Goal: Information Seeking & Learning: Learn about a topic

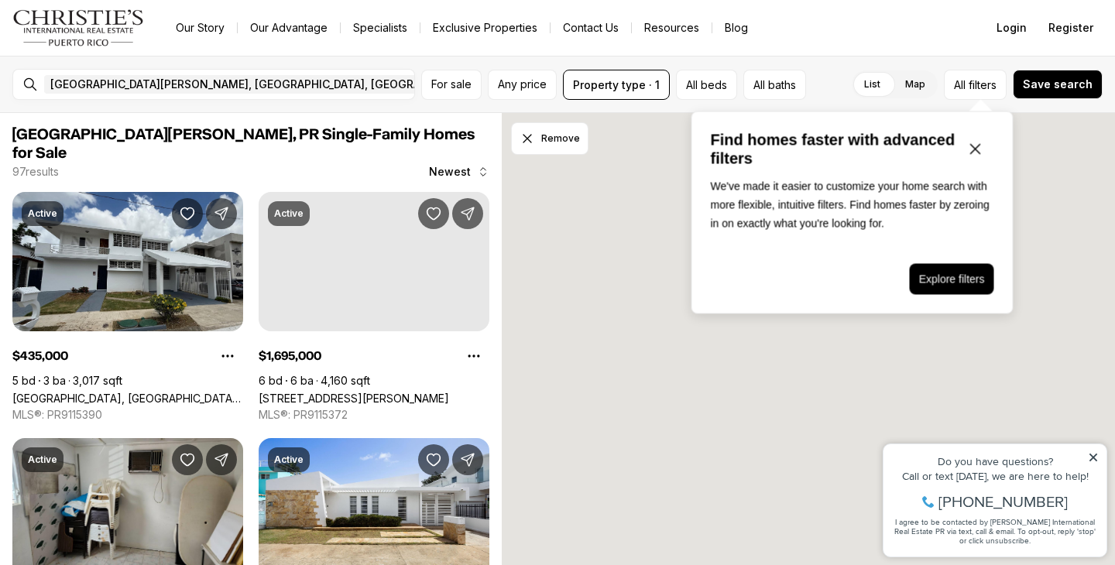
click at [976, 149] on icon "Close popover" at bounding box center [975, 149] width 9 height 9
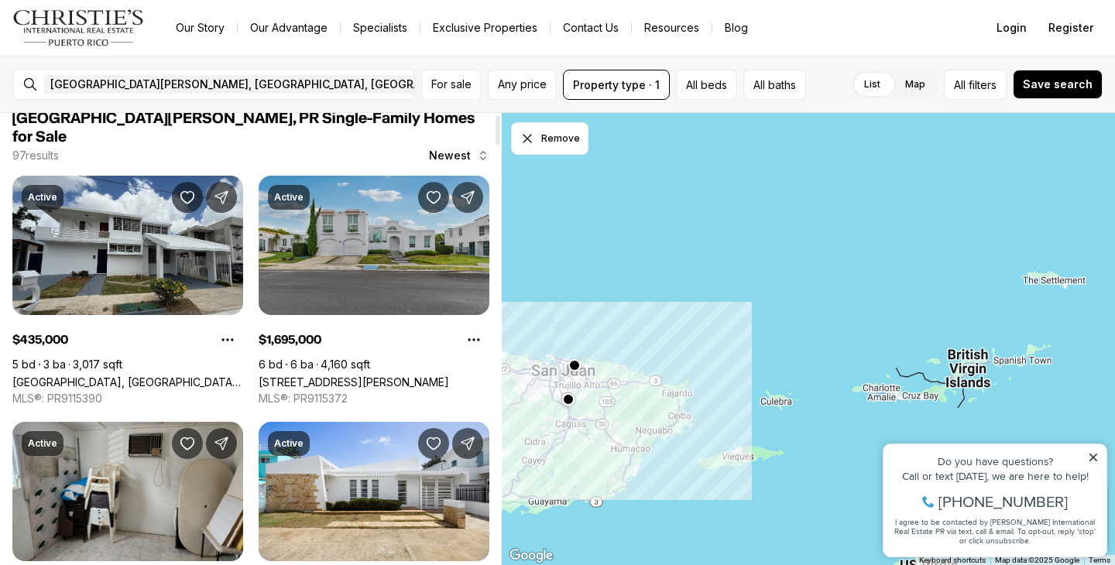
scroll to position [18, 0]
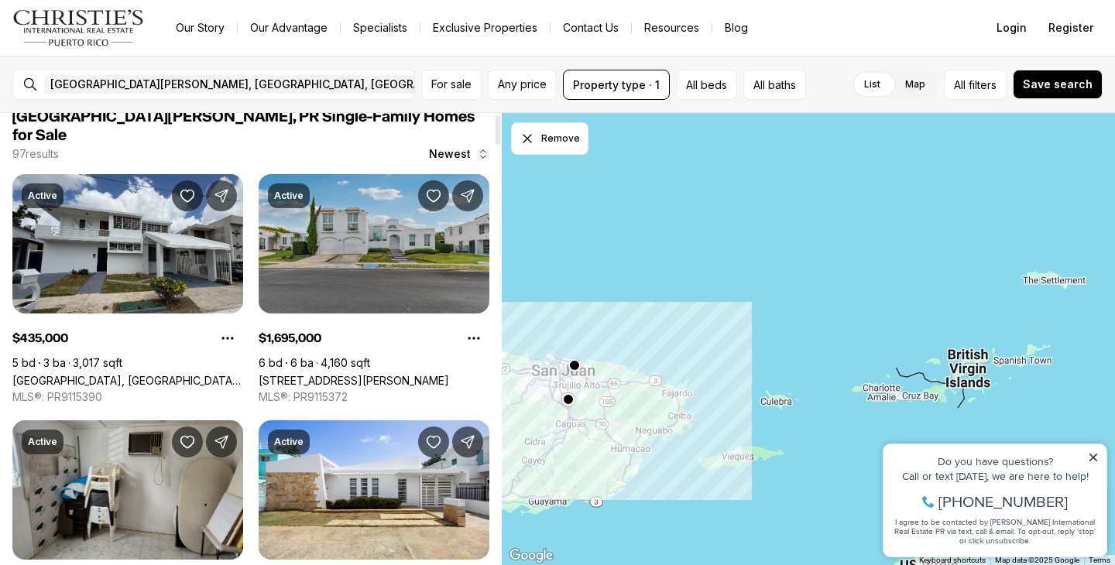
click at [340, 374] on link "153 CALLE MARTINETE, SAN JUAN PR, 00926" at bounding box center [354, 380] width 190 height 13
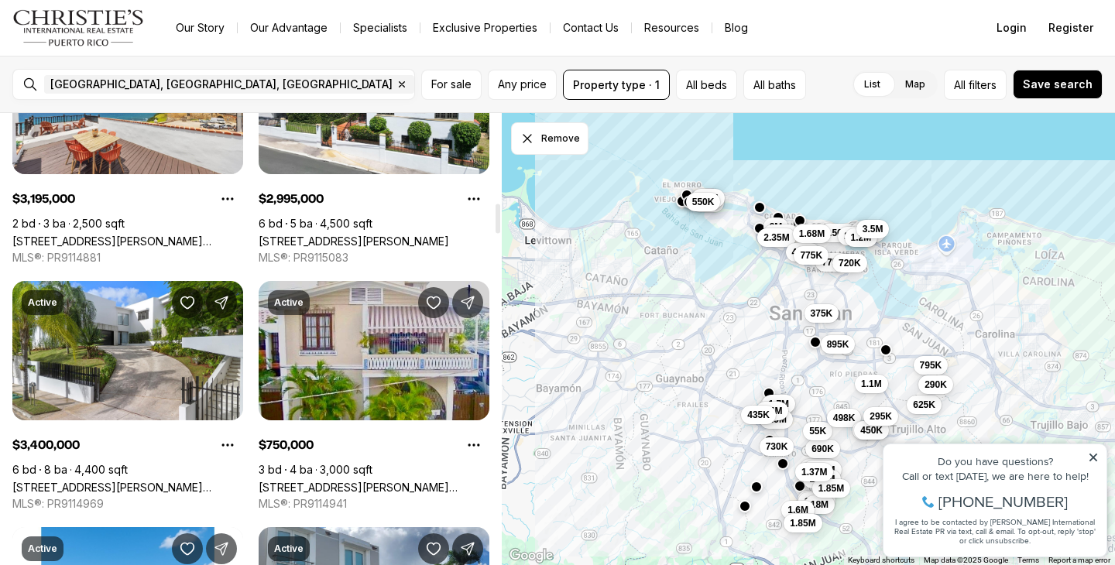
scroll to position [1393, 0]
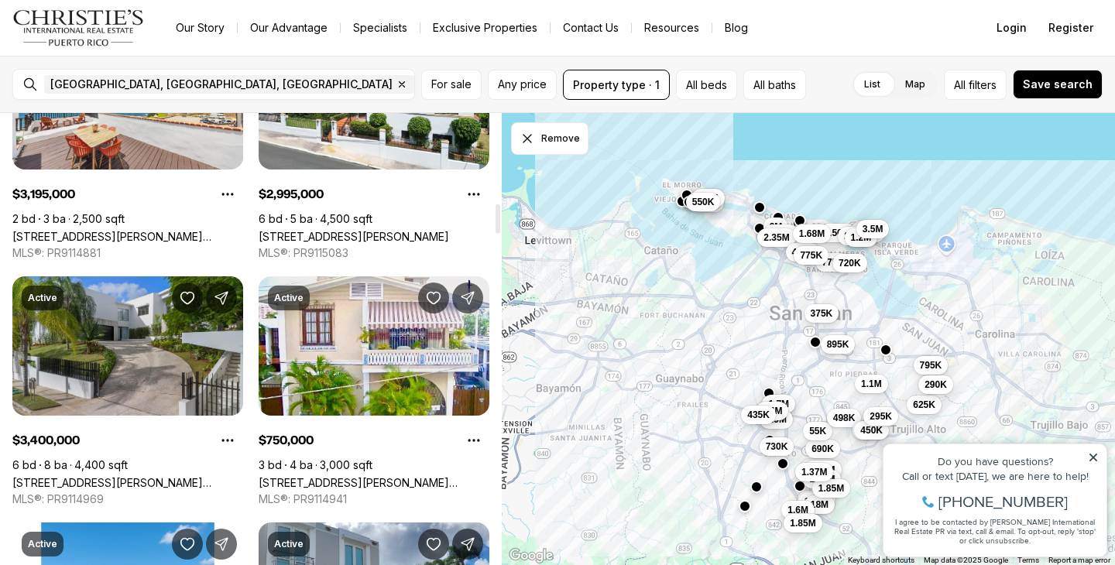
click at [145, 476] on link "177 CALLE VIOLETA, SAN JUAN PR, 00927" at bounding box center [127, 482] width 231 height 13
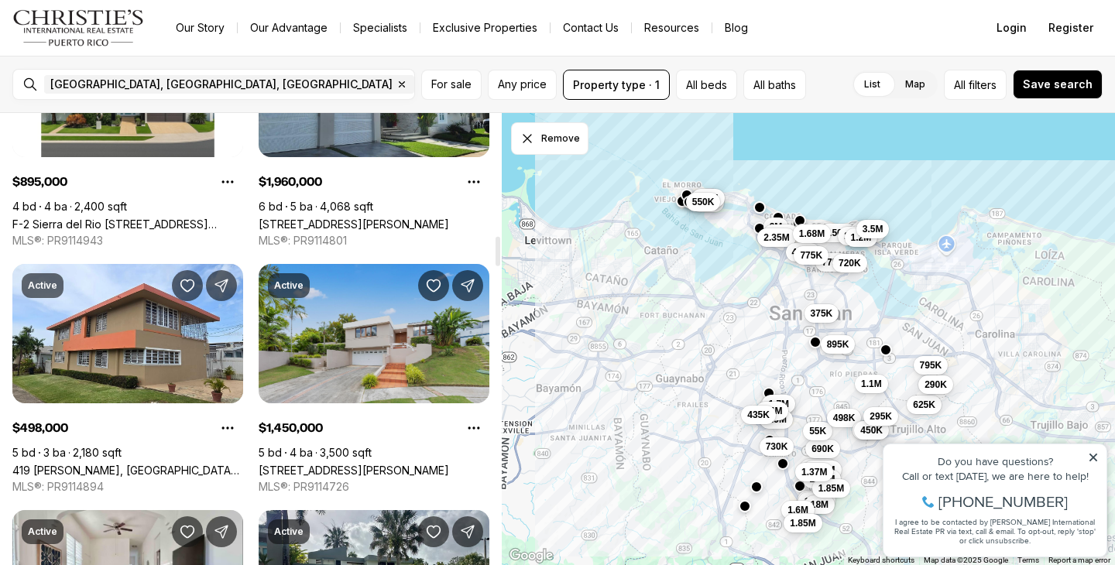
scroll to position [1902, 0]
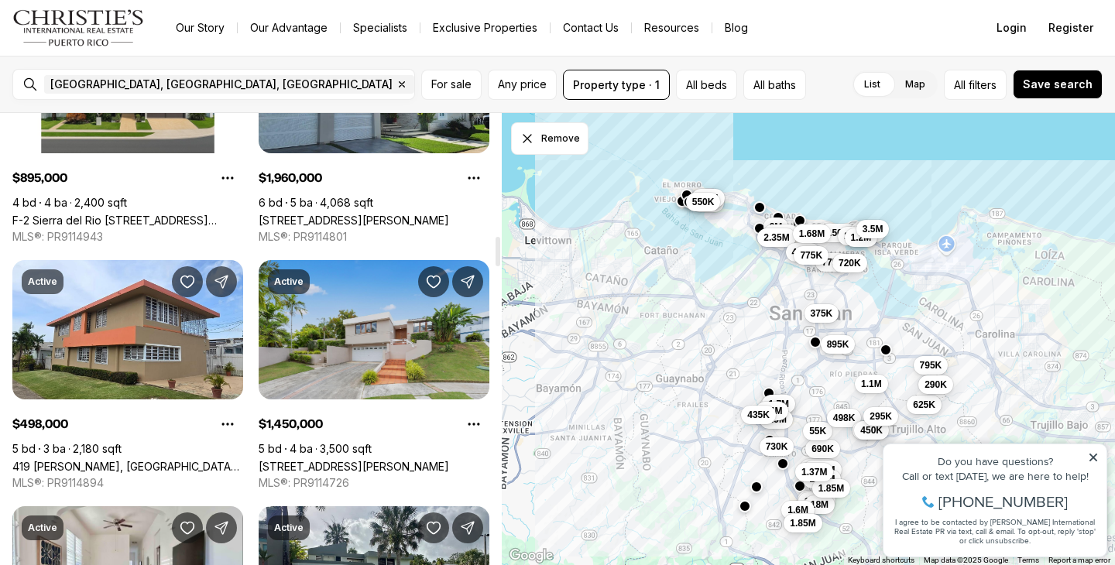
click at [376, 460] on link "calle 1 101, SAN JUAN PR, 00926" at bounding box center [354, 466] width 190 height 13
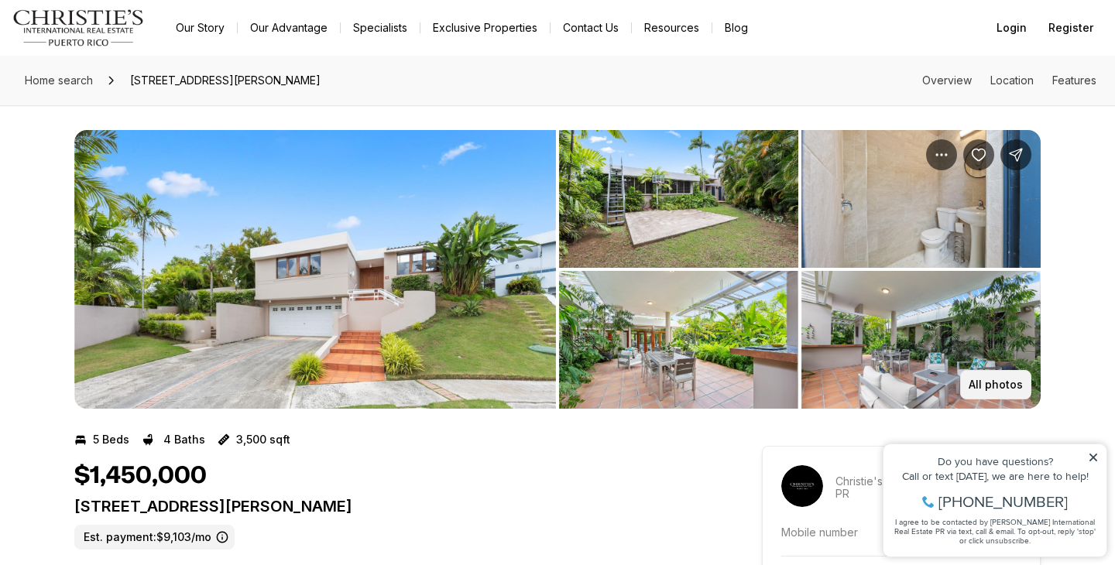
click at [987, 388] on p "All photos" at bounding box center [996, 385] width 54 height 12
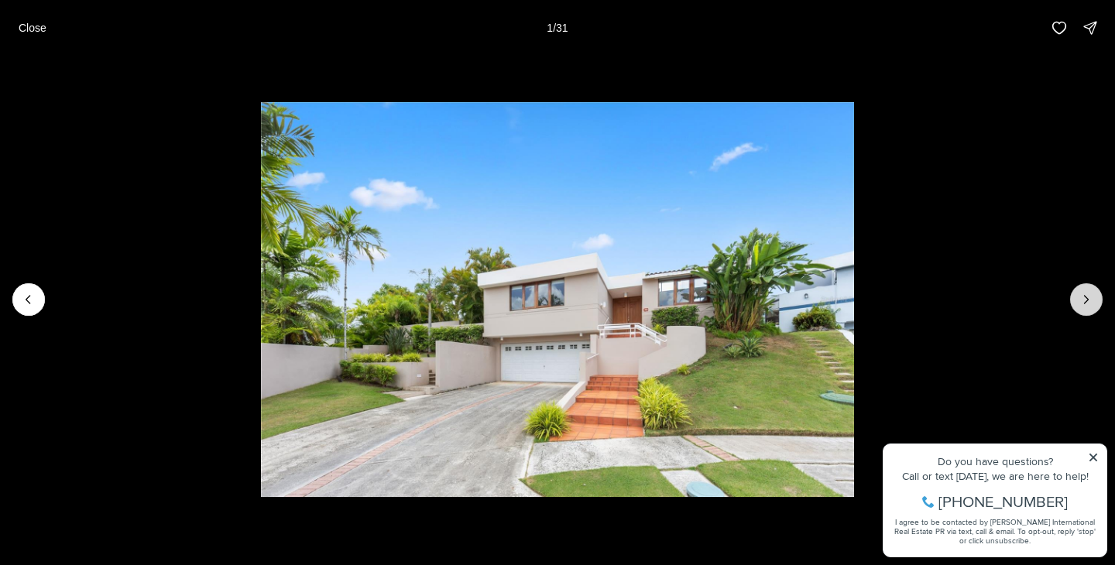
click at [1077, 305] on button "Next slide" at bounding box center [1086, 299] width 33 height 33
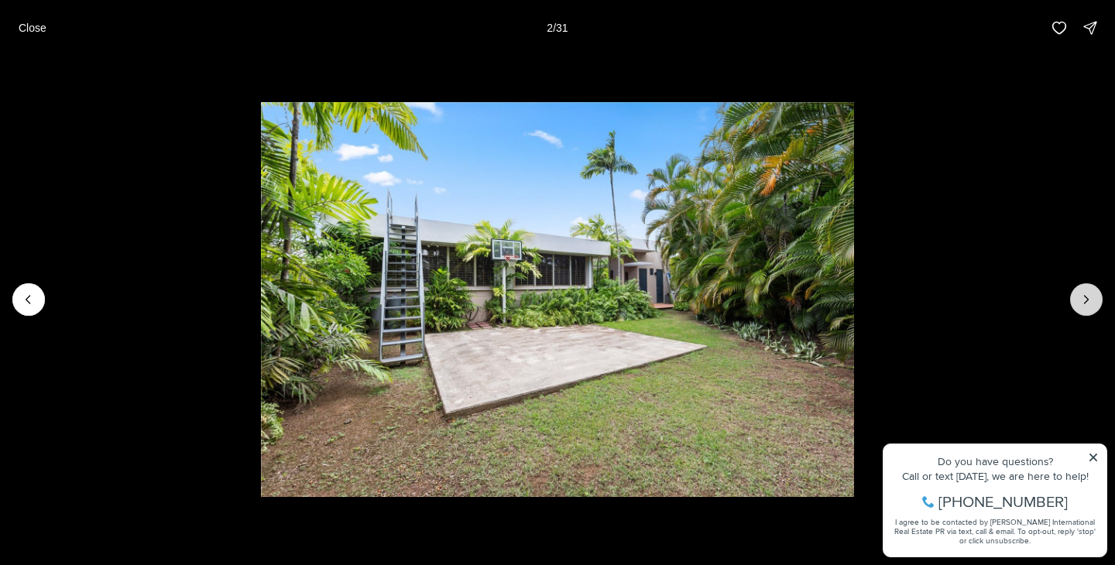
click at [1077, 305] on button "Next slide" at bounding box center [1086, 299] width 33 height 33
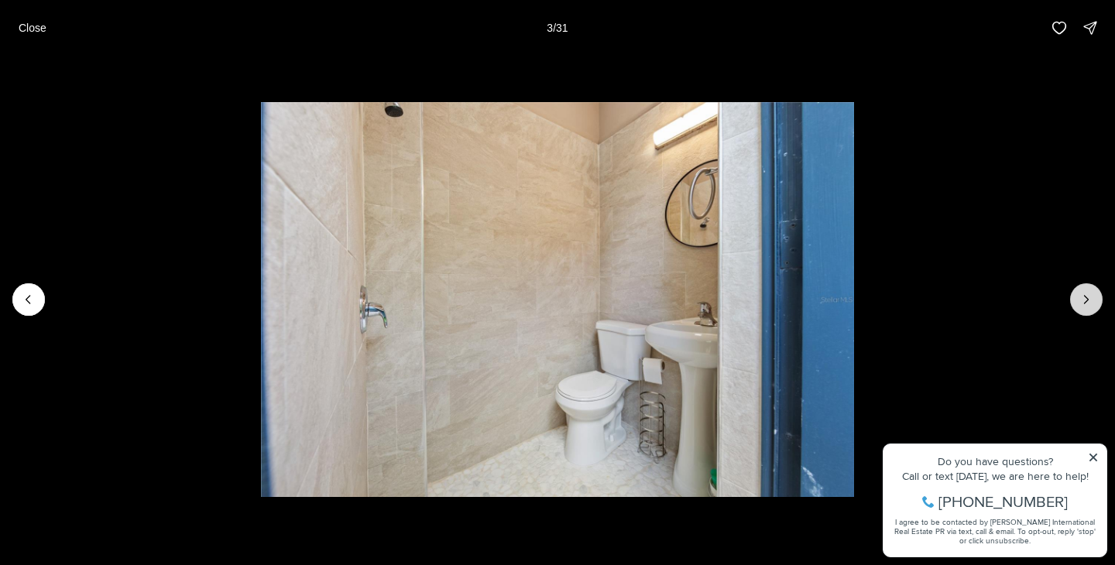
click at [1077, 305] on button "Next slide" at bounding box center [1086, 299] width 33 height 33
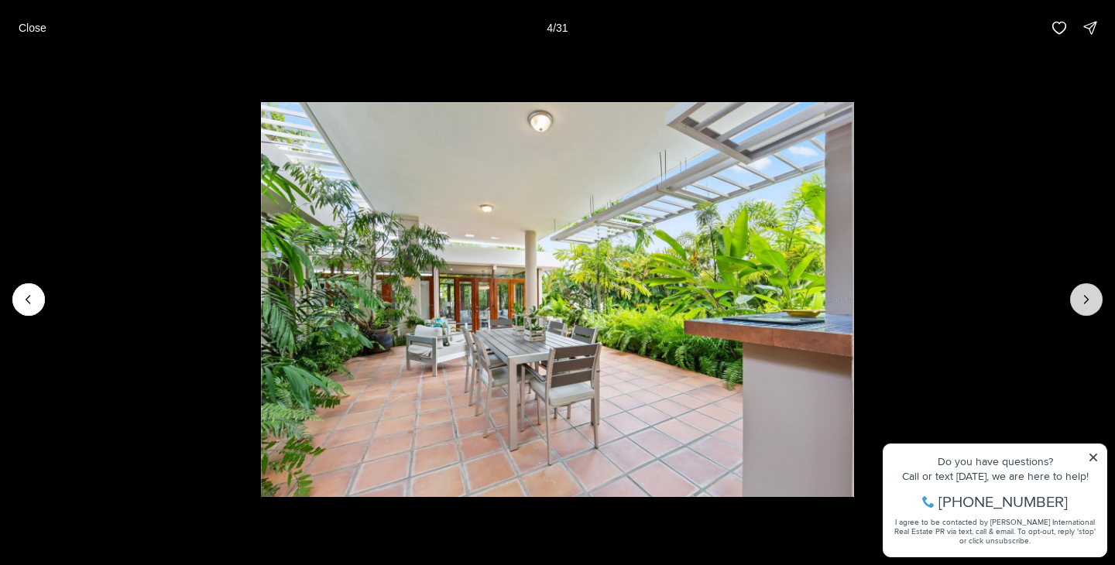
click at [1077, 305] on button "Next slide" at bounding box center [1086, 299] width 33 height 33
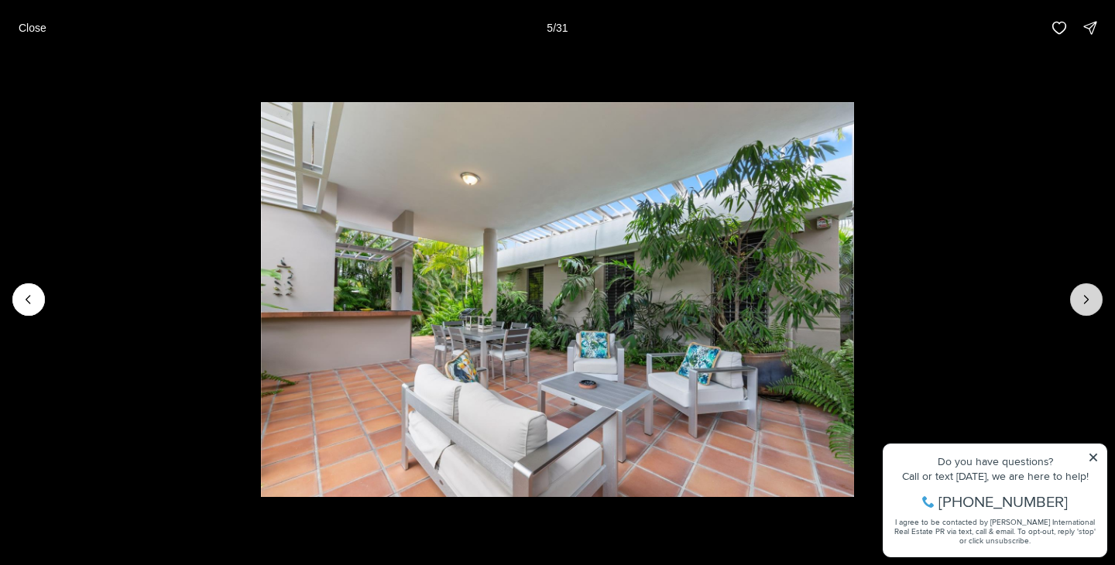
click at [1077, 305] on button "Next slide" at bounding box center [1086, 299] width 33 height 33
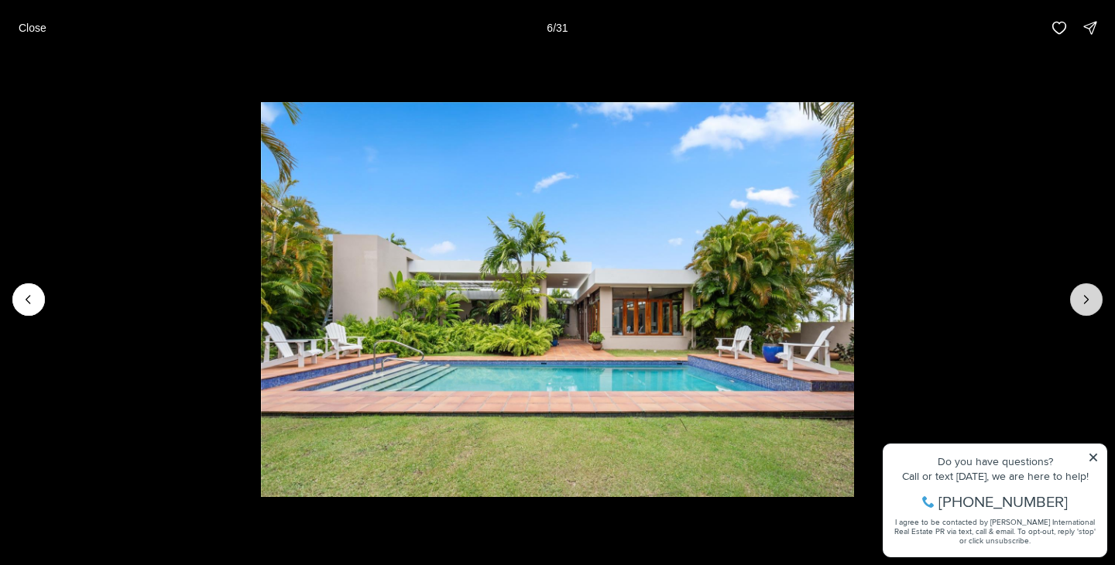
click at [1077, 305] on button "Next slide" at bounding box center [1086, 299] width 33 height 33
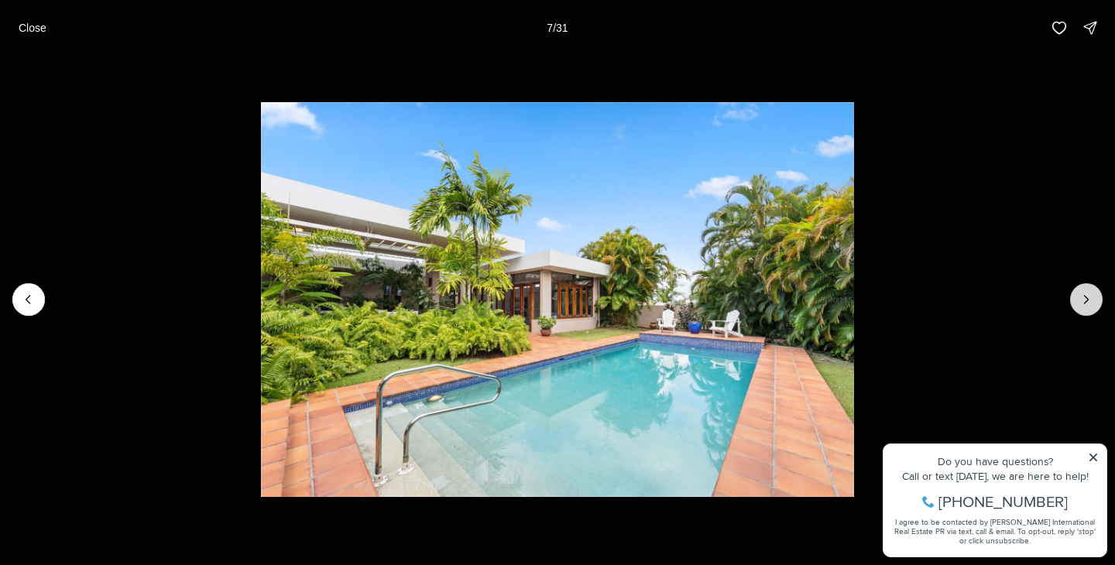
click at [1077, 305] on button "Next slide" at bounding box center [1086, 299] width 33 height 33
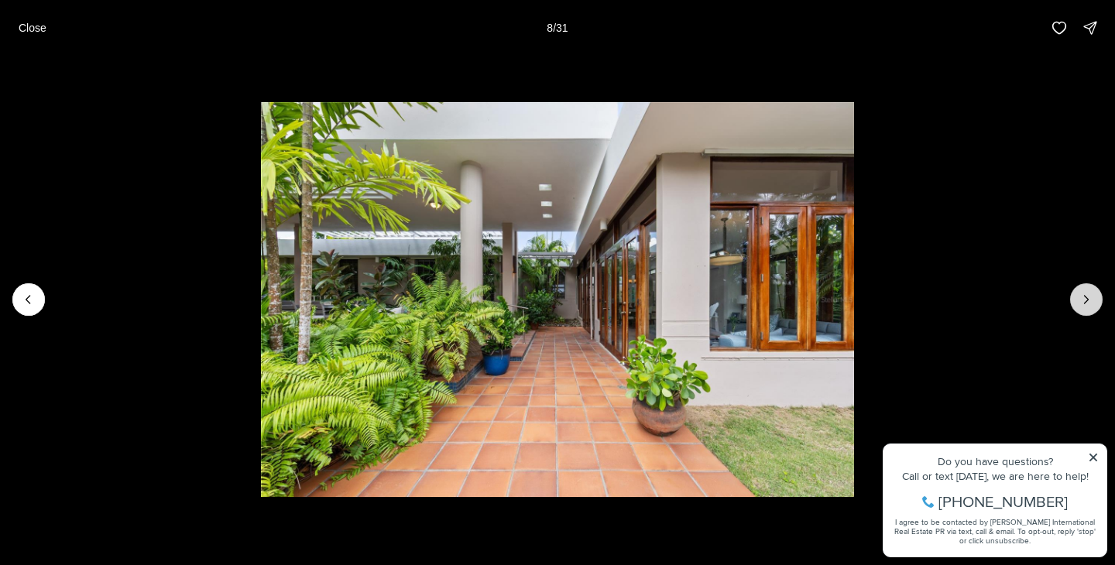
click at [1077, 305] on button "Next slide" at bounding box center [1086, 299] width 33 height 33
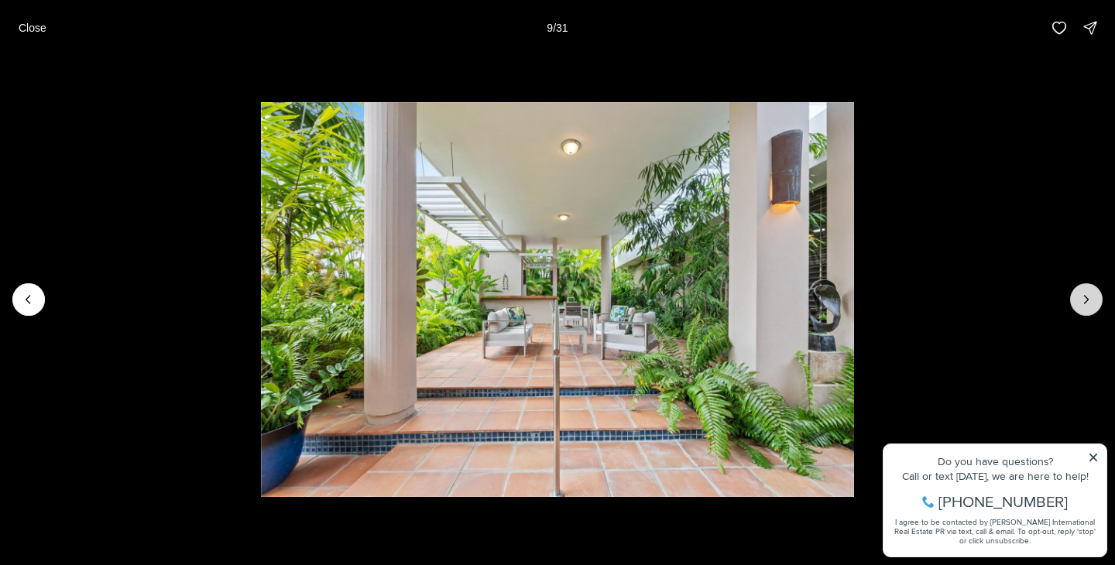
click at [1077, 305] on button "Next slide" at bounding box center [1086, 299] width 33 height 33
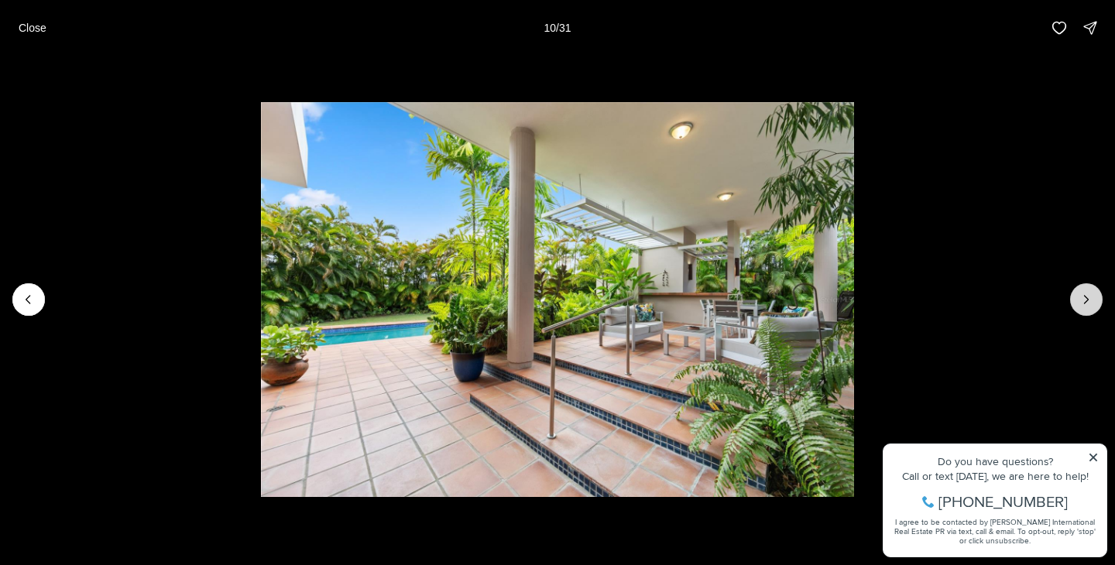
click at [1077, 305] on button "Next slide" at bounding box center [1086, 299] width 33 height 33
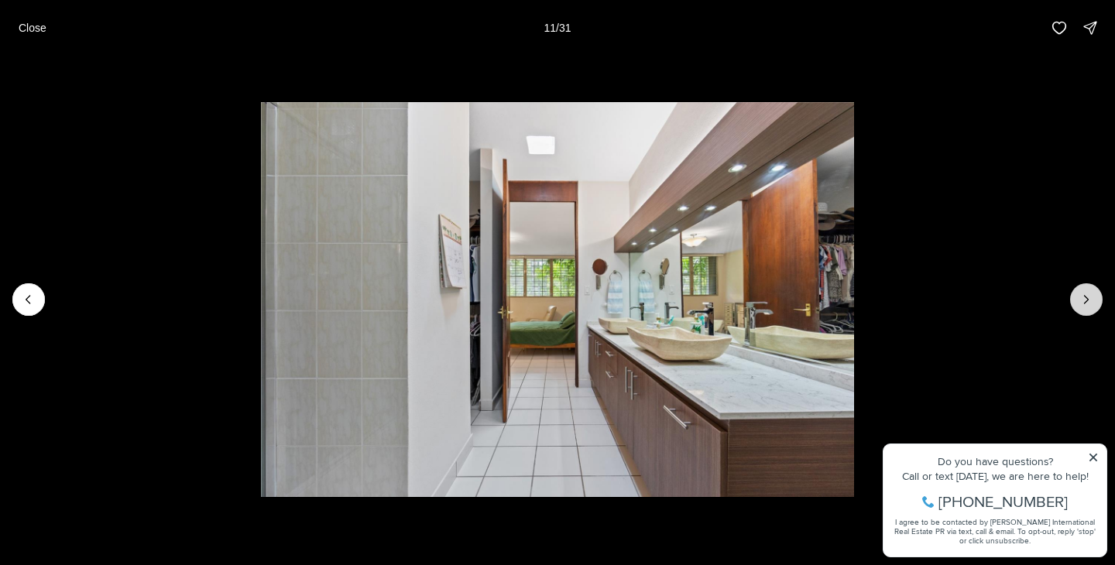
click at [1077, 305] on button "Next slide" at bounding box center [1086, 299] width 33 height 33
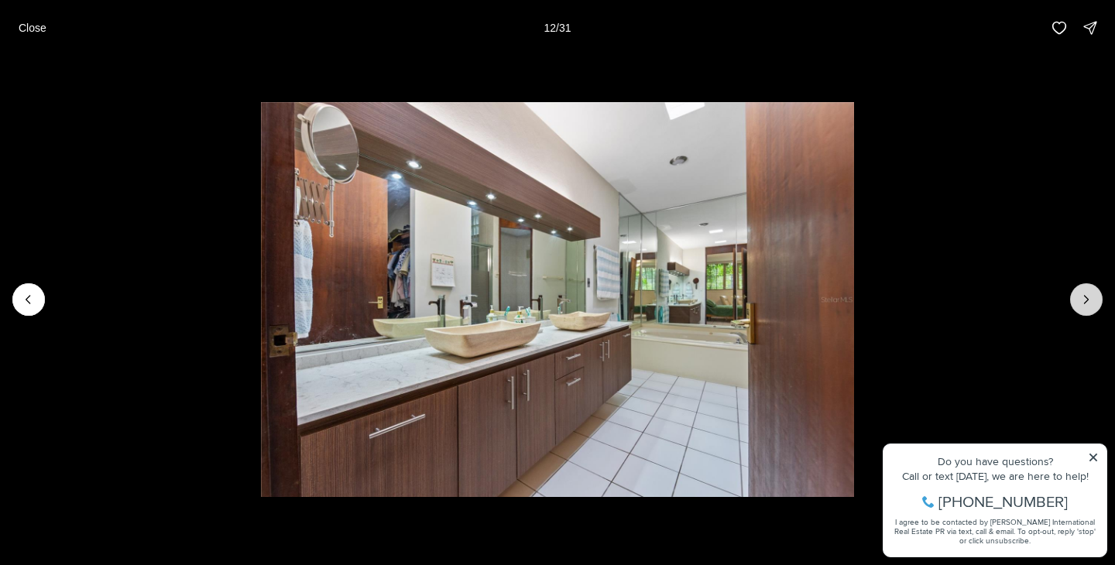
click at [1077, 305] on button "Next slide" at bounding box center [1086, 299] width 33 height 33
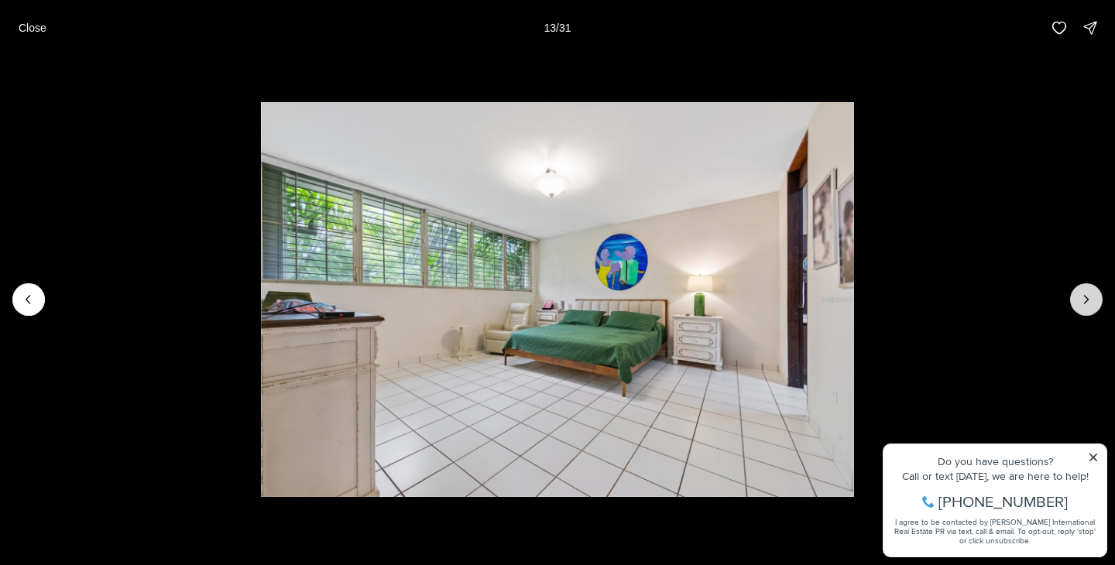
click at [1077, 305] on button "Next slide" at bounding box center [1086, 299] width 33 height 33
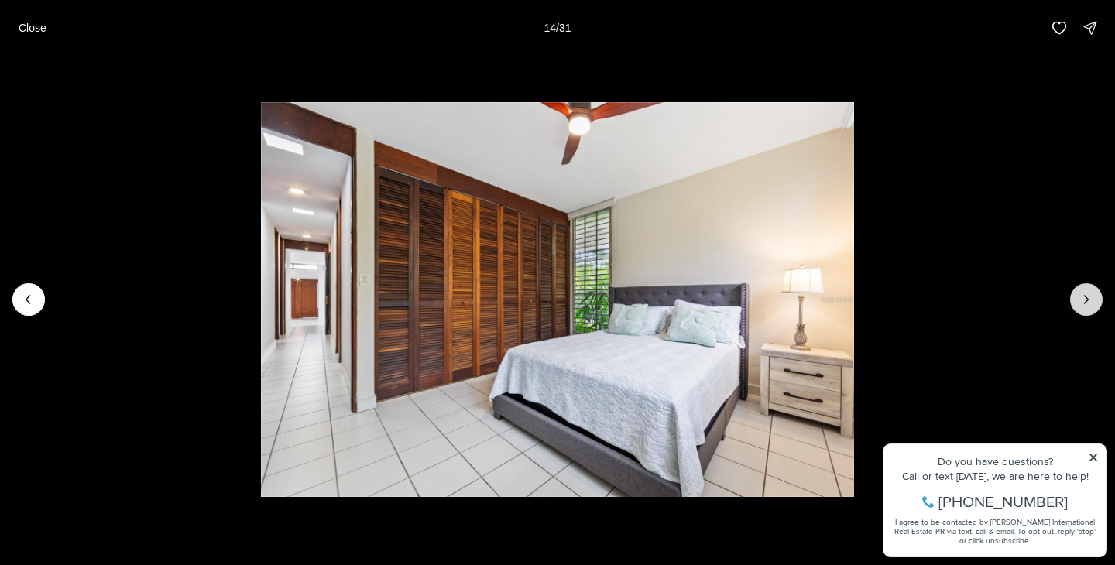
click at [1077, 305] on button "Next slide" at bounding box center [1086, 299] width 33 height 33
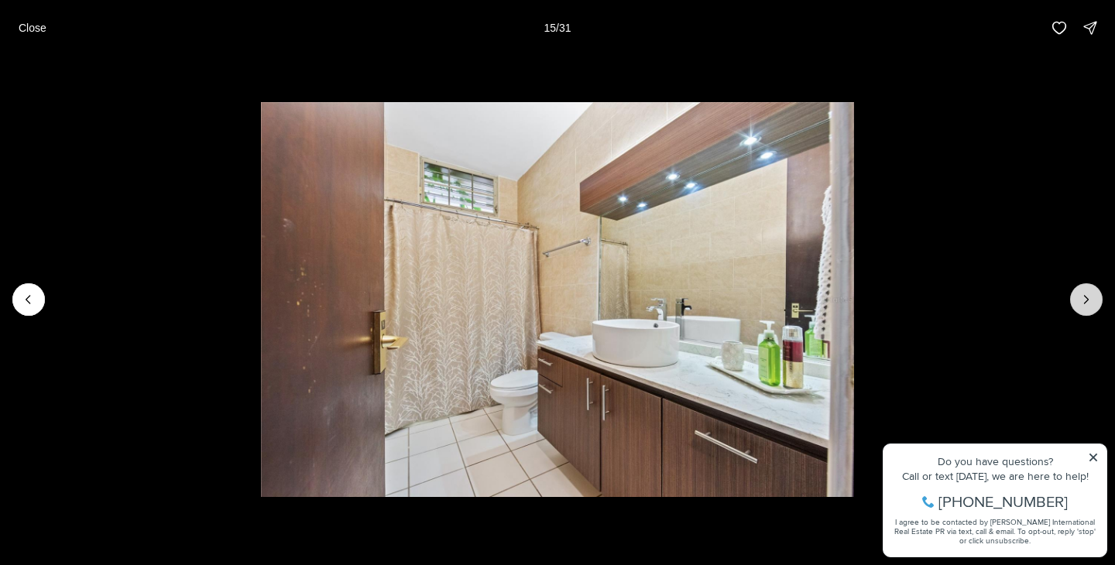
click at [1077, 305] on button "Next slide" at bounding box center [1086, 299] width 33 height 33
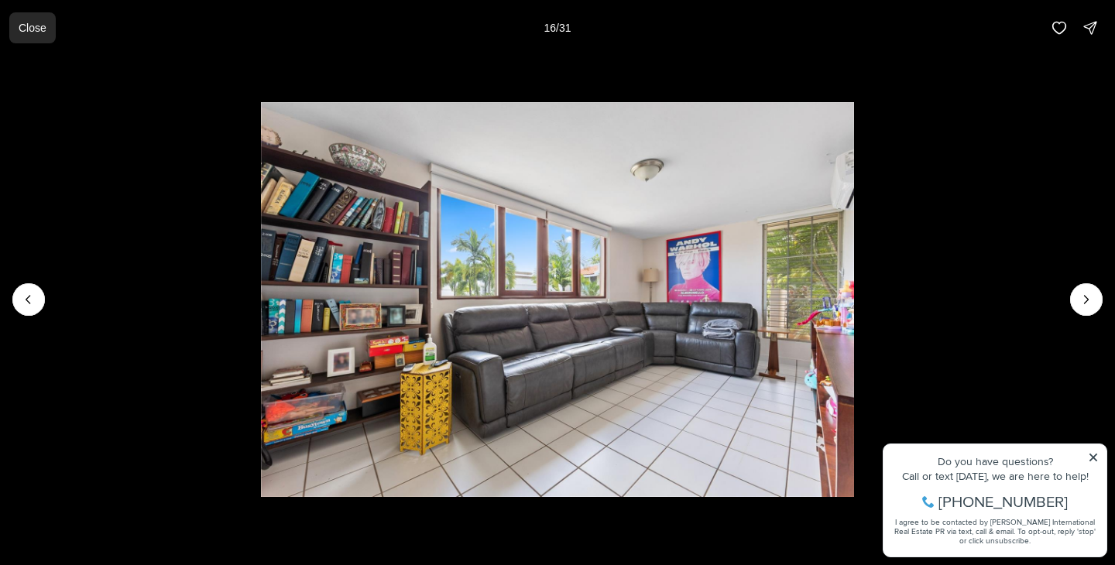
click at [28, 32] on p "Close" at bounding box center [33, 28] width 28 height 12
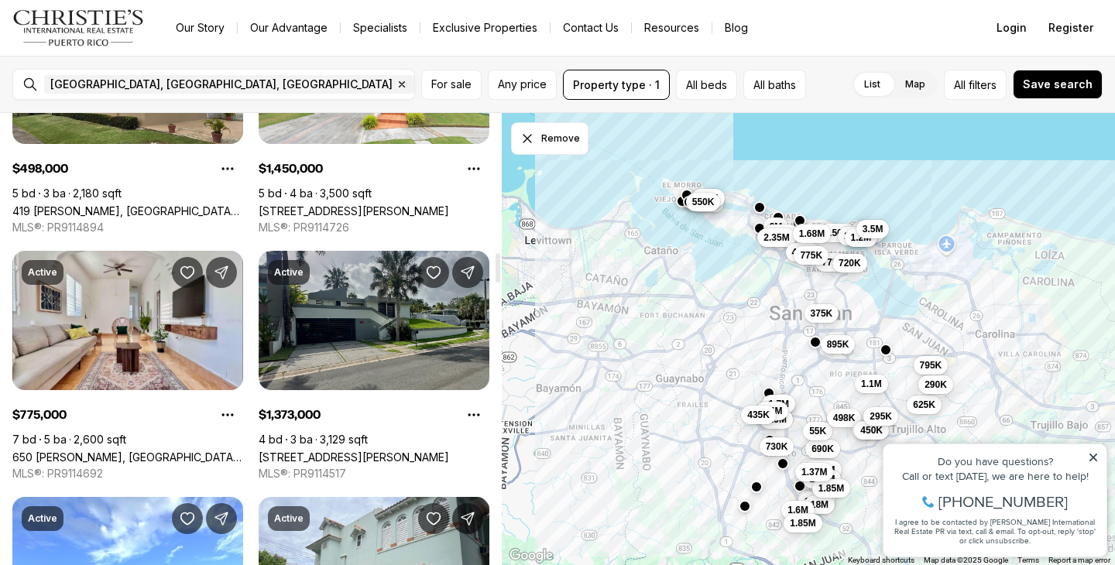
scroll to position [2170, 0]
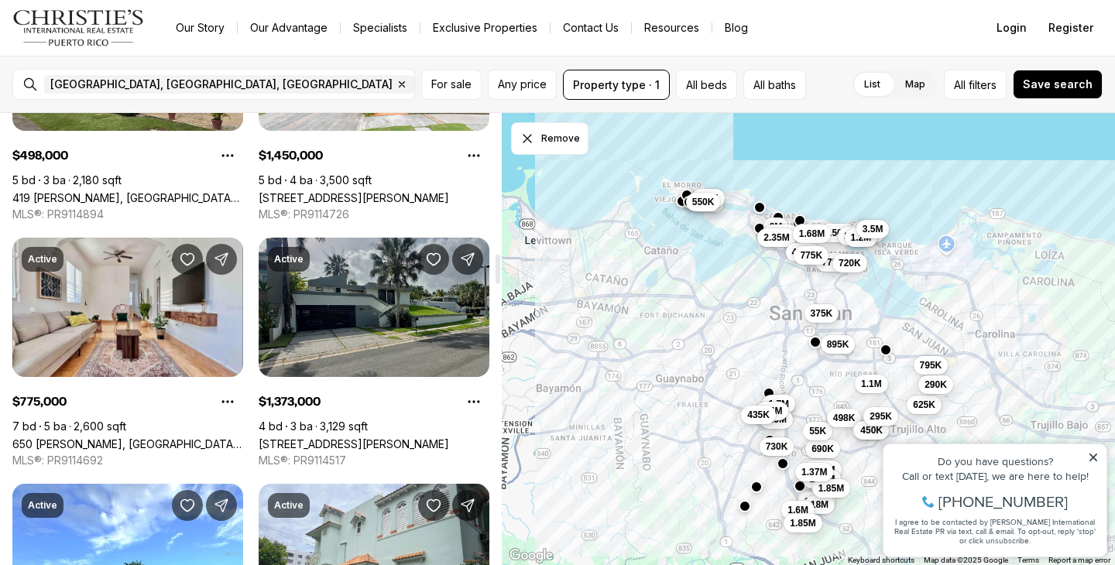
click at [324, 437] on link "Calle Cibeles F14 PASEO DE LA FUENTE, SAN JUAN PR, 00926" at bounding box center [354, 443] width 190 height 13
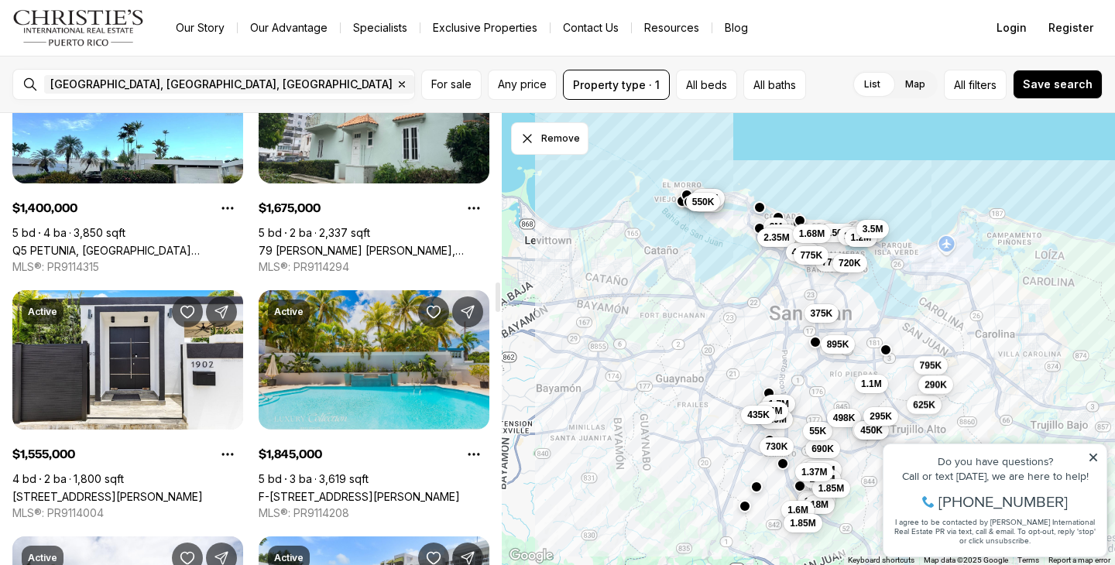
scroll to position [2620, 0]
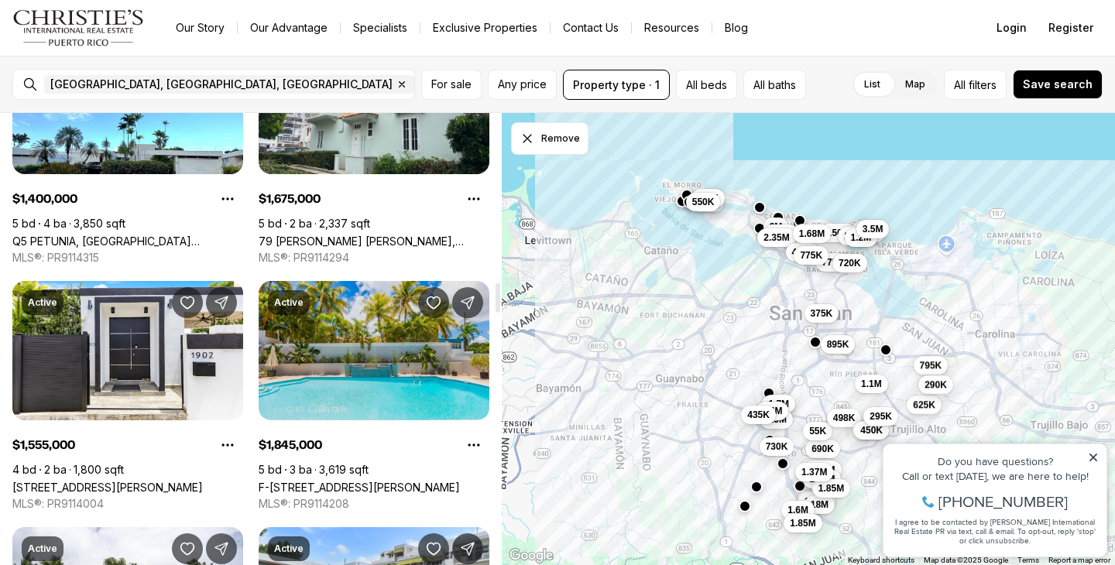
click at [341, 481] on link "F-[STREET_ADDRESS][PERSON_NAME]" at bounding box center [359, 487] width 201 height 13
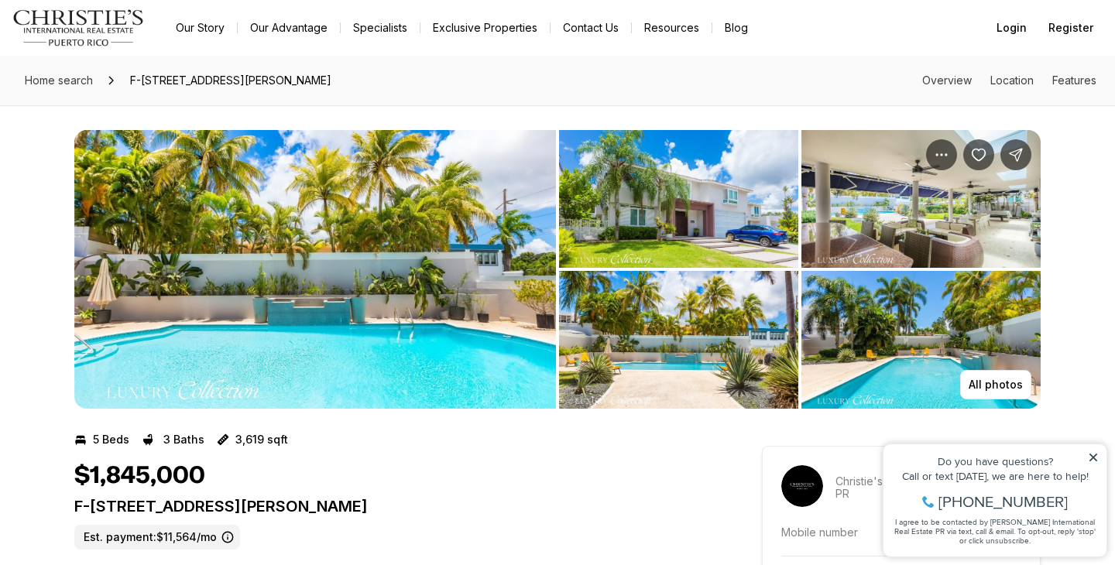
click at [467, 318] on img "View image gallery" at bounding box center [315, 269] width 482 height 279
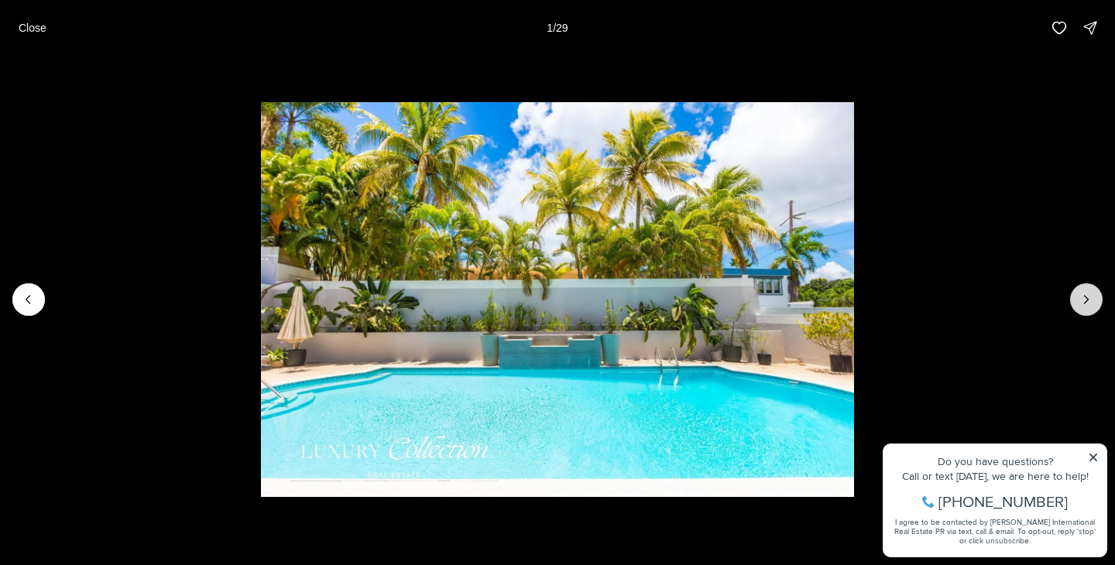
click at [1092, 299] on icon "Next slide" at bounding box center [1086, 299] width 15 height 15
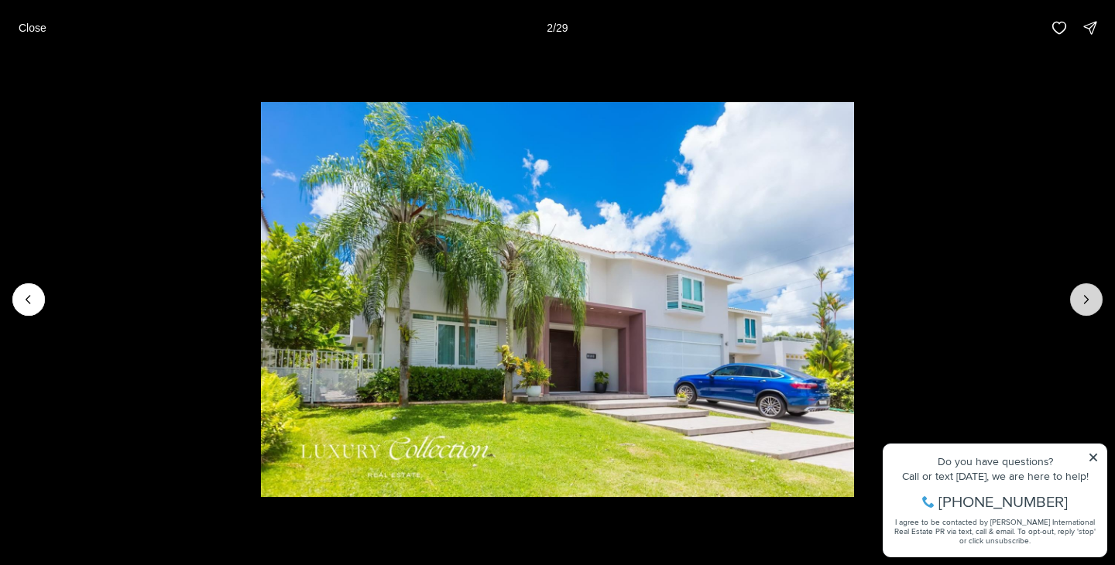
click at [1092, 299] on icon "Next slide" at bounding box center [1086, 299] width 15 height 15
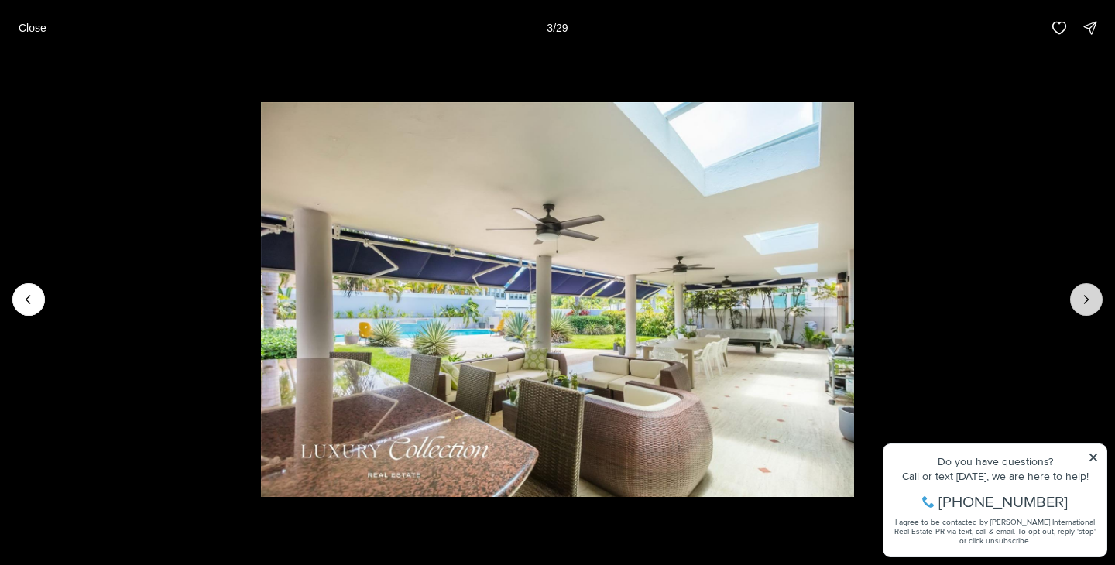
click at [1092, 299] on icon "Next slide" at bounding box center [1086, 299] width 15 height 15
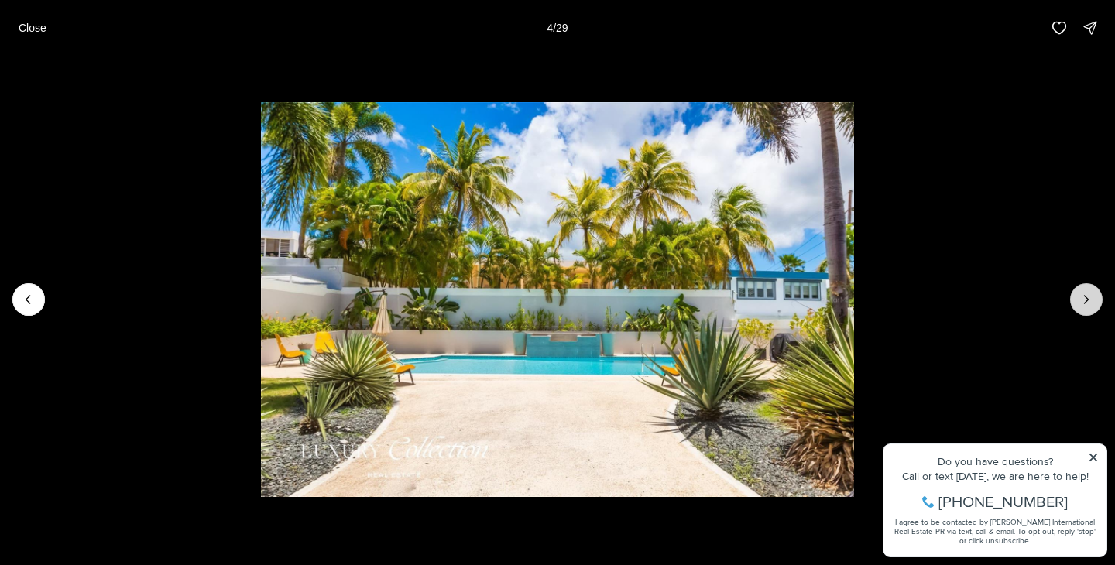
click at [1092, 299] on icon "Next slide" at bounding box center [1086, 299] width 15 height 15
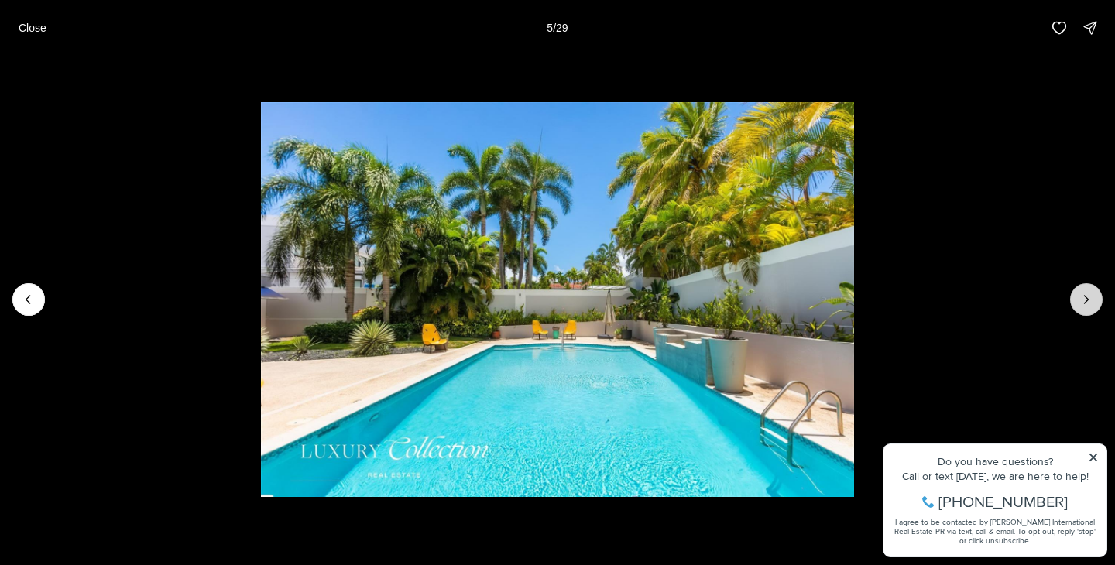
click at [1092, 299] on icon "Next slide" at bounding box center [1086, 299] width 15 height 15
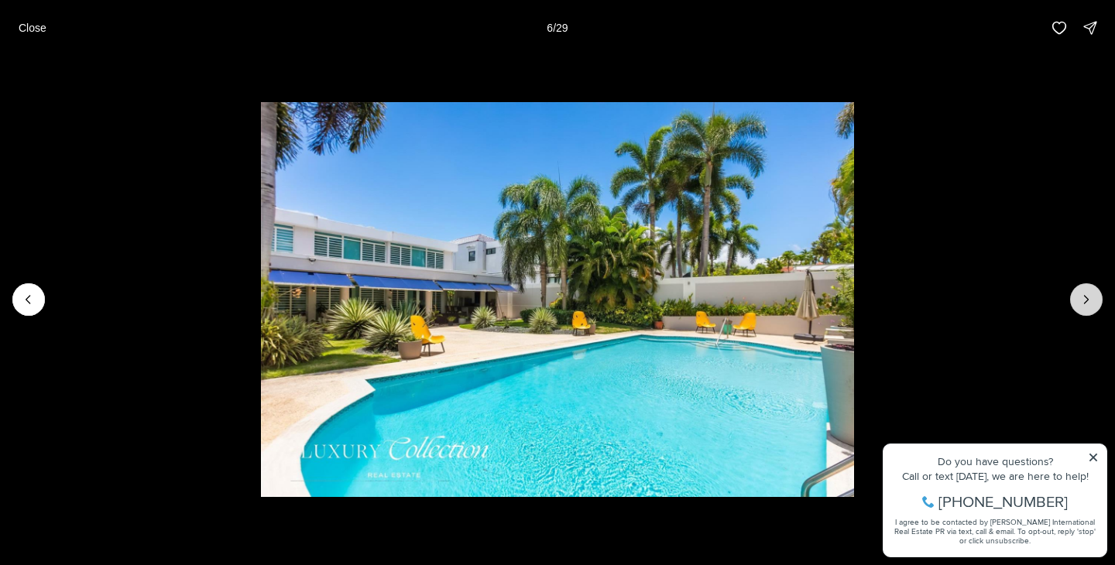
click at [1092, 299] on icon "Next slide" at bounding box center [1086, 299] width 15 height 15
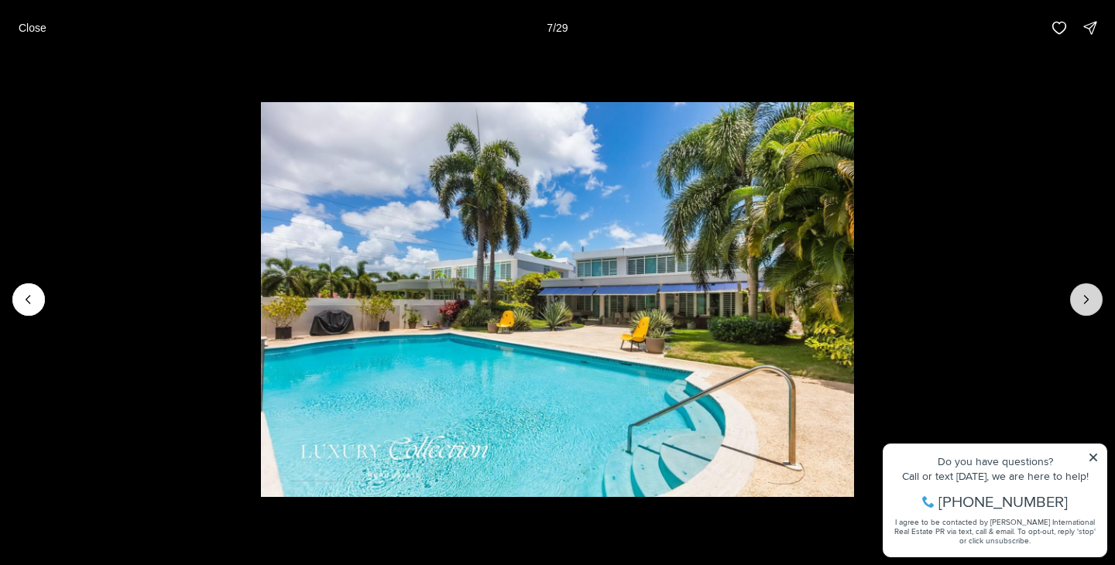
click at [1092, 299] on icon "Next slide" at bounding box center [1086, 299] width 15 height 15
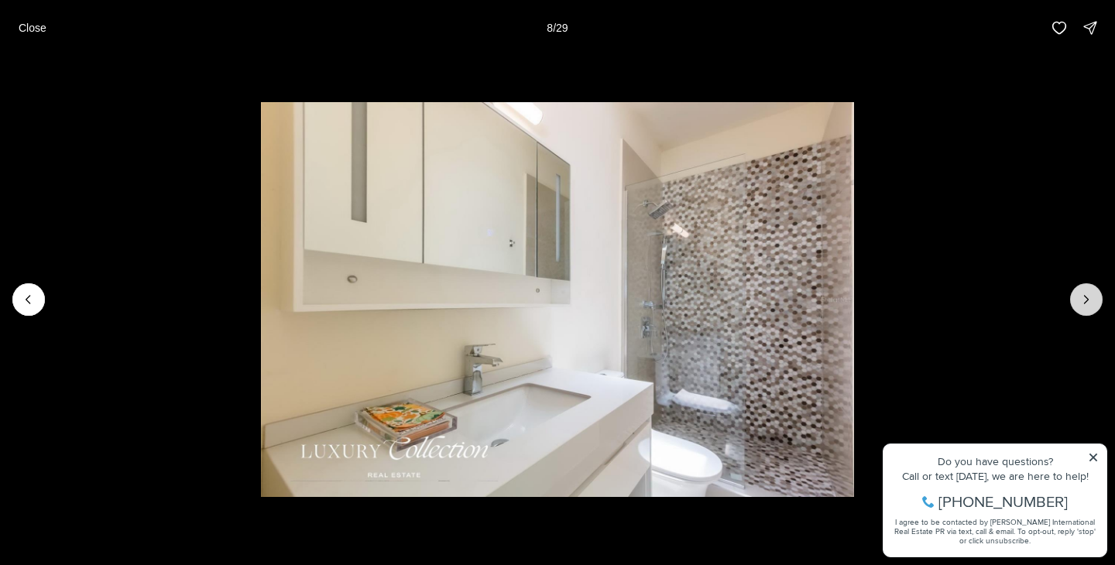
click at [1092, 299] on icon "Next slide" at bounding box center [1086, 299] width 15 height 15
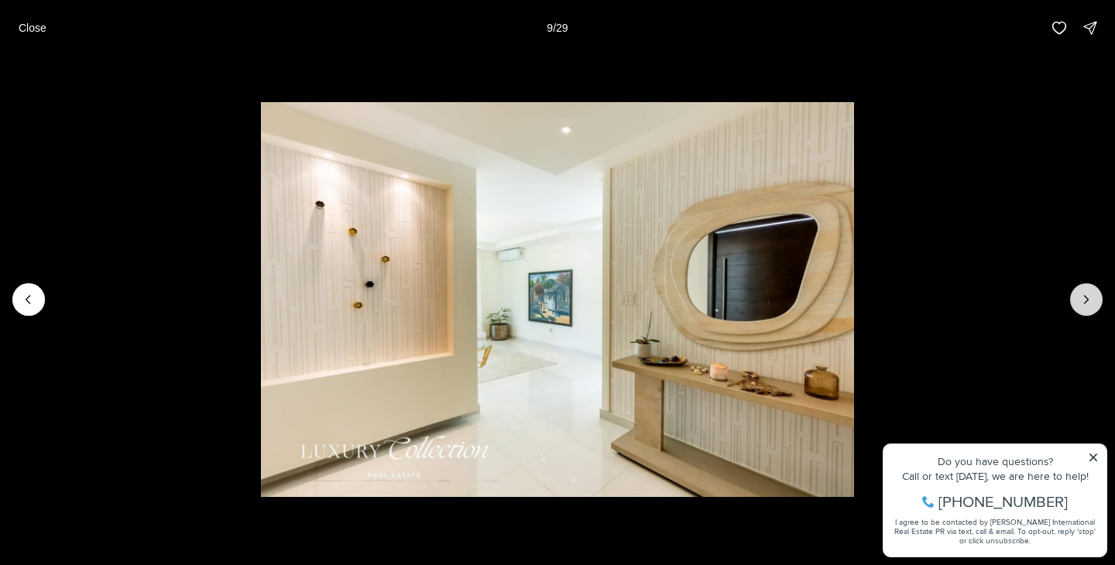
click at [1092, 299] on icon "Next slide" at bounding box center [1086, 299] width 15 height 15
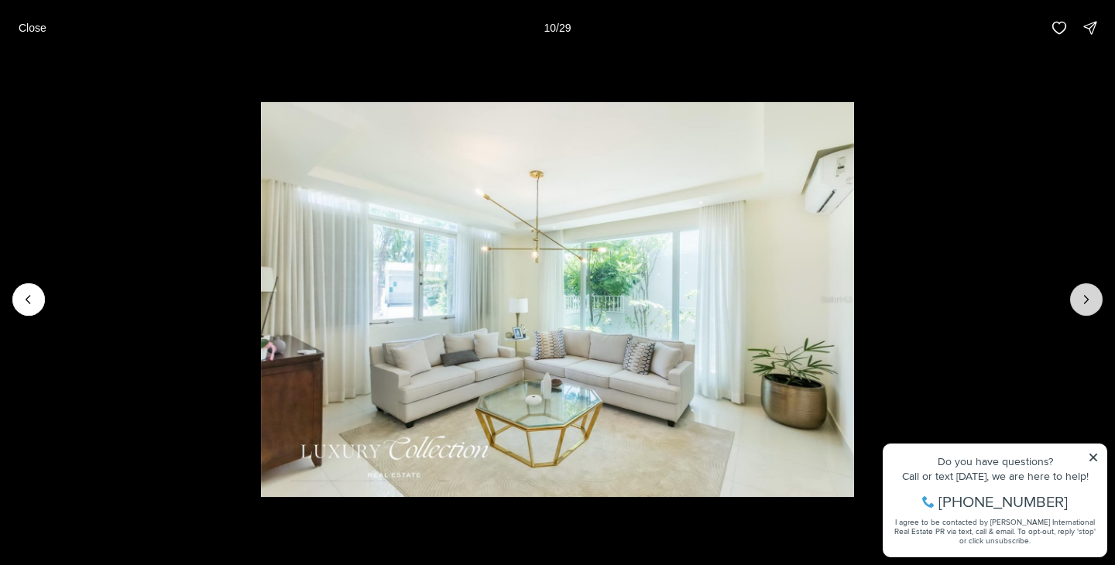
click at [1092, 299] on icon "Next slide" at bounding box center [1086, 299] width 15 height 15
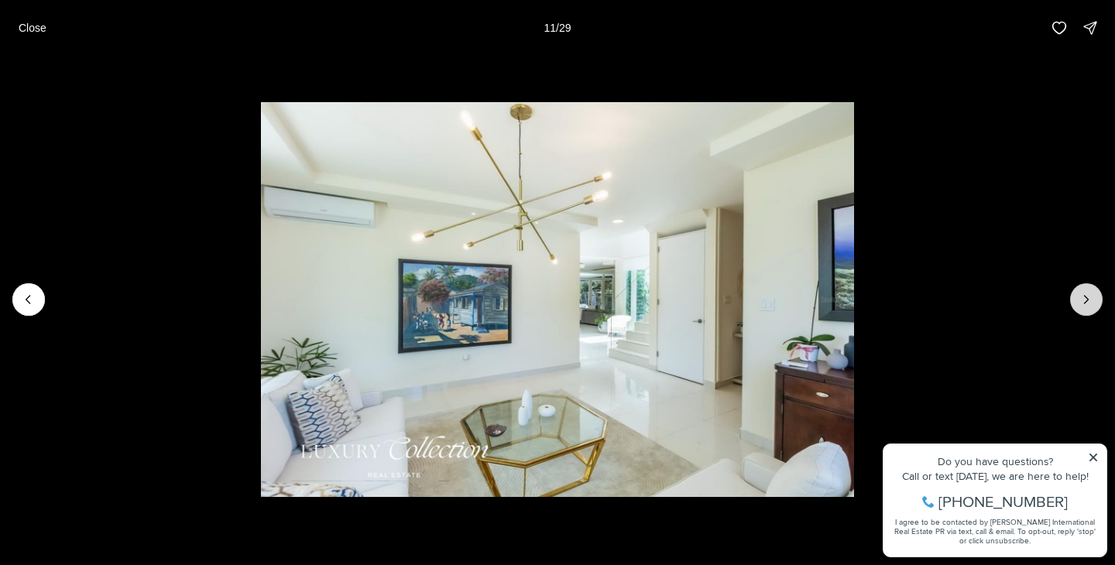
click at [1092, 299] on icon "Next slide" at bounding box center [1086, 299] width 15 height 15
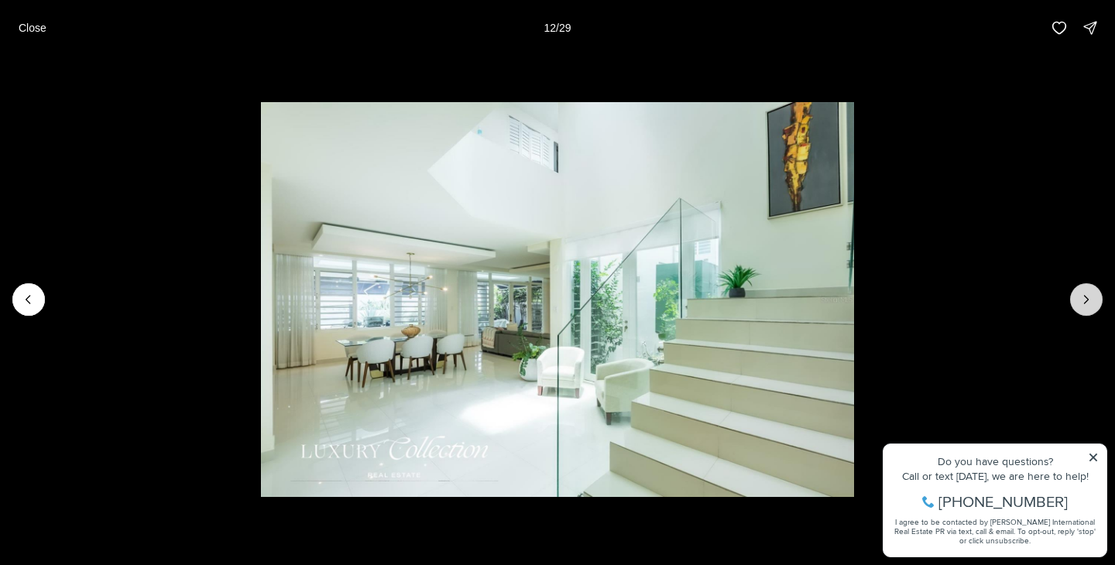
click at [1092, 299] on icon "Next slide" at bounding box center [1086, 299] width 15 height 15
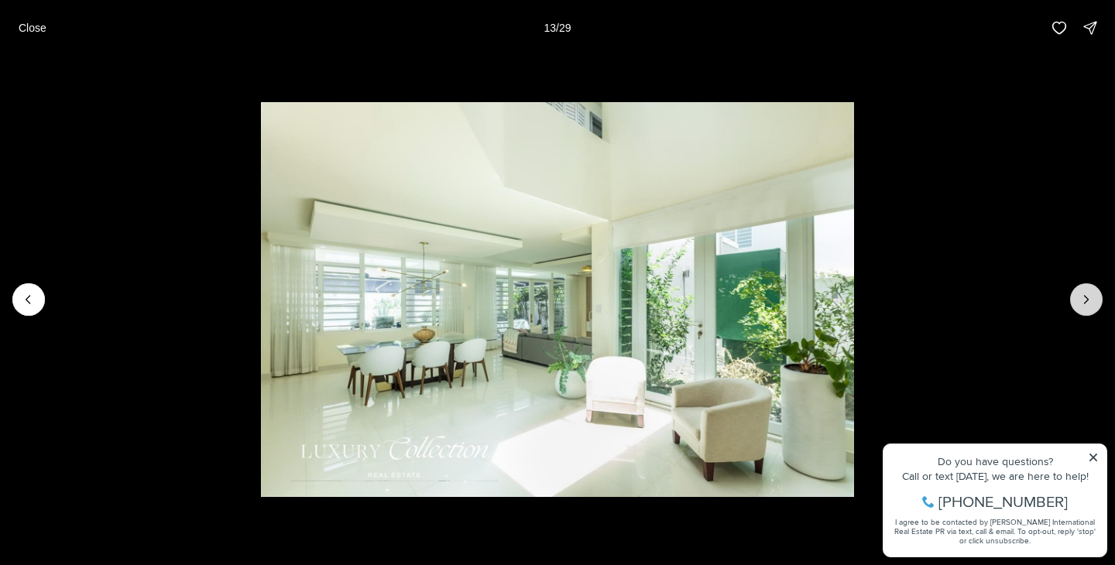
click at [1092, 299] on icon "Next slide" at bounding box center [1086, 299] width 15 height 15
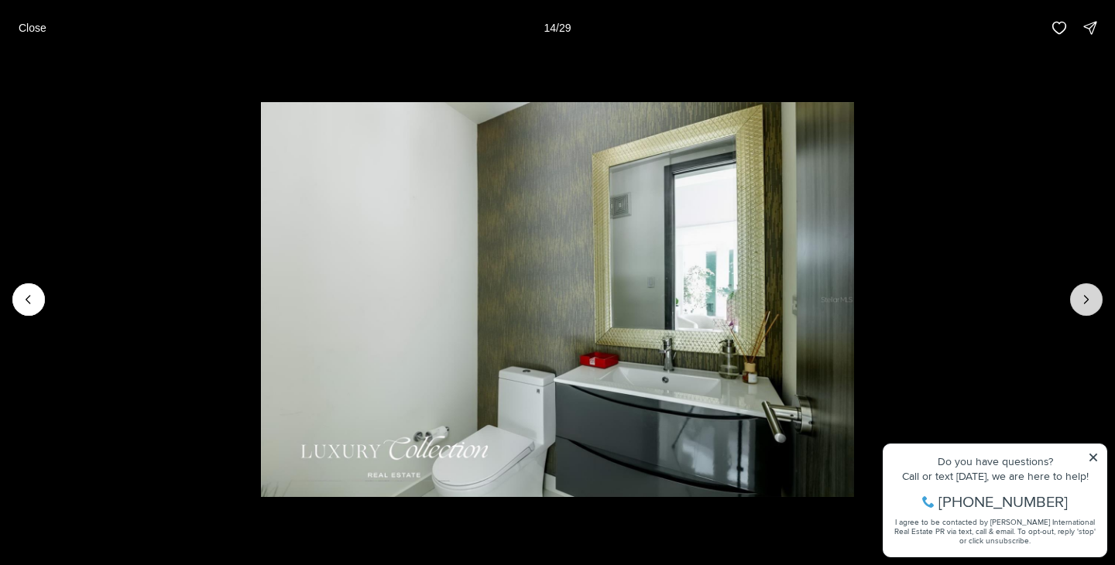
click at [1092, 299] on icon "Next slide" at bounding box center [1086, 299] width 15 height 15
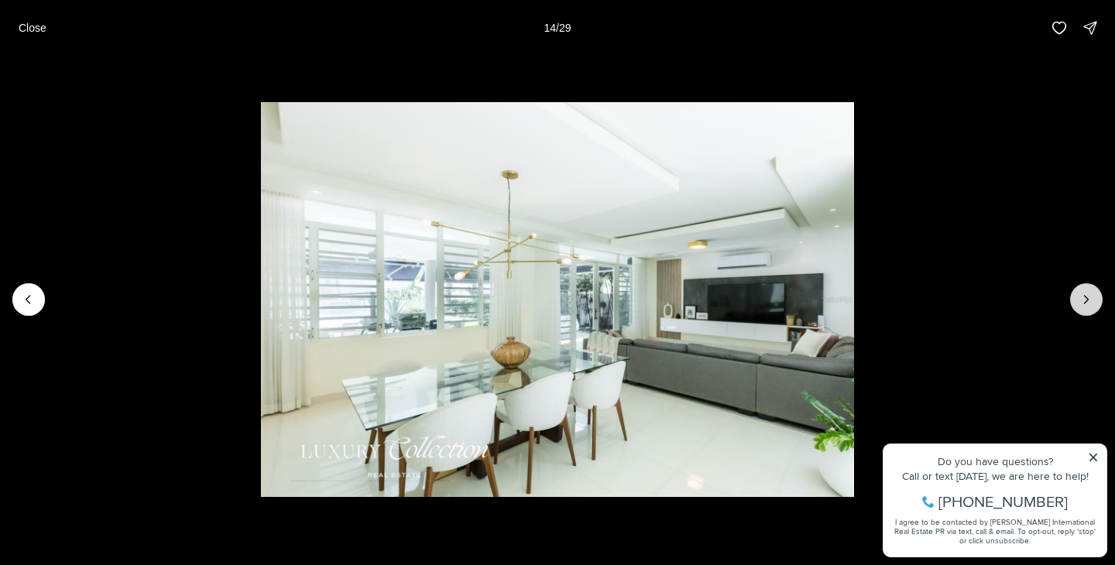
click at [1092, 299] on icon "Next slide" at bounding box center [1086, 299] width 15 height 15
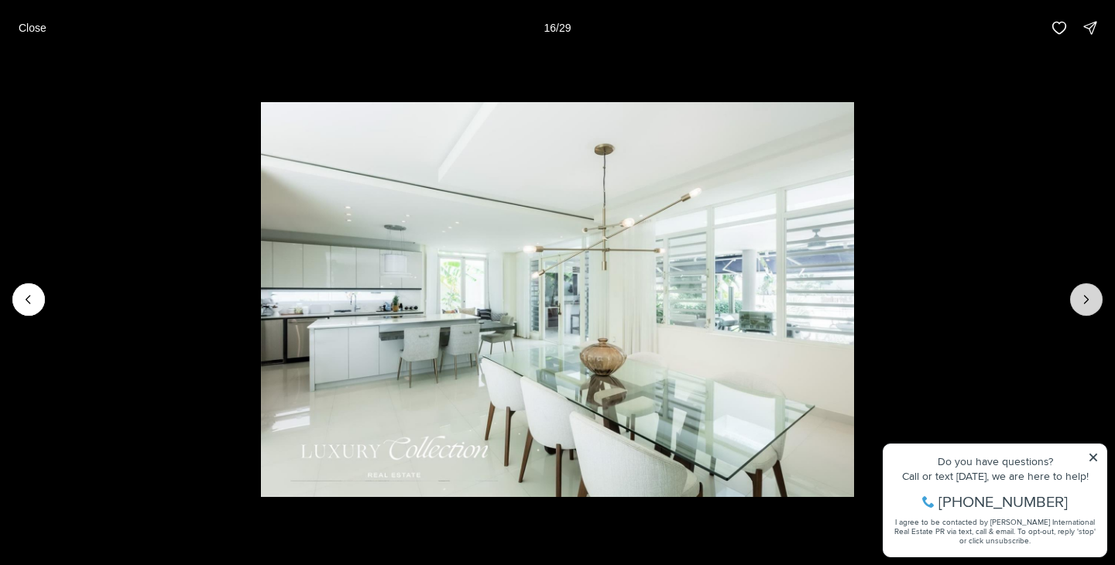
click at [1092, 299] on icon "Next slide" at bounding box center [1086, 299] width 15 height 15
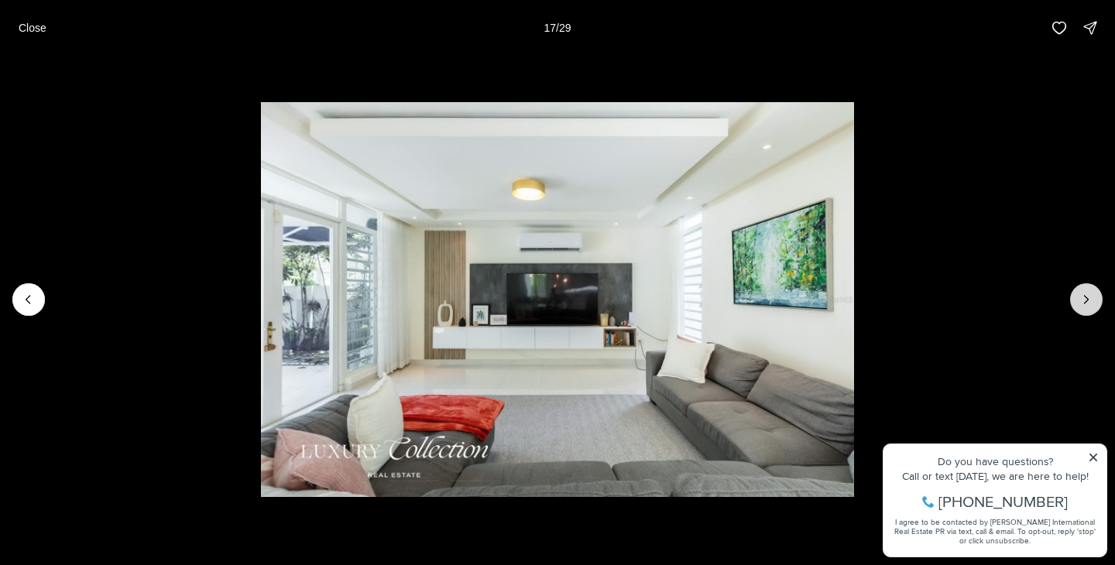
click at [1092, 299] on icon "Next slide" at bounding box center [1086, 299] width 15 height 15
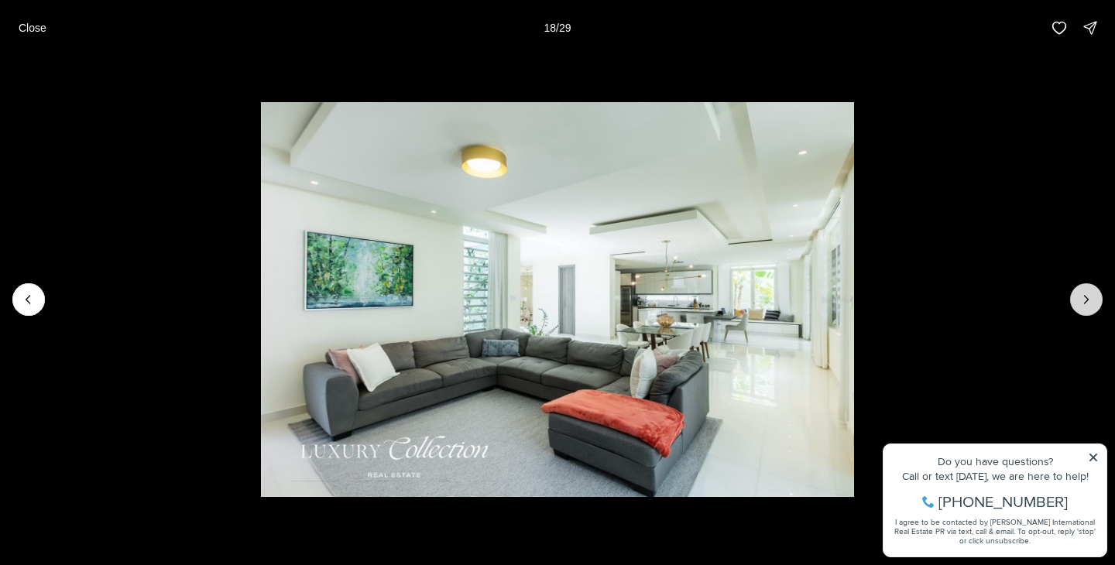
click at [1092, 299] on icon "Next slide" at bounding box center [1086, 299] width 15 height 15
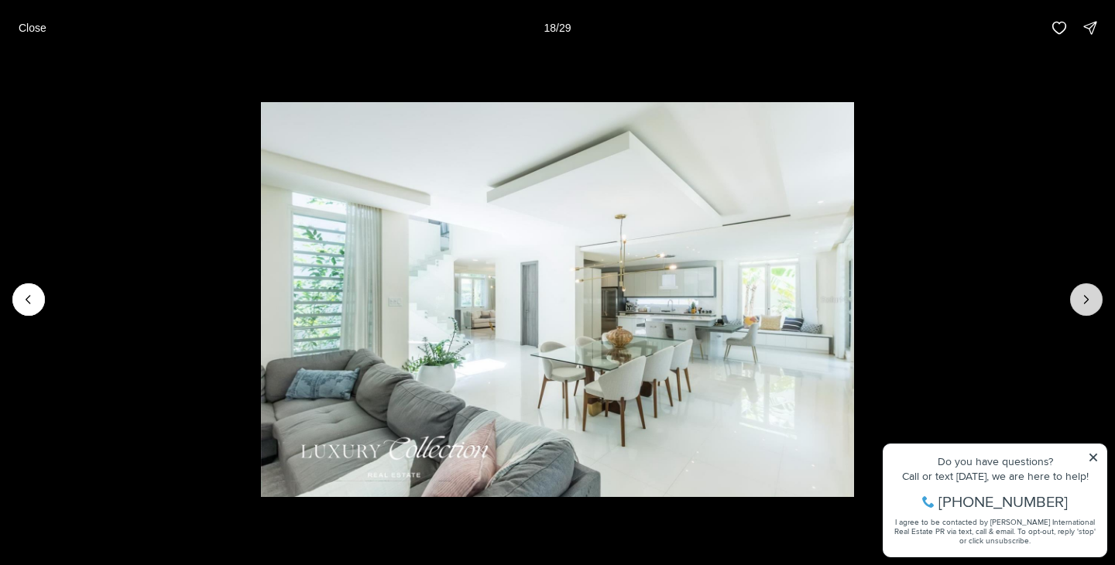
click at [1092, 299] on icon "Next slide" at bounding box center [1086, 299] width 15 height 15
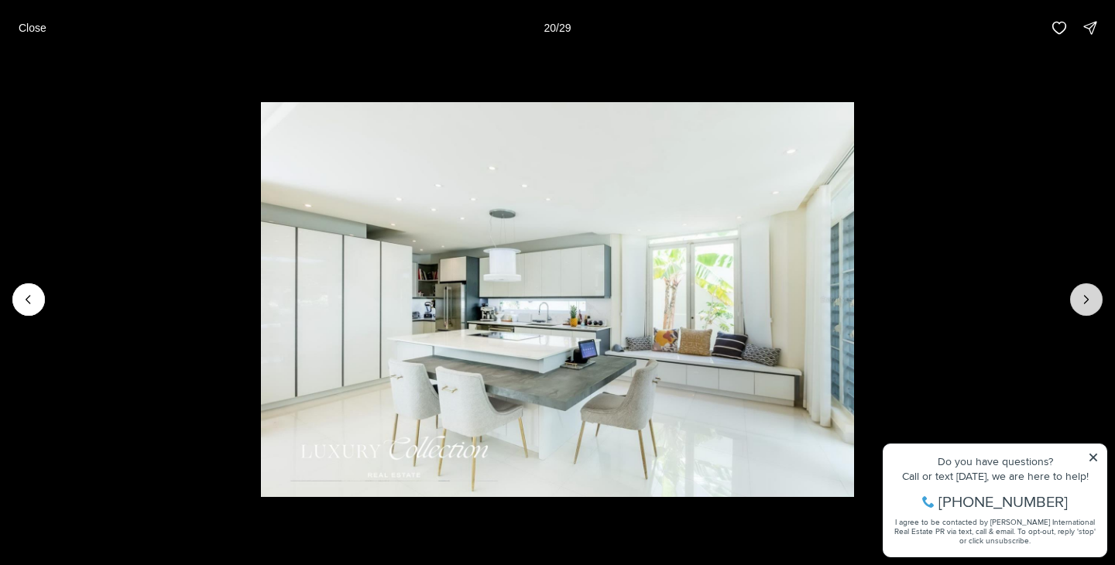
click at [1092, 299] on icon "Next slide" at bounding box center [1086, 299] width 15 height 15
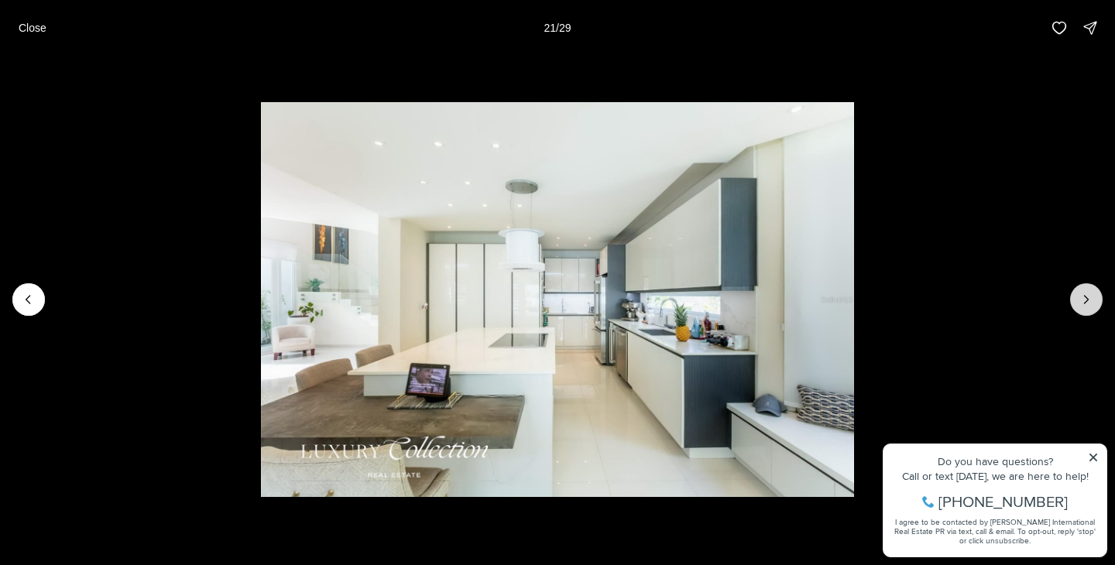
click at [1092, 299] on icon "Next slide" at bounding box center [1086, 299] width 15 height 15
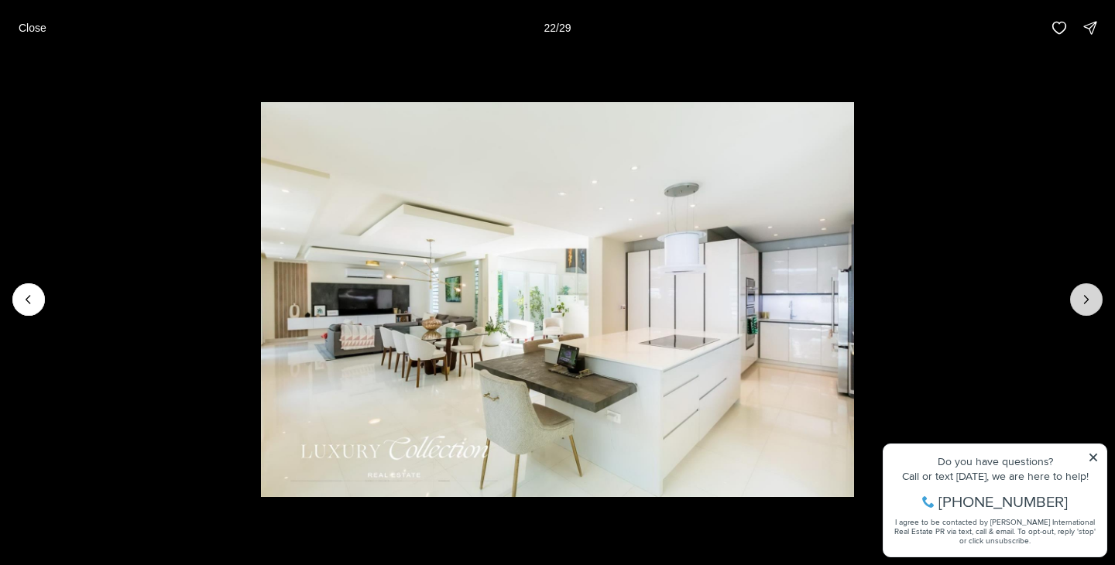
click at [1092, 299] on icon "Next slide" at bounding box center [1086, 299] width 15 height 15
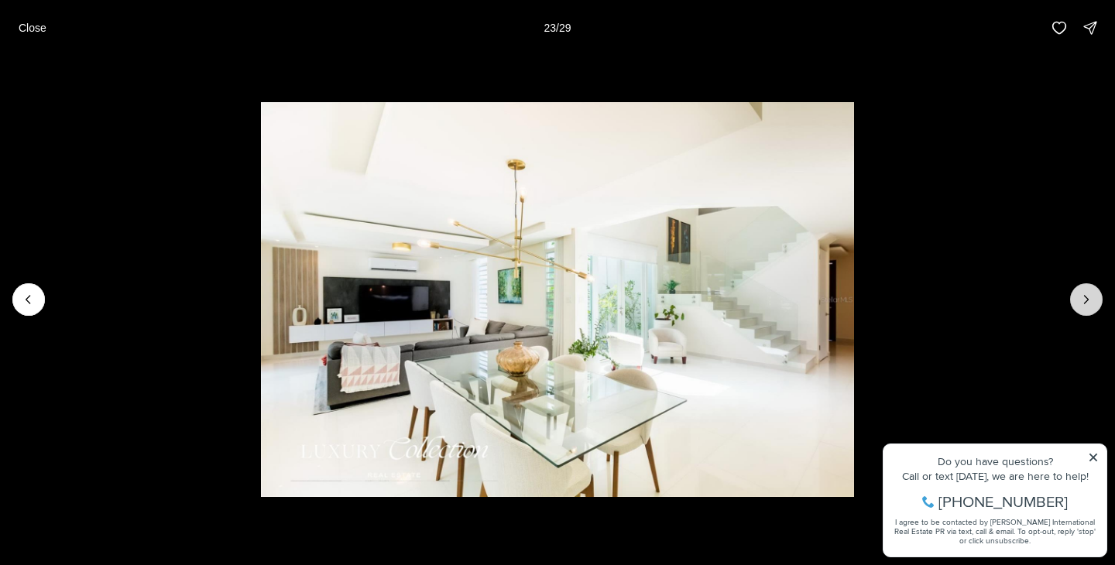
click at [1092, 299] on icon "Next slide" at bounding box center [1086, 299] width 15 height 15
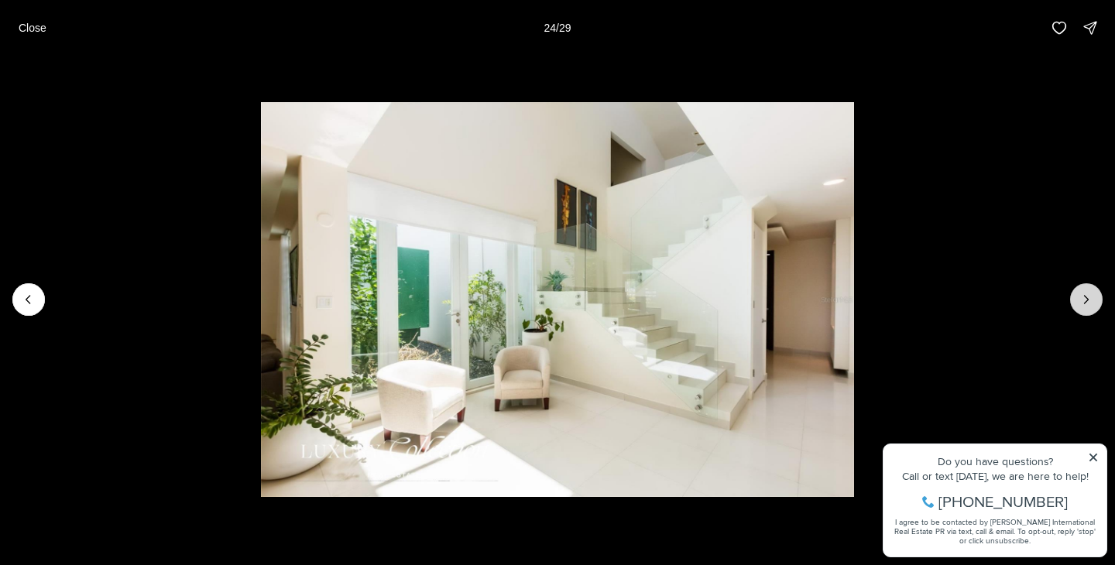
click at [1092, 299] on icon "Next slide" at bounding box center [1086, 299] width 15 height 15
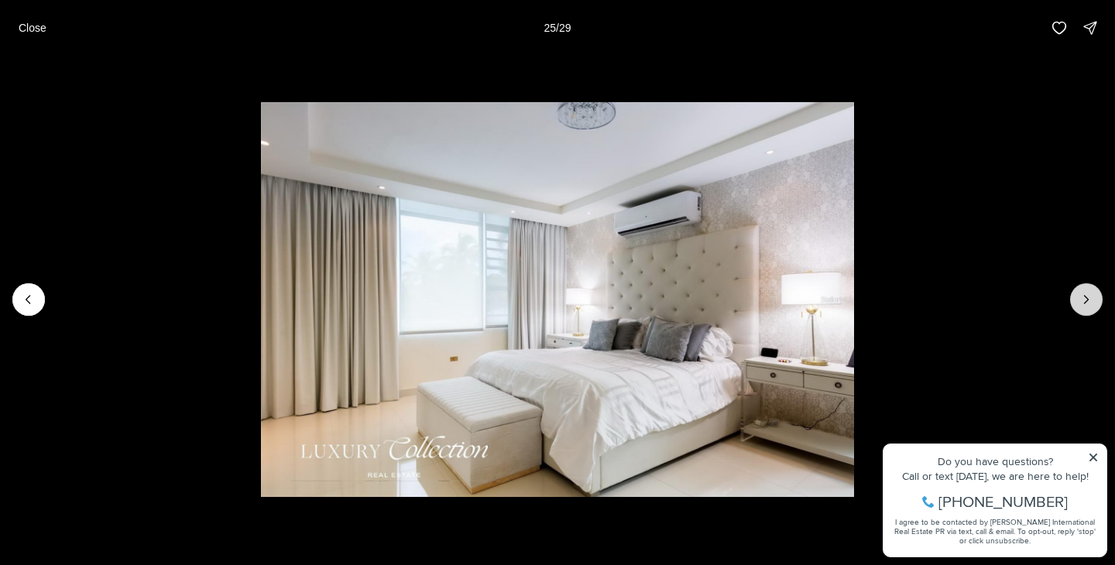
click at [1092, 299] on icon "Next slide" at bounding box center [1086, 299] width 15 height 15
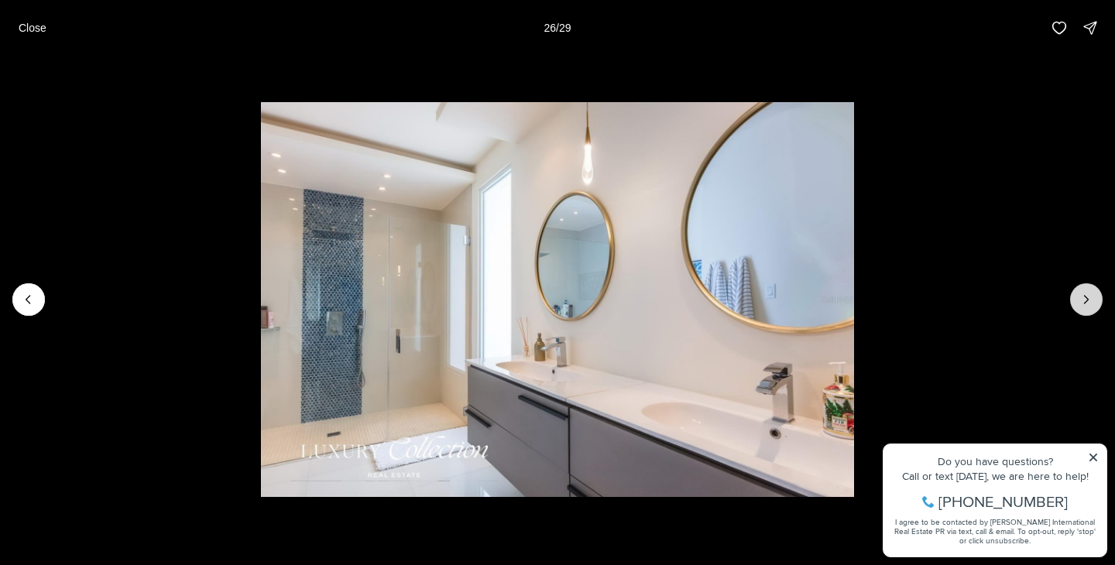
click at [1092, 299] on icon "Next slide" at bounding box center [1086, 299] width 15 height 15
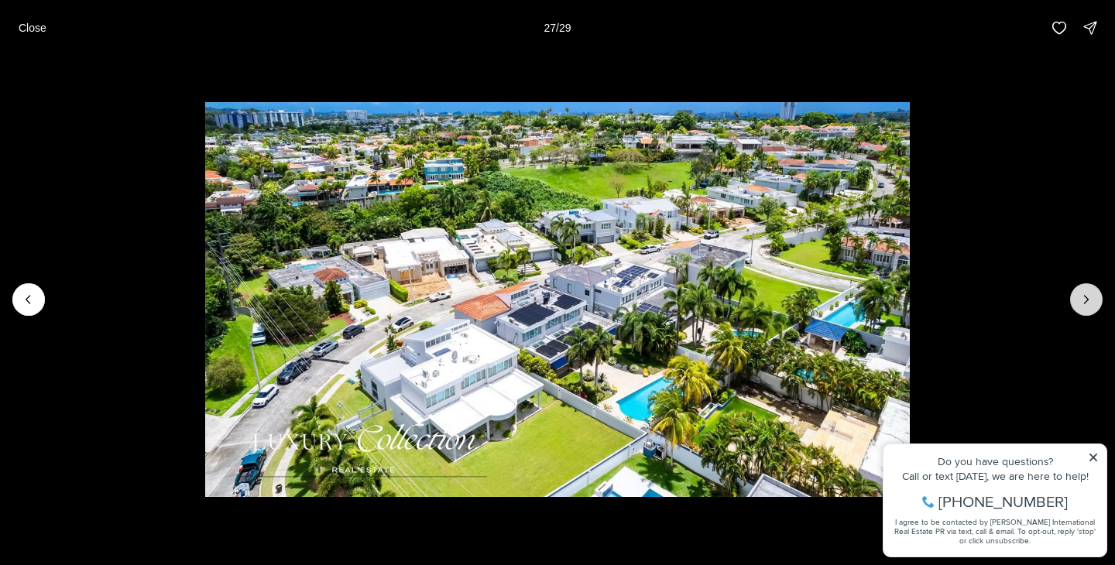
click at [1089, 296] on icon "Next slide" at bounding box center [1086, 299] width 15 height 15
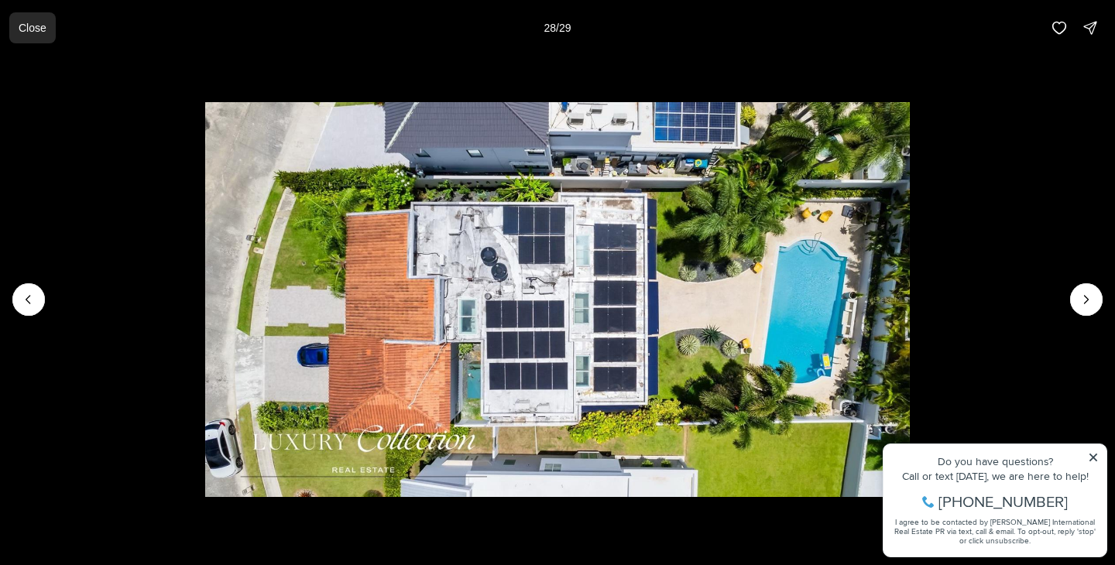
click at [36, 32] on p "Close" at bounding box center [33, 28] width 28 height 12
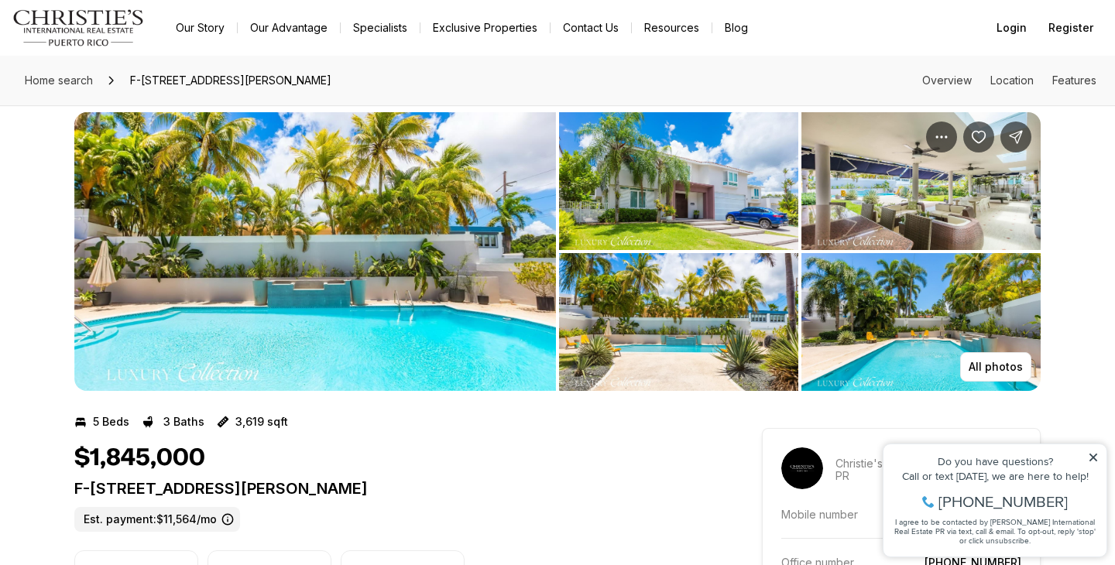
scroll to position [18, 0]
click at [994, 367] on p "All photos" at bounding box center [996, 367] width 54 height 12
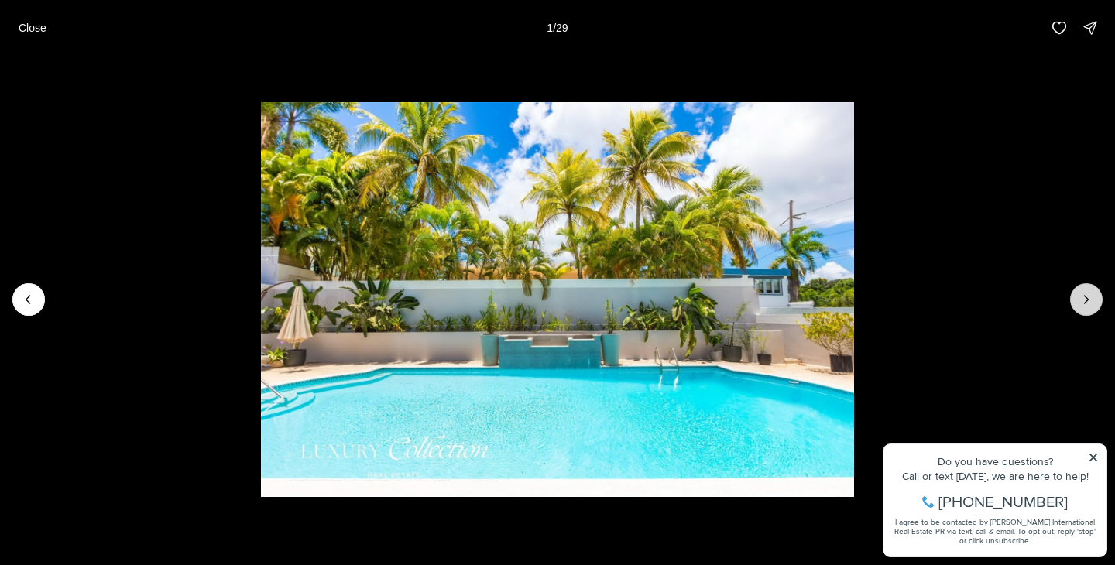
click at [1089, 300] on icon "Next slide" at bounding box center [1086, 299] width 15 height 15
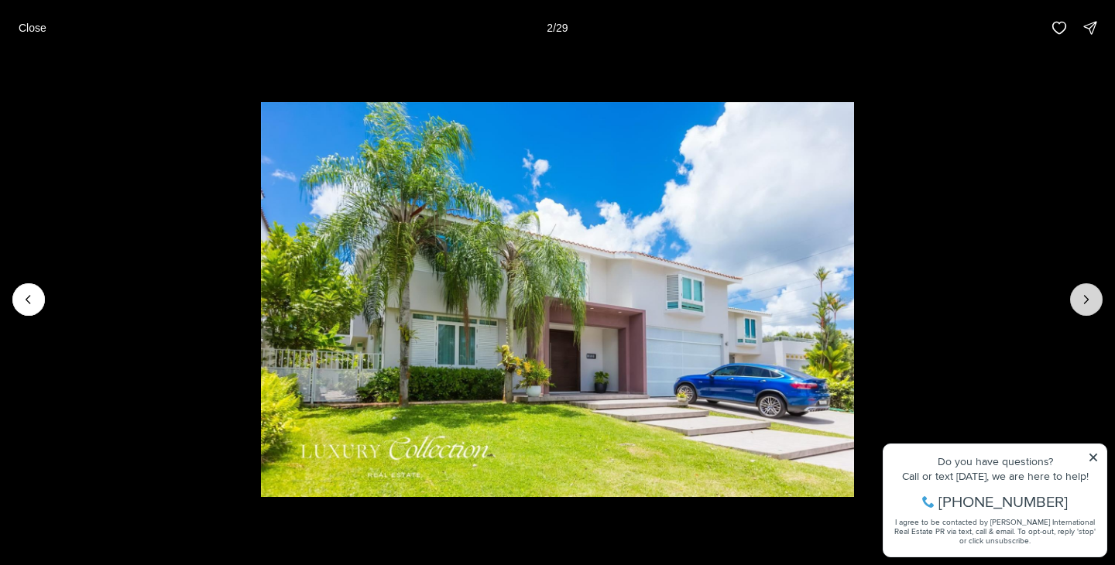
click at [1089, 302] on icon "Next slide" at bounding box center [1086, 299] width 15 height 15
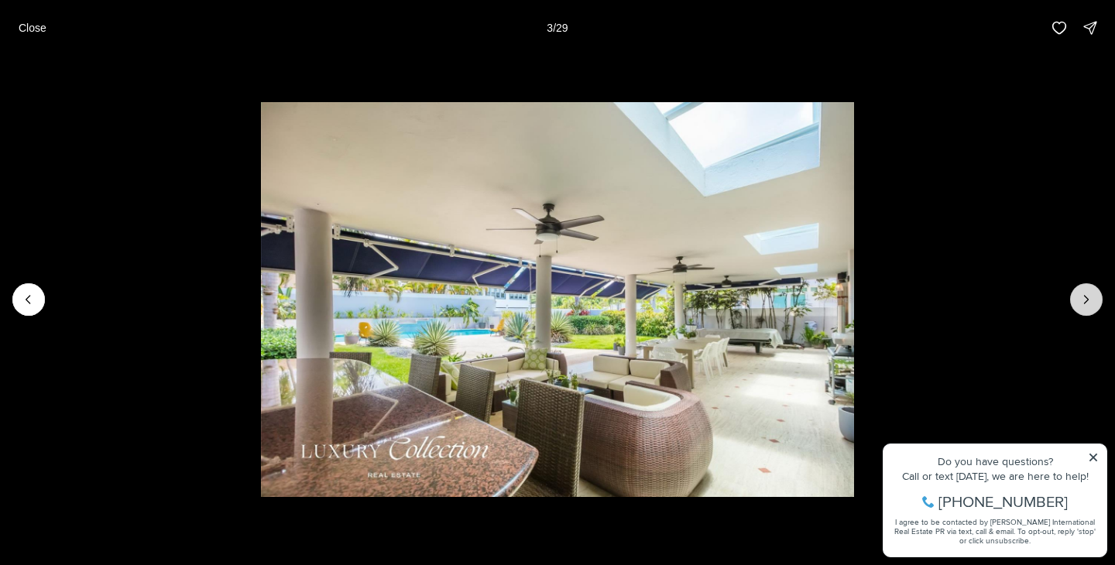
click at [1089, 302] on icon "Next slide" at bounding box center [1086, 299] width 15 height 15
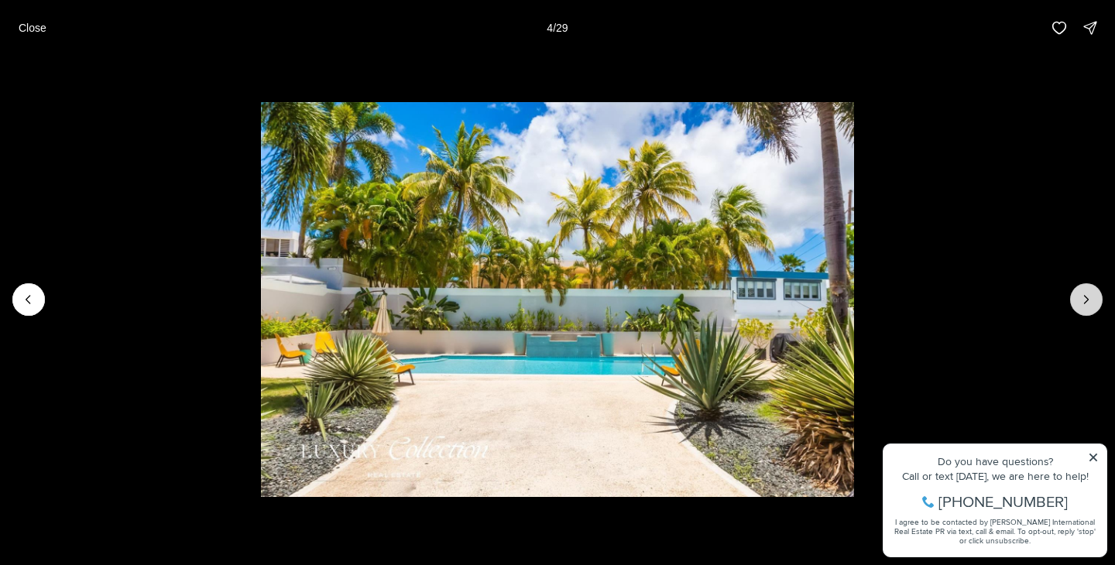
click at [1089, 302] on icon "Next slide" at bounding box center [1086, 299] width 15 height 15
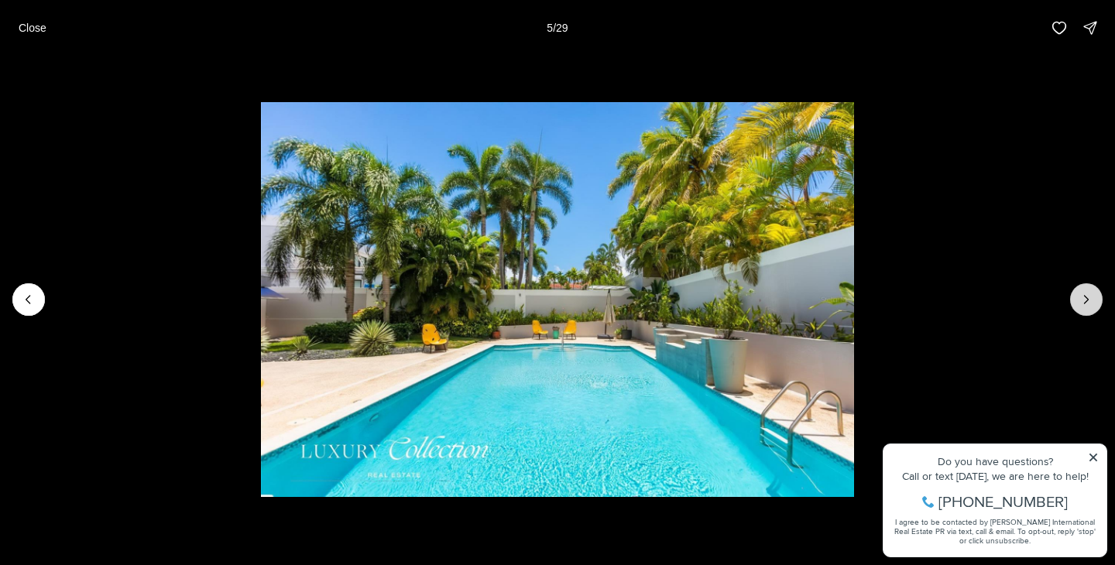
click at [1089, 302] on icon "Next slide" at bounding box center [1086, 299] width 15 height 15
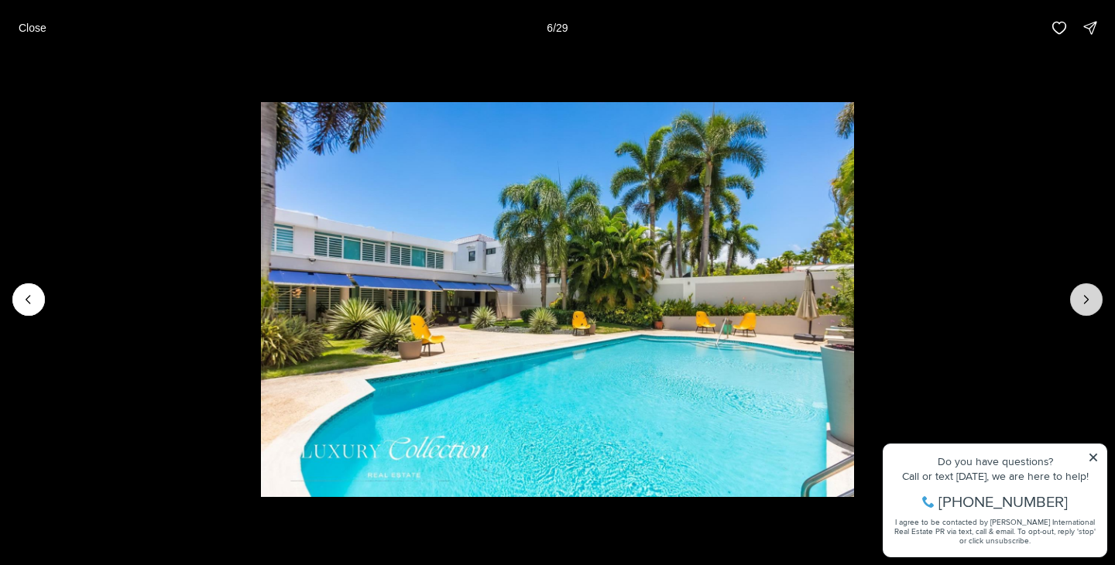
click at [1089, 302] on icon "Next slide" at bounding box center [1086, 299] width 15 height 15
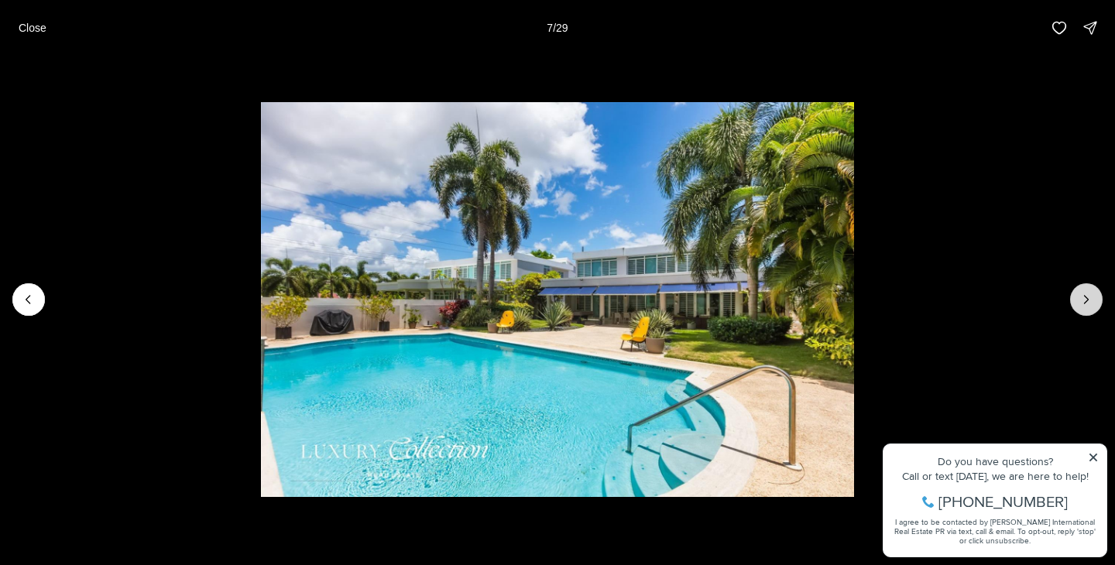
click at [1089, 302] on icon "Next slide" at bounding box center [1086, 299] width 15 height 15
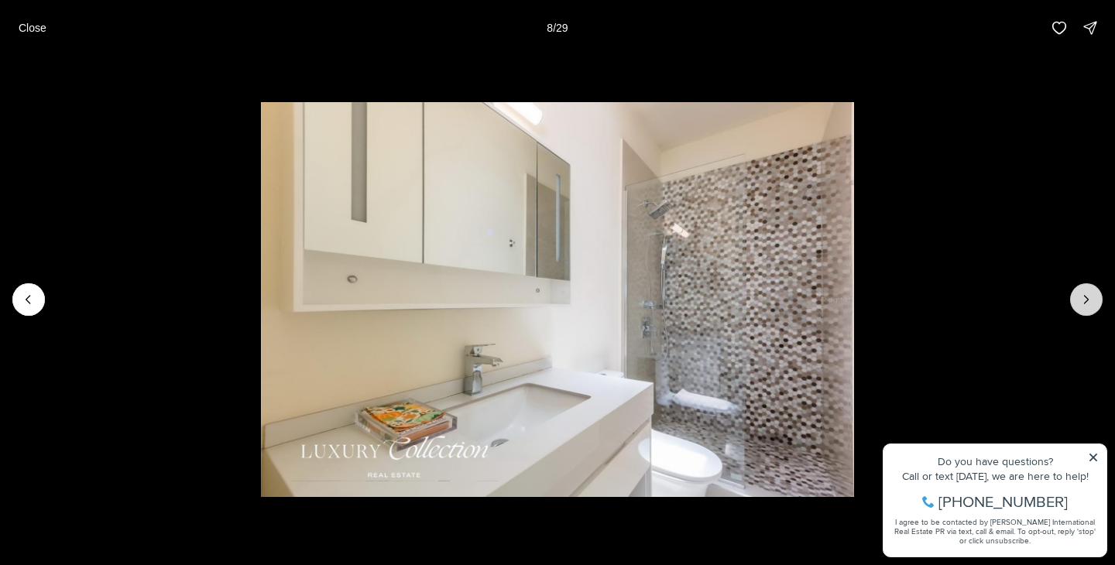
click at [1089, 302] on icon "Next slide" at bounding box center [1086, 299] width 15 height 15
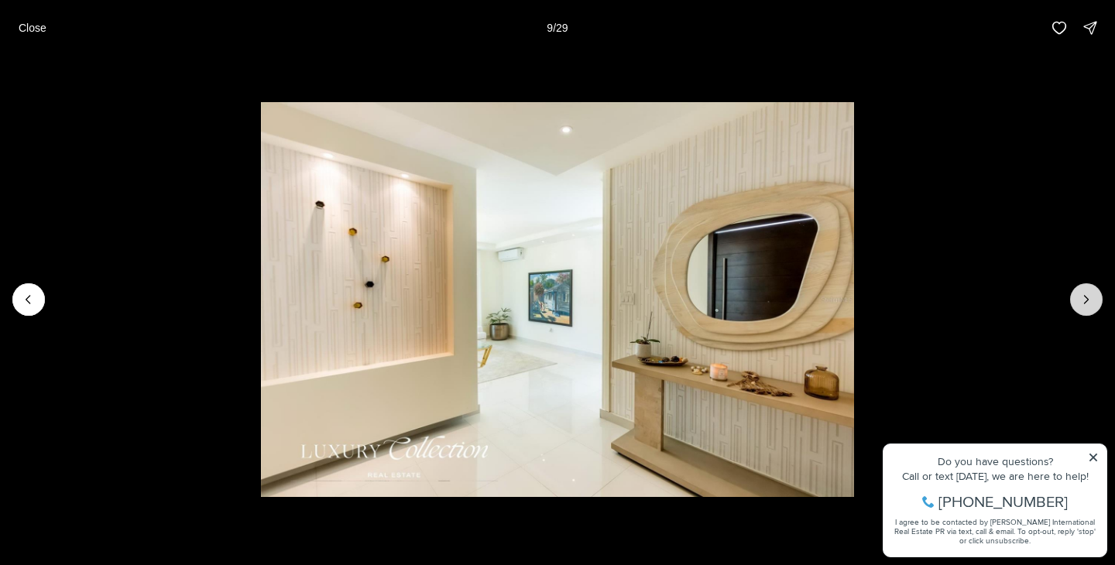
click at [1089, 302] on icon "Next slide" at bounding box center [1086, 299] width 15 height 15
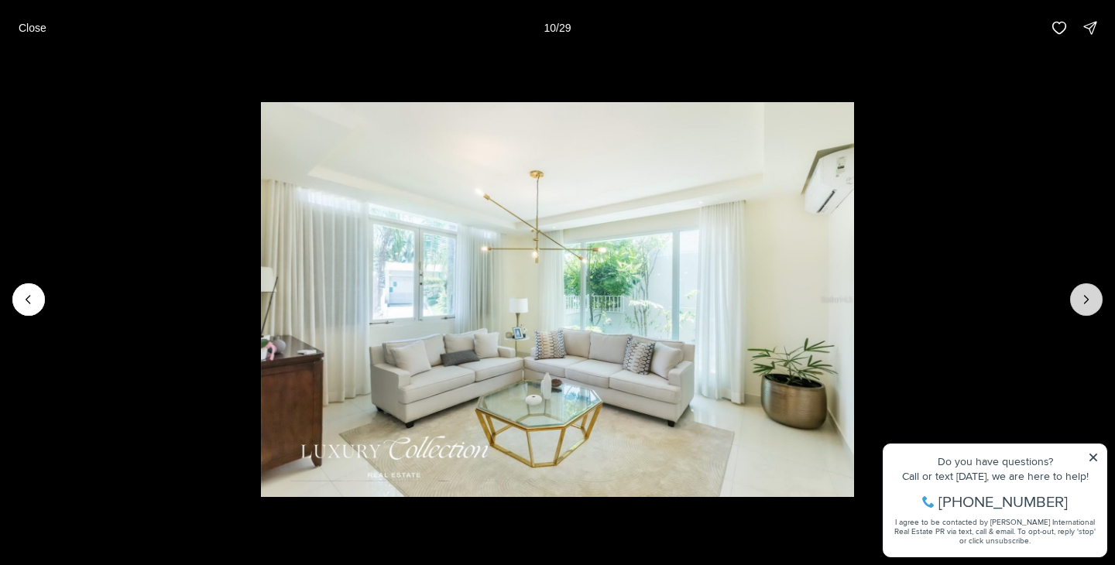
click at [1089, 302] on icon "Next slide" at bounding box center [1086, 299] width 15 height 15
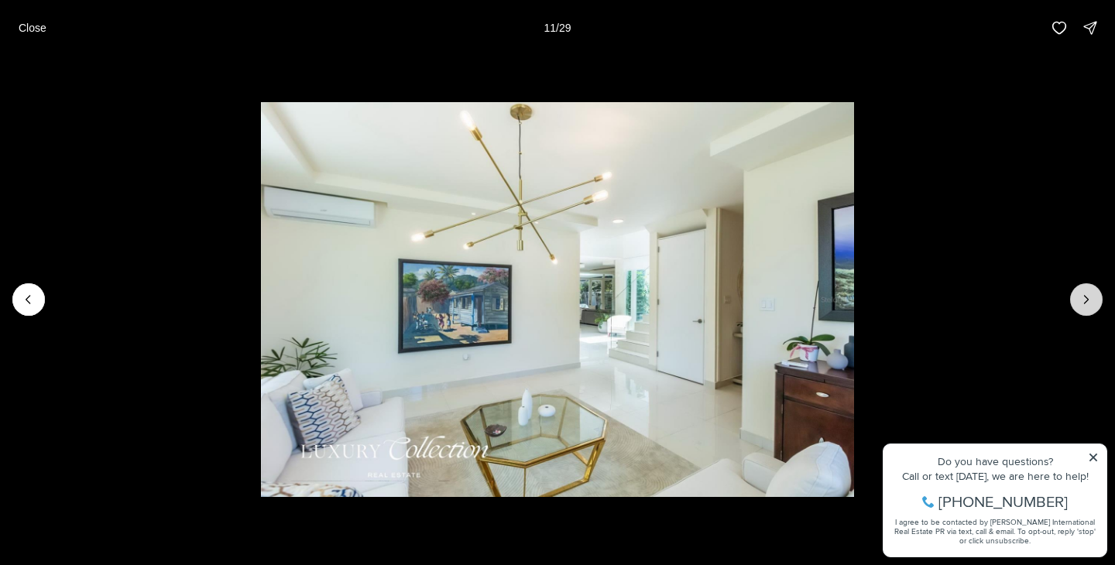
click at [1089, 302] on icon "Next slide" at bounding box center [1086, 299] width 15 height 15
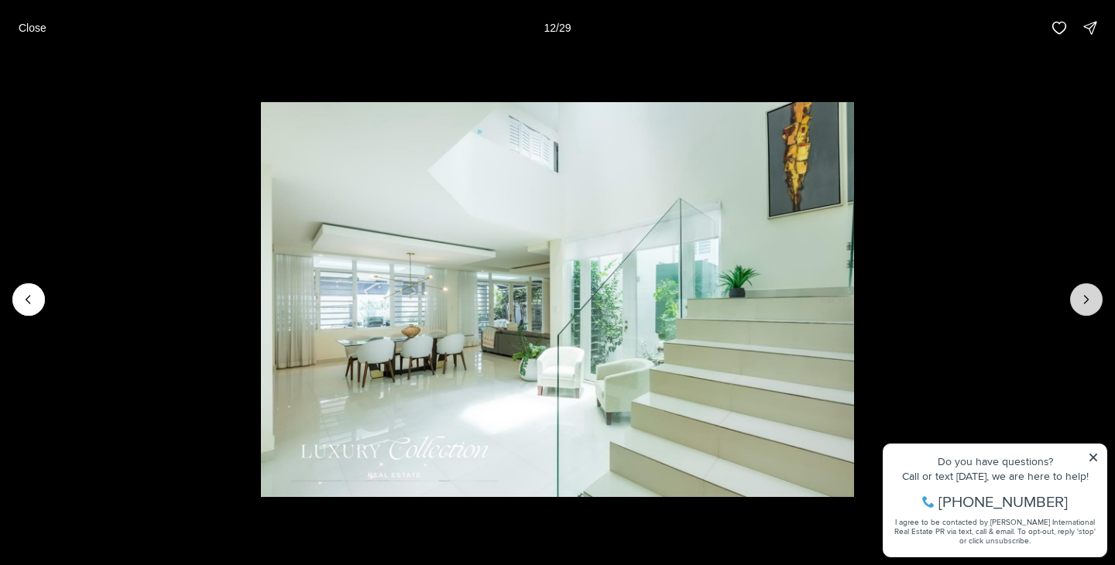
click at [1089, 302] on icon "Next slide" at bounding box center [1086, 299] width 15 height 15
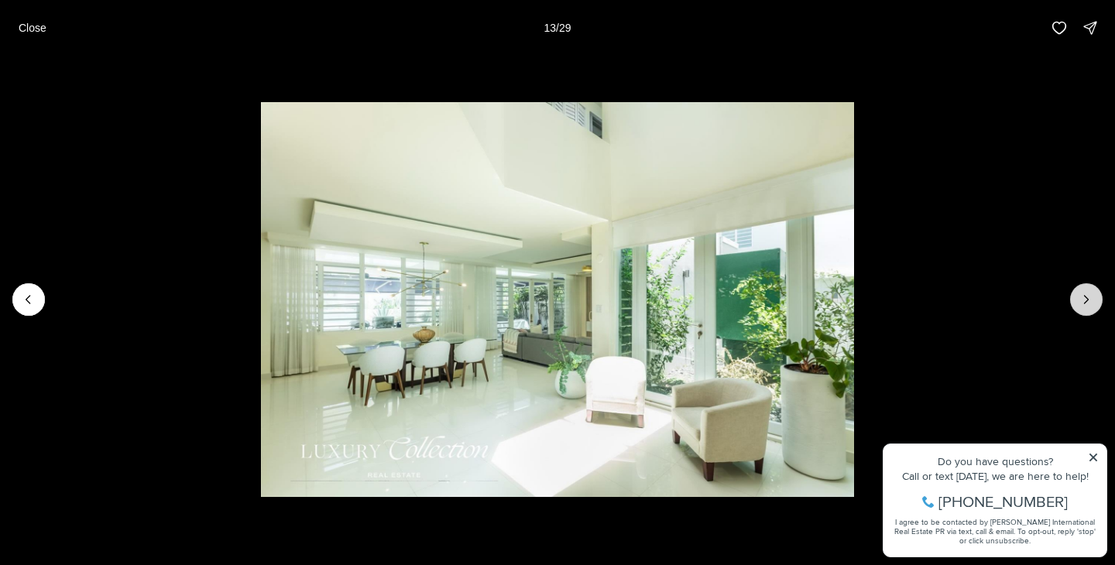
click at [1089, 302] on icon "Next slide" at bounding box center [1086, 299] width 15 height 15
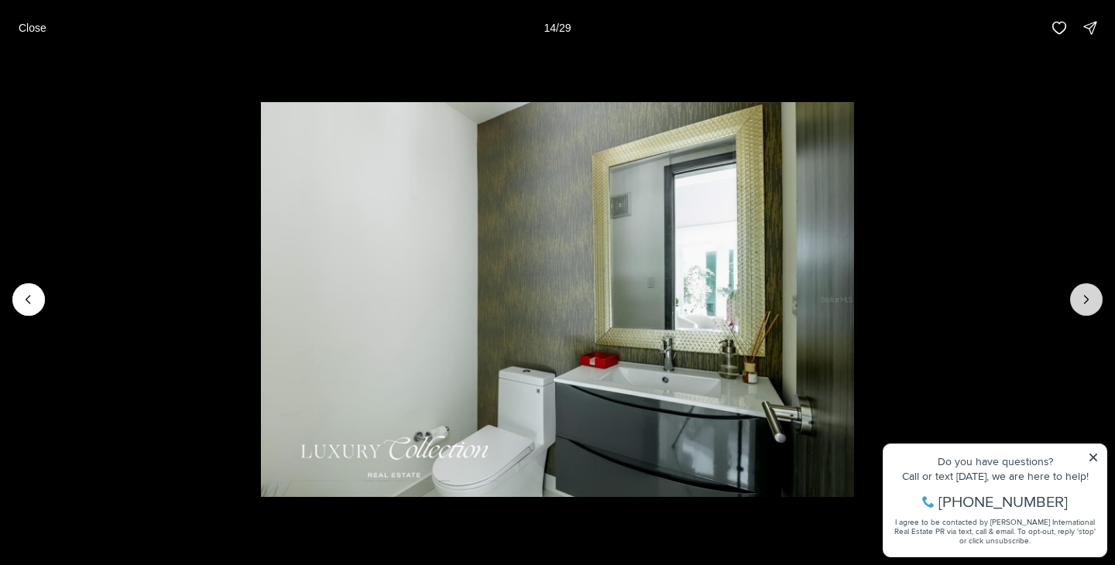
click at [1089, 302] on icon "Next slide" at bounding box center [1086, 299] width 15 height 15
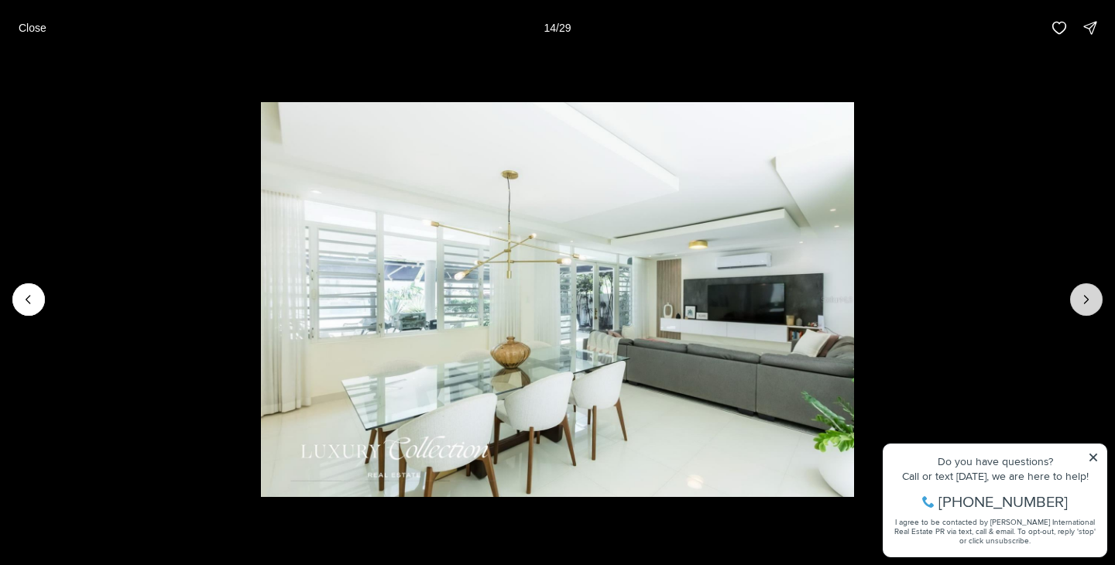
click at [1089, 302] on icon "Next slide" at bounding box center [1086, 299] width 15 height 15
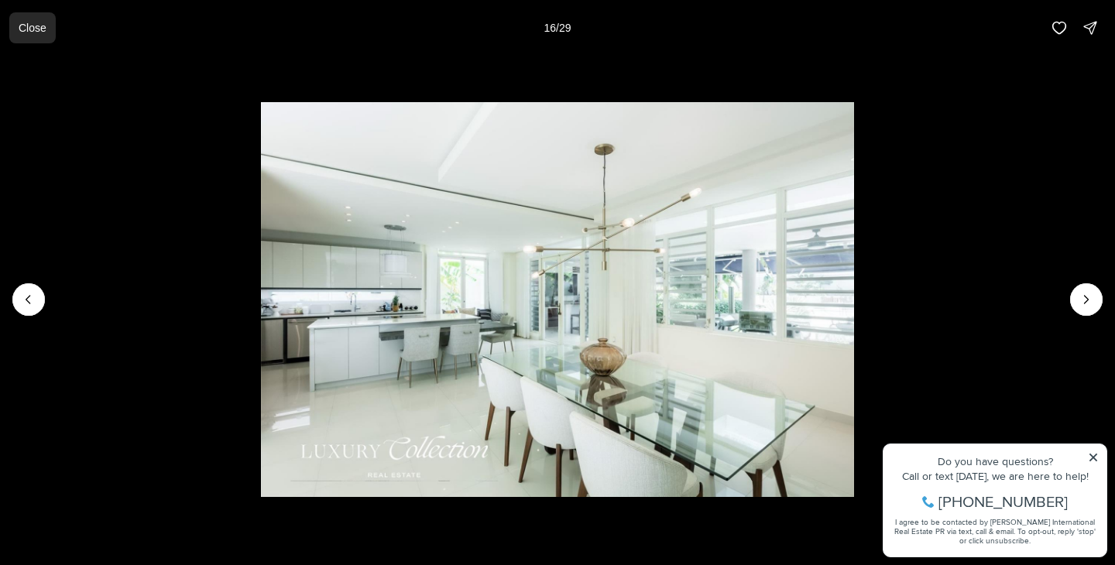
click at [31, 30] on p "Close" at bounding box center [33, 28] width 28 height 12
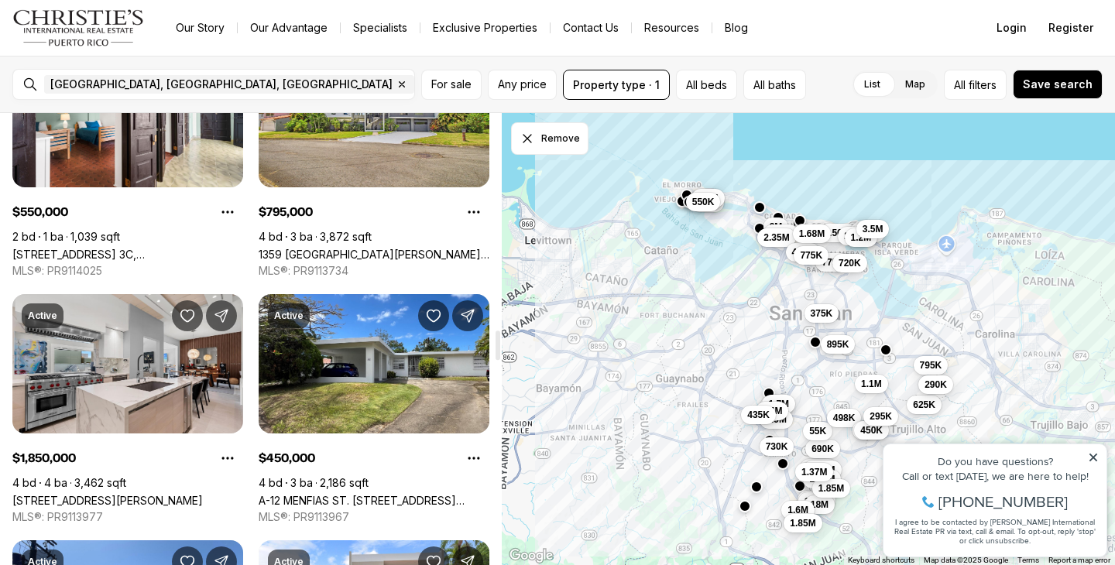
scroll to position [3375, 0]
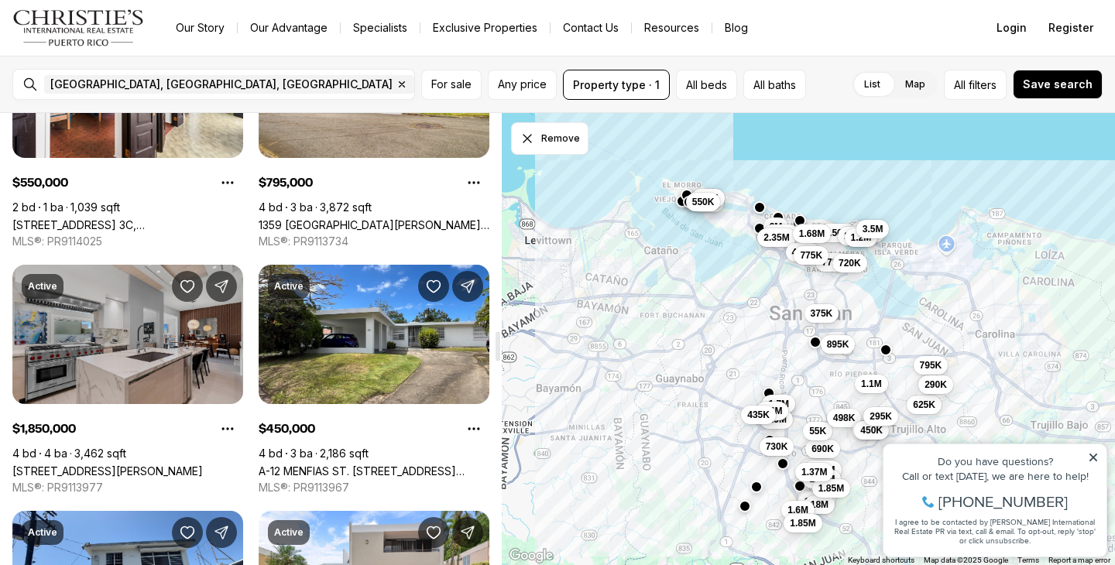
click at [113, 465] on link "[STREET_ADDRESS][PERSON_NAME]" at bounding box center [107, 471] width 190 height 13
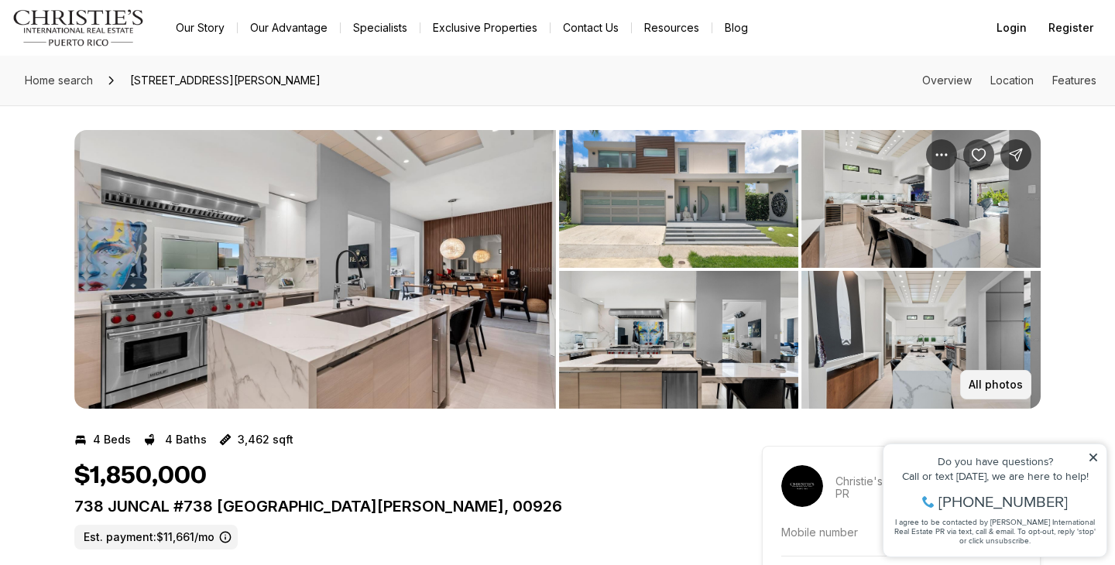
click at [996, 386] on p "All photos" at bounding box center [996, 385] width 54 height 12
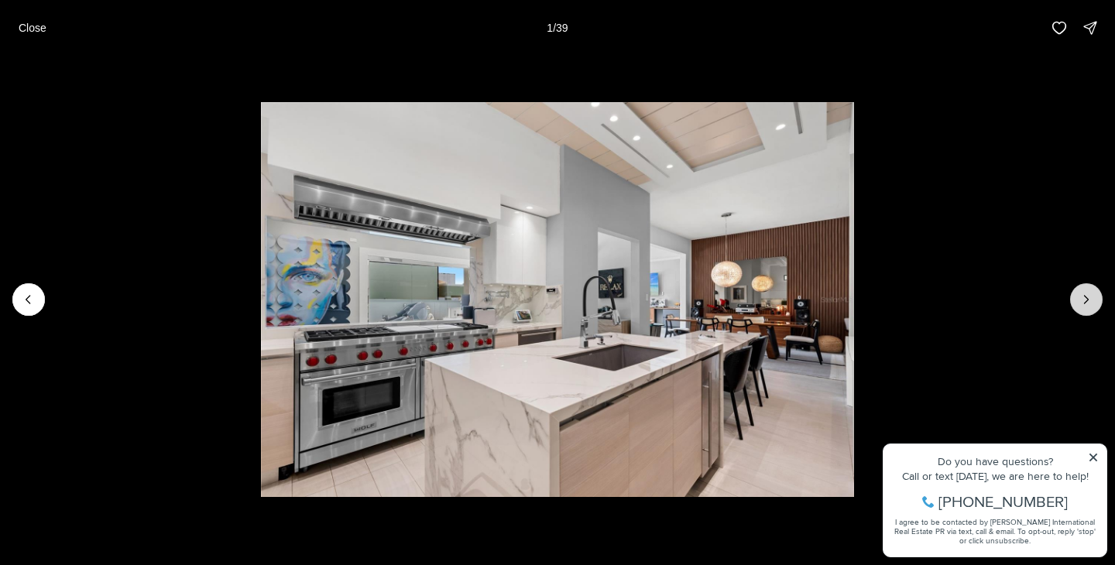
click at [1083, 302] on icon "Next slide" at bounding box center [1086, 299] width 15 height 15
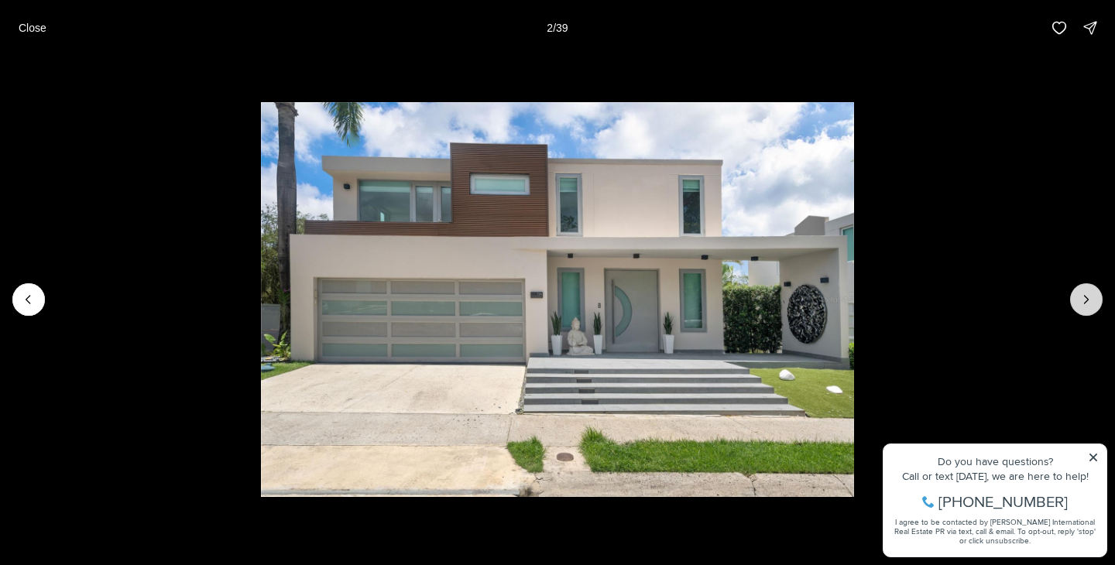
click at [1083, 302] on icon "Next slide" at bounding box center [1086, 299] width 15 height 15
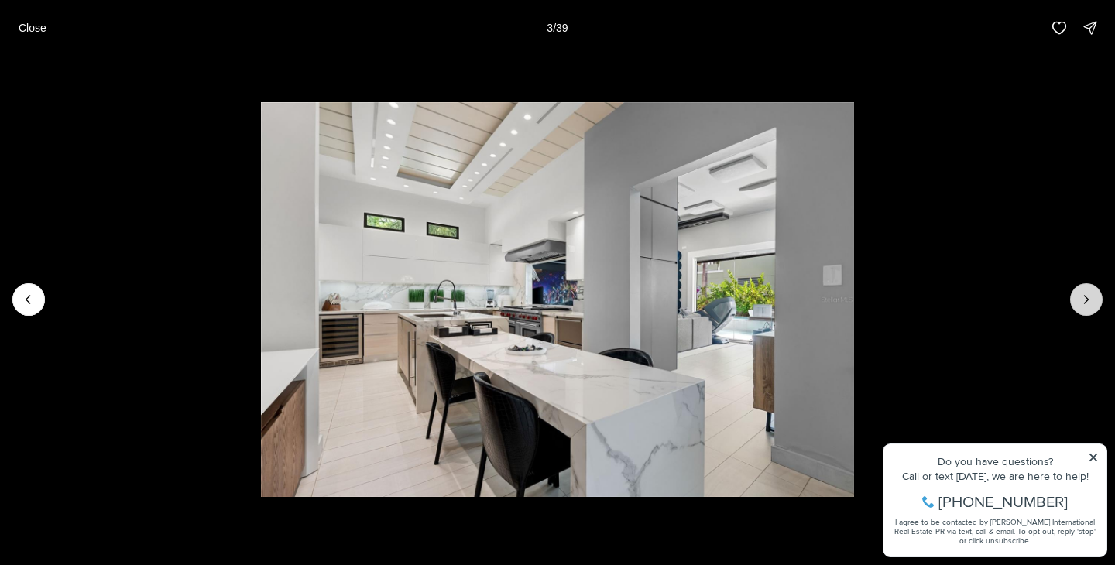
click at [1083, 302] on icon "Next slide" at bounding box center [1086, 299] width 15 height 15
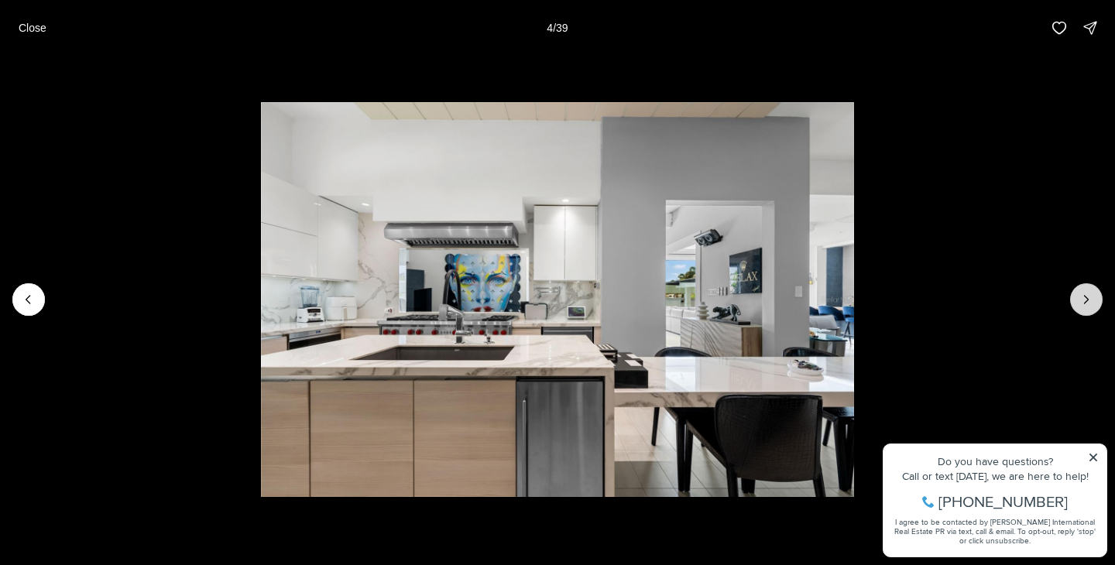
click at [1083, 302] on icon "Next slide" at bounding box center [1086, 299] width 15 height 15
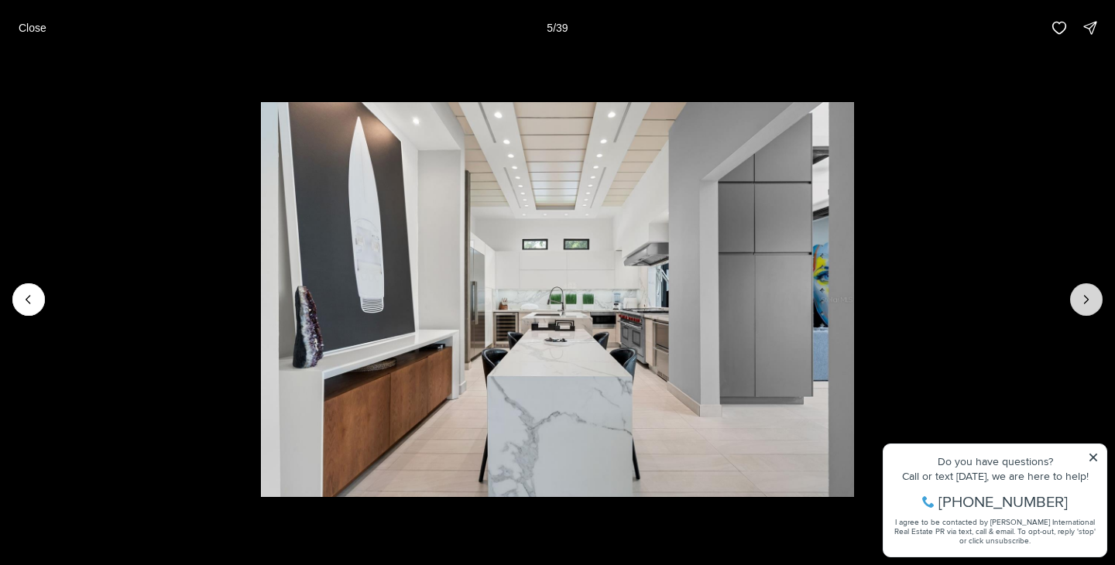
click at [1083, 302] on icon "Next slide" at bounding box center [1086, 299] width 15 height 15
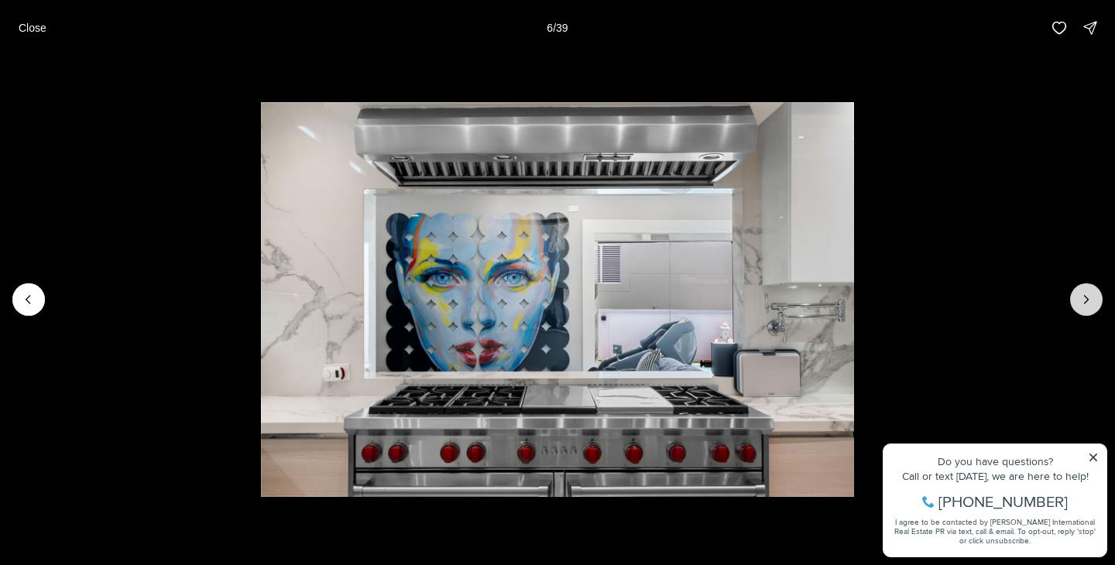
click at [1083, 302] on icon "Next slide" at bounding box center [1086, 299] width 15 height 15
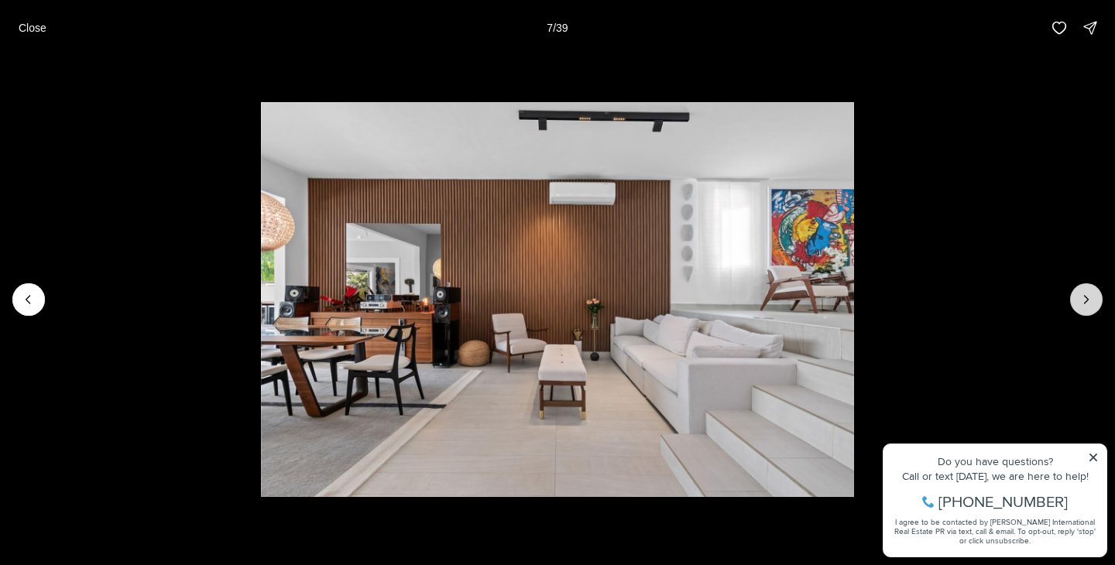
click at [1083, 302] on icon "Next slide" at bounding box center [1086, 299] width 15 height 15
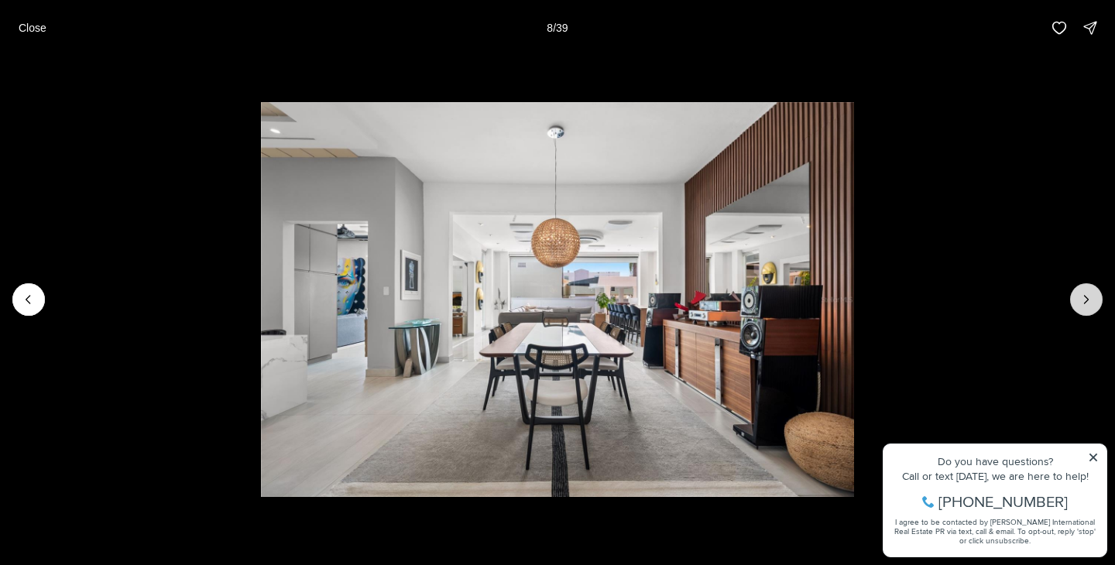
click at [1083, 302] on icon "Next slide" at bounding box center [1086, 299] width 15 height 15
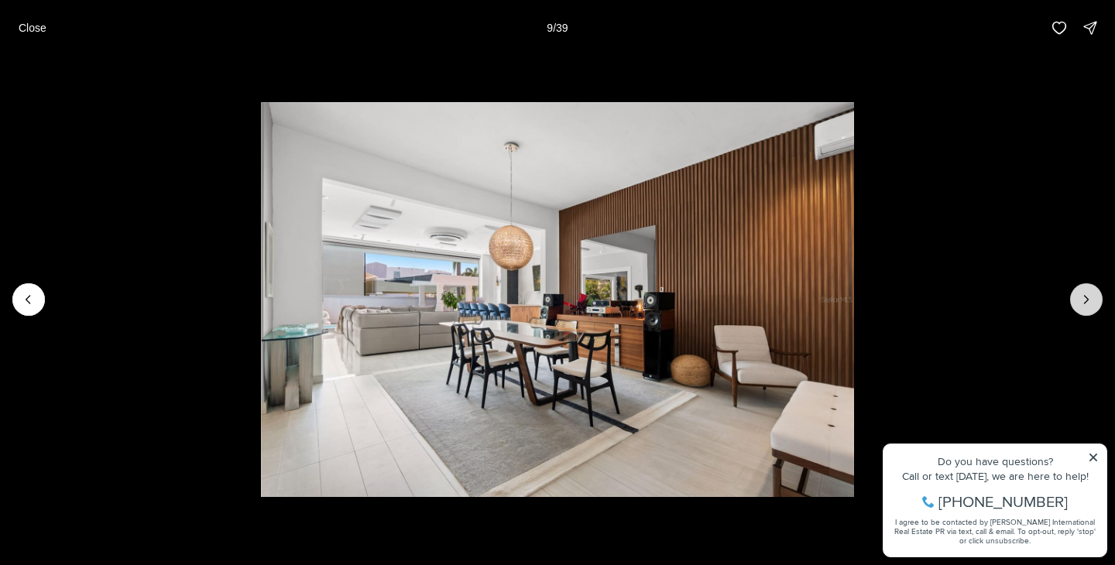
click at [1083, 302] on icon "Next slide" at bounding box center [1086, 299] width 15 height 15
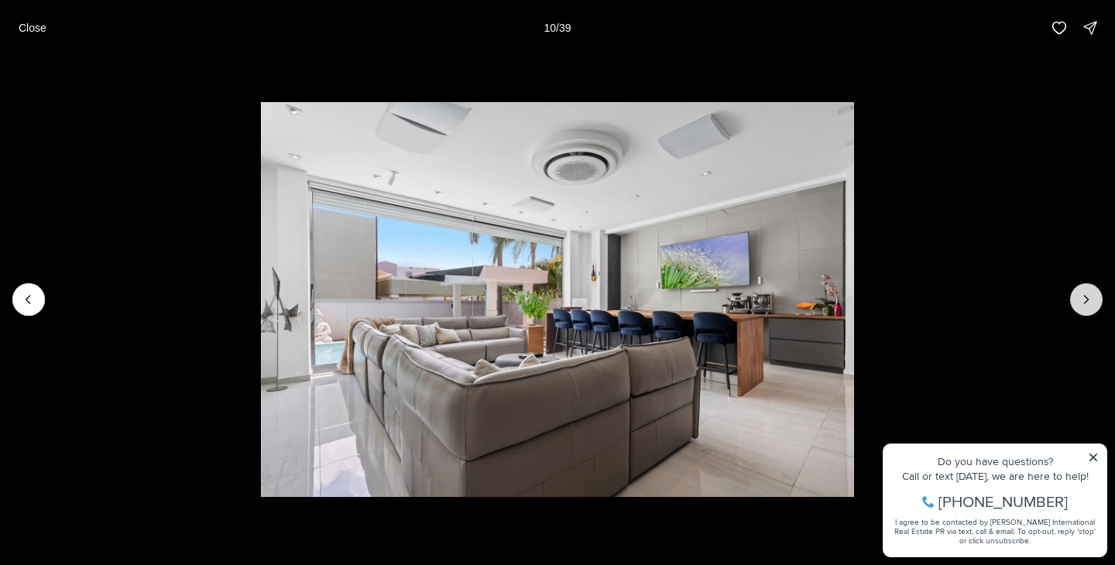
click at [1083, 302] on icon "Next slide" at bounding box center [1086, 299] width 15 height 15
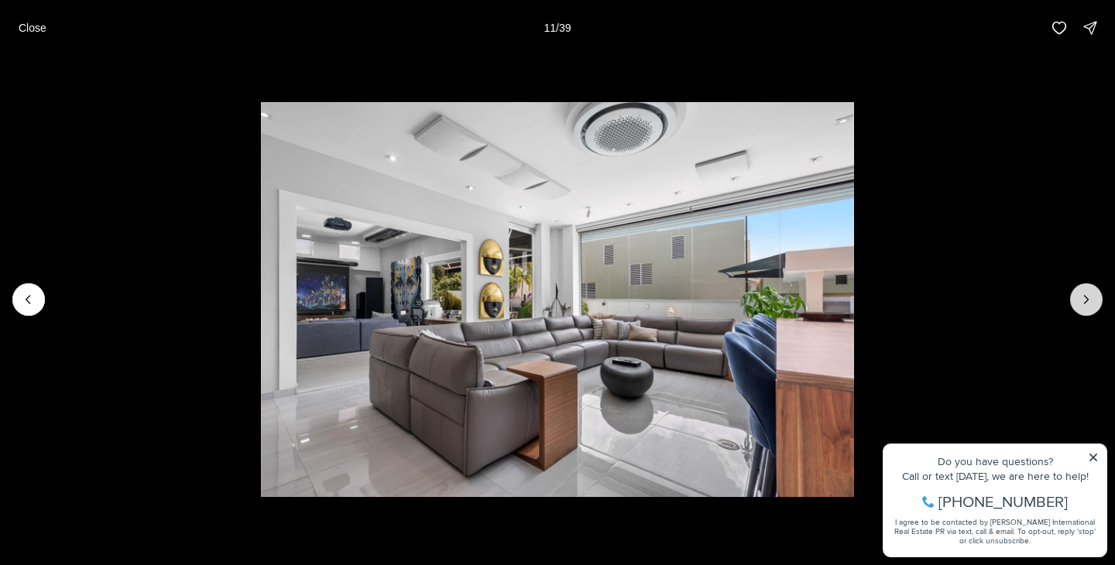
click at [1081, 304] on icon "Next slide" at bounding box center [1086, 299] width 15 height 15
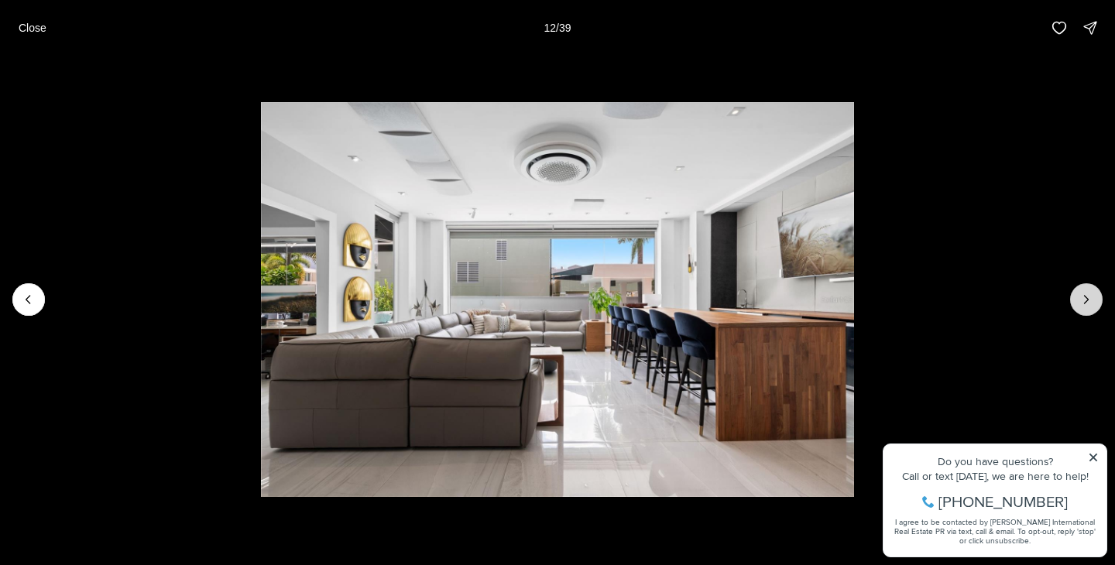
click at [1081, 304] on icon "Next slide" at bounding box center [1086, 299] width 15 height 15
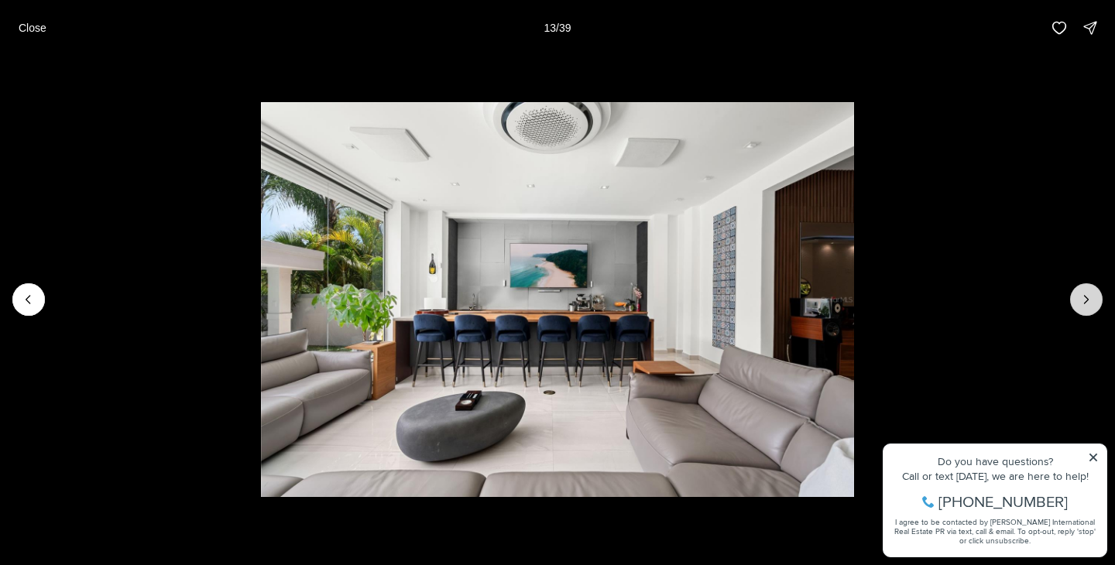
click at [1081, 304] on icon "Next slide" at bounding box center [1086, 299] width 15 height 15
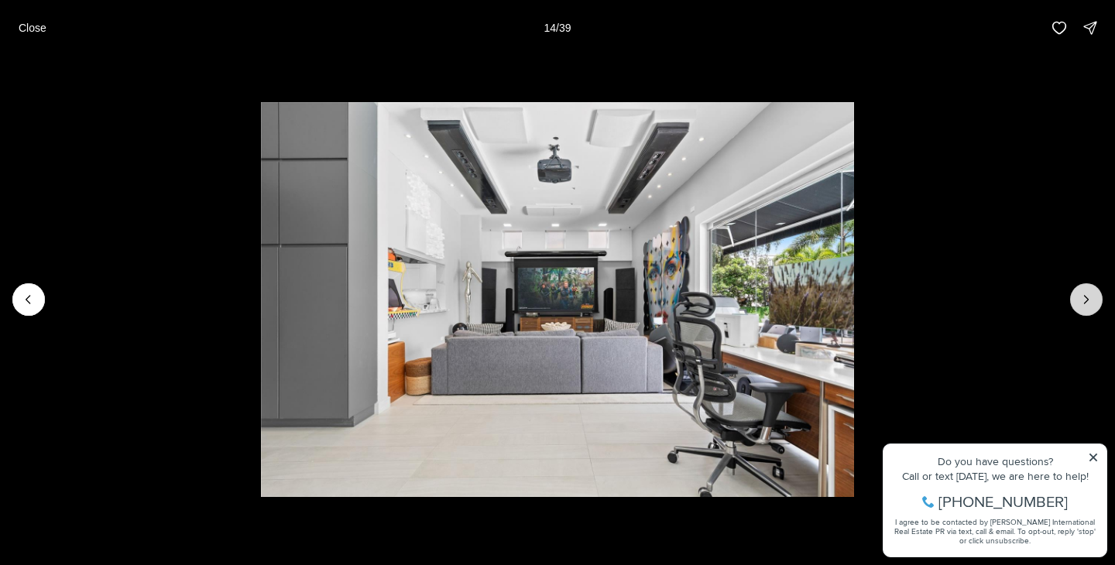
click at [1081, 304] on icon "Next slide" at bounding box center [1086, 299] width 15 height 15
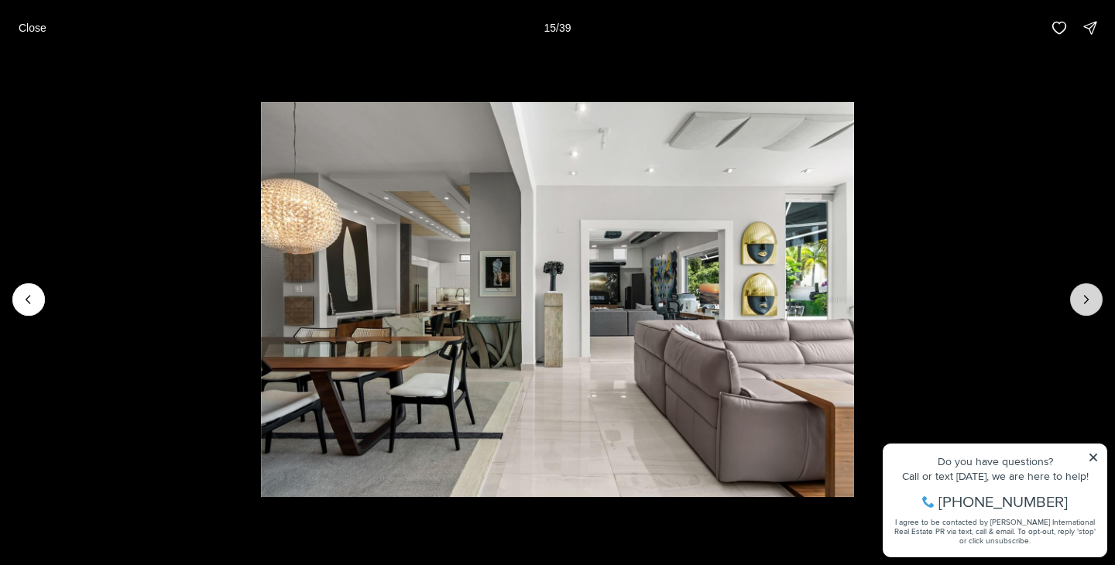
click at [1081, 304] on icon "Next slide" at bounding box center [1086, 299] width 15 height 15
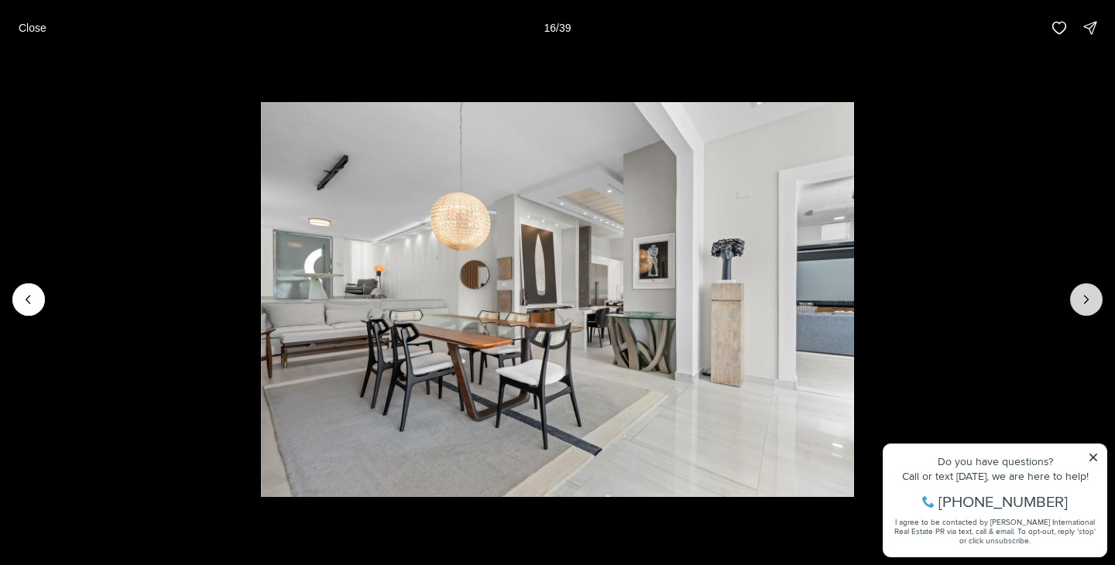
click at [1081, 304] on icon "Next slide" at bounding box center [1086, 299] width 15 height 15
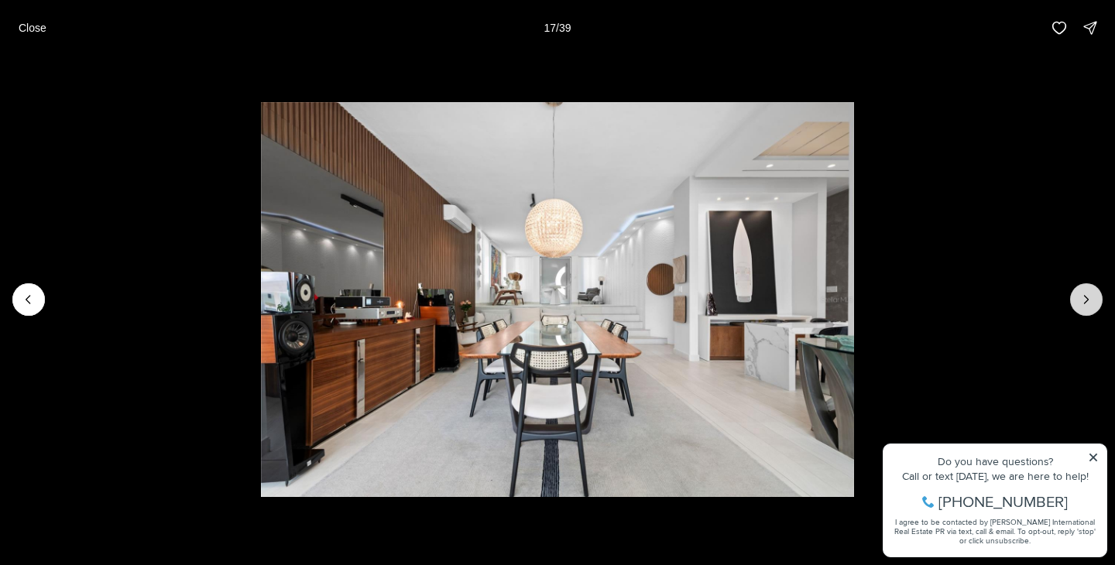
click at [1081, 304] on icon "Next slide" at bounding box center [1086, 299] width 15 height 15
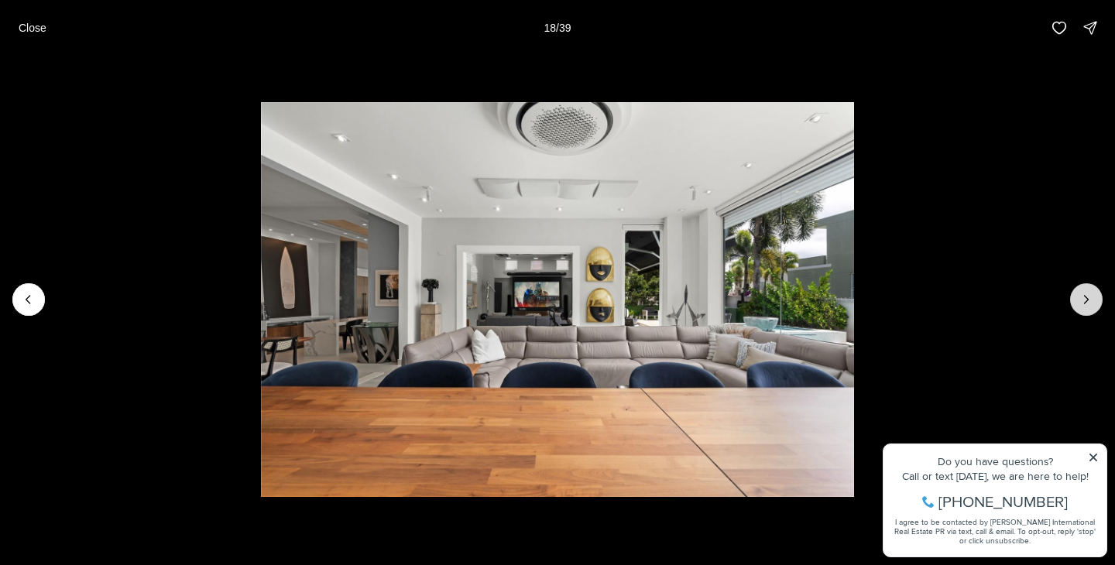
click at [1081, 304] on icon "Next slide" at bounding box center [1086, 299] width 15 height 15
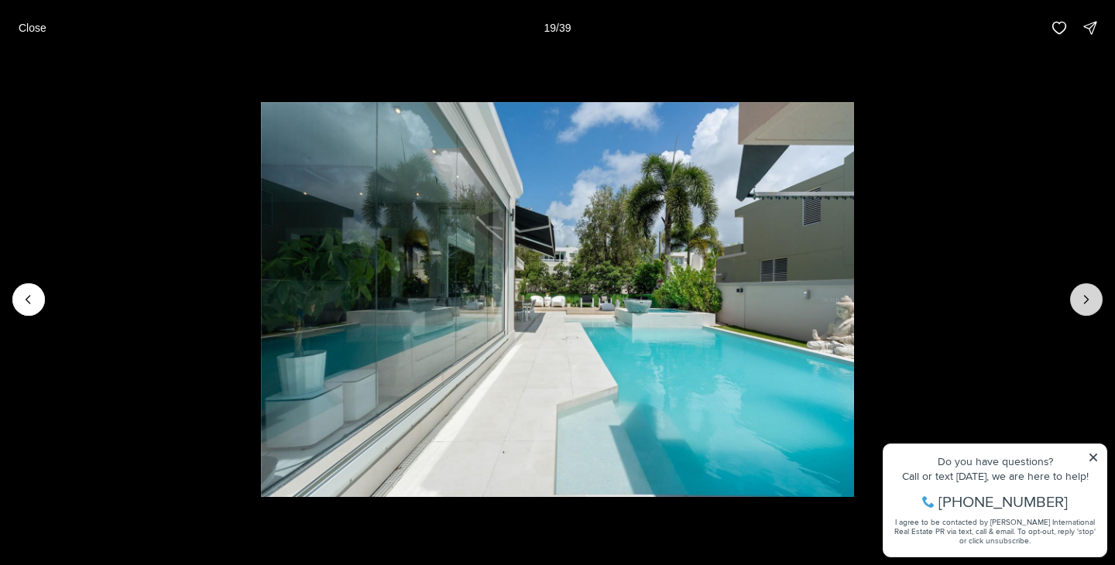
click at [1081, 304] on icon "Next slide" at bounding box center [1086, 299] width 15 height 15
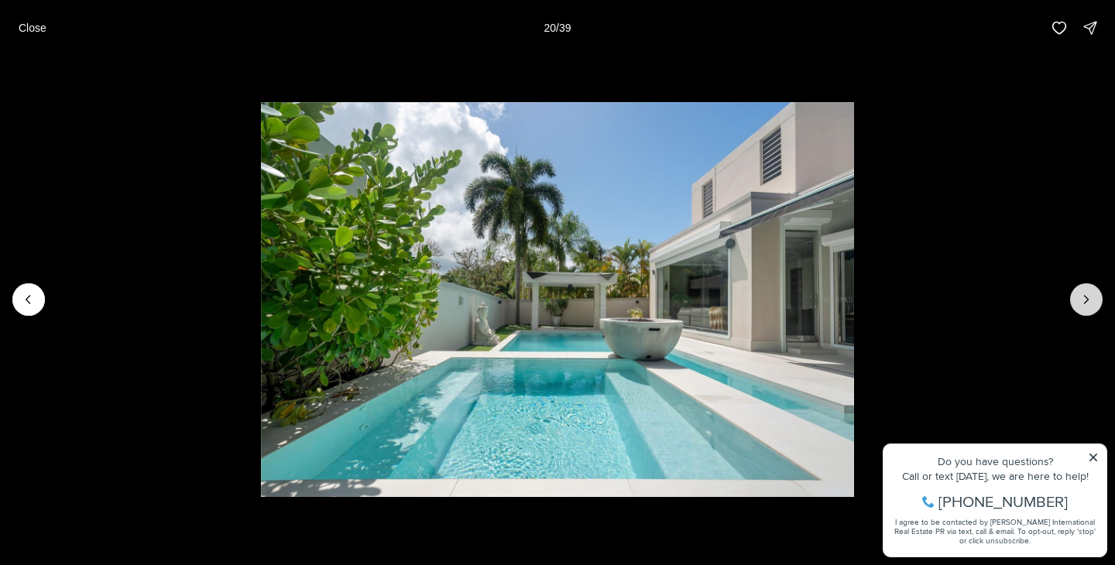
click at [1081, 304] on icon "Next slide" at bounding box center [1086, 299] width 15 height 15
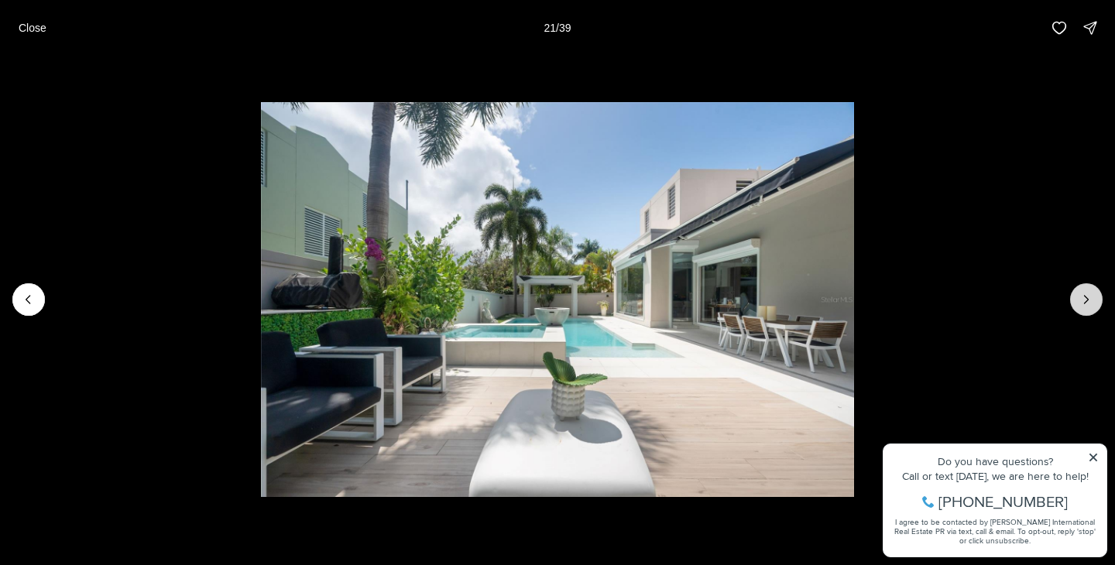
click at [1081, 304] on icon "Next slide" at bounding box center [1086, 299] width 15 height 15
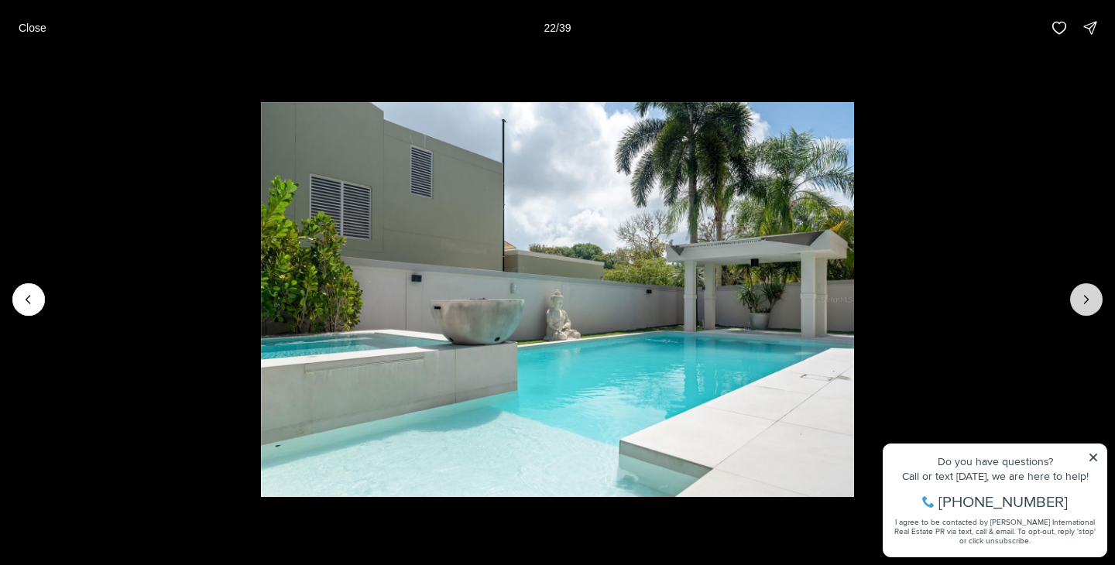
click at [1081, 304] on icon "Next slide" at bounding box center [1086, 299] width 15 height 15
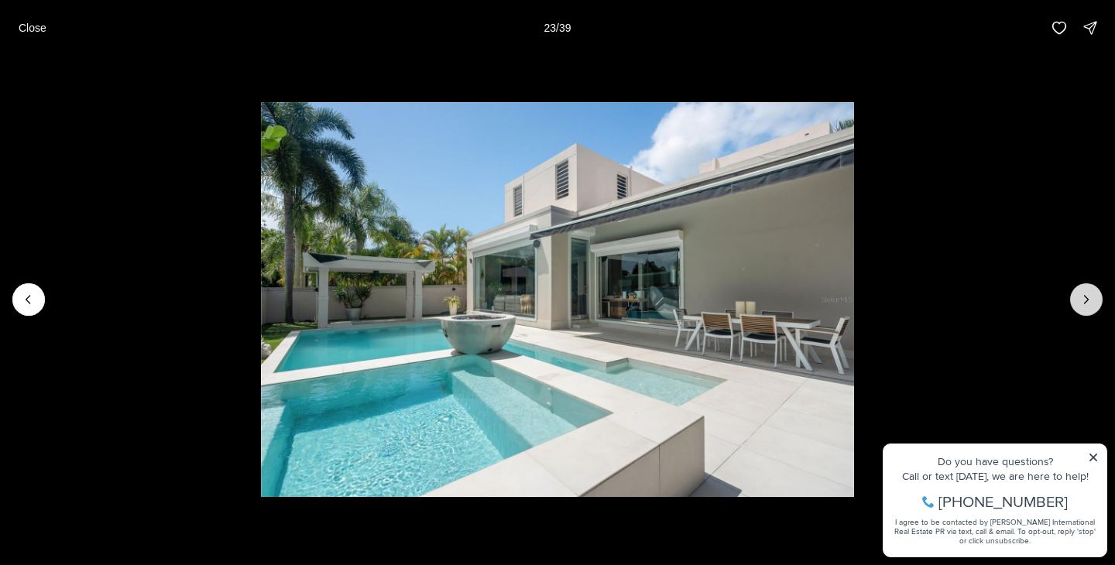
click at [1081, 304] on icon "Next slide" at bounding box center [1086, 299] width 15 height 15
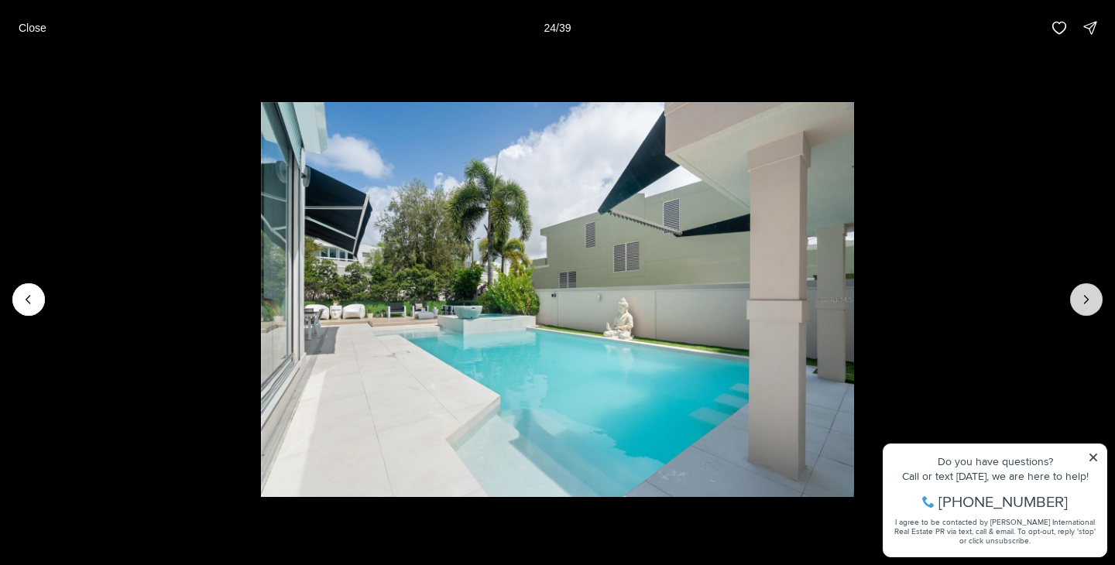
click at [1081, 304] on icon "Next slide" at bounding box center [1086, 299] width 15 height 15
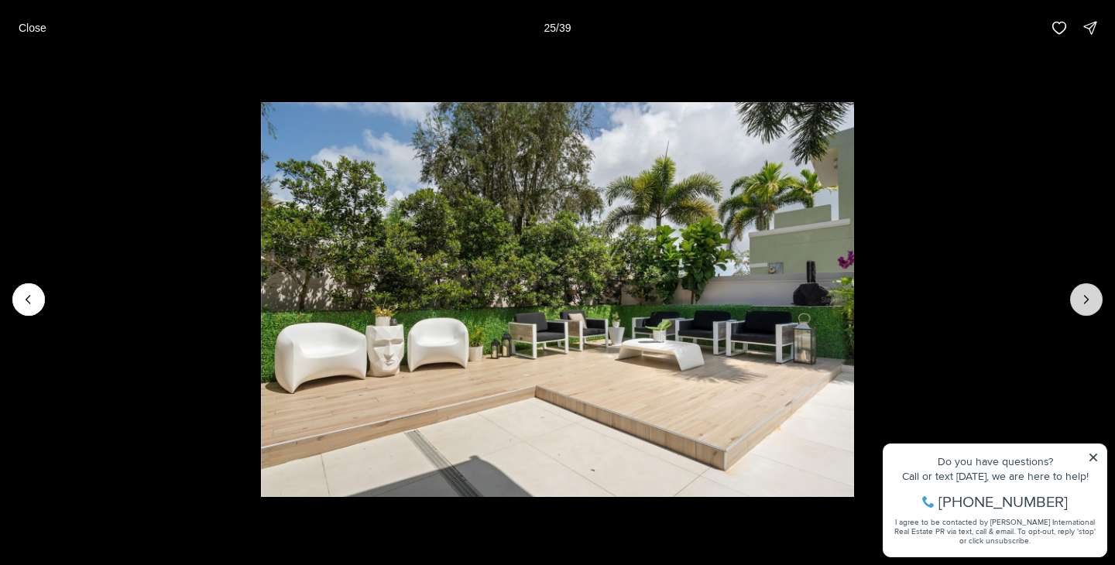
click at [1081, 304] on icon "Next slide" at bounding box center [1086, 299] width 15 height 15
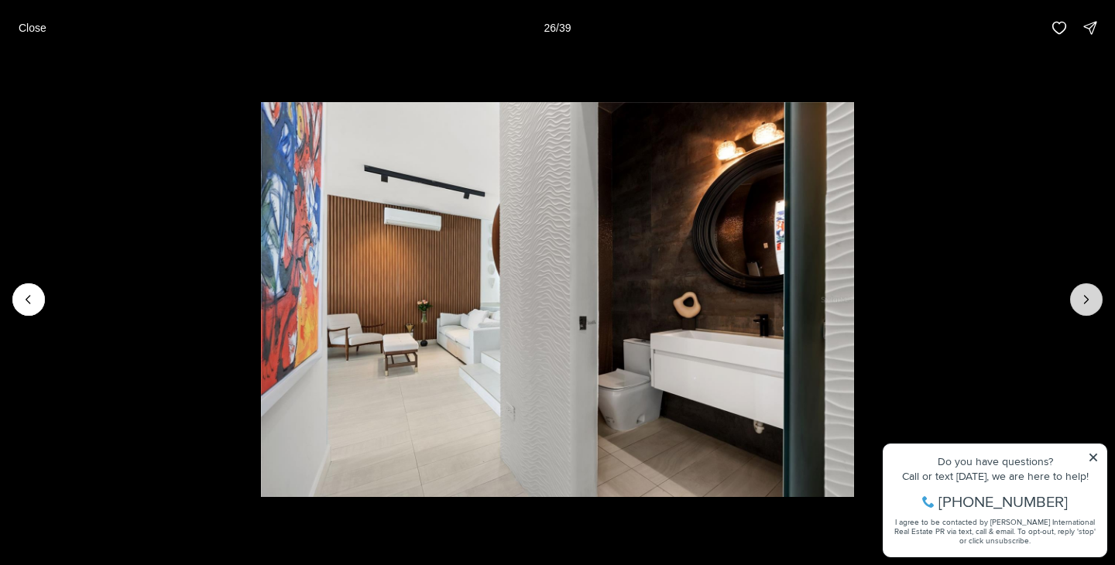
click at [1081, 304] on icon "Next slide" at bounding box center [1086, 299] width 15 height 15
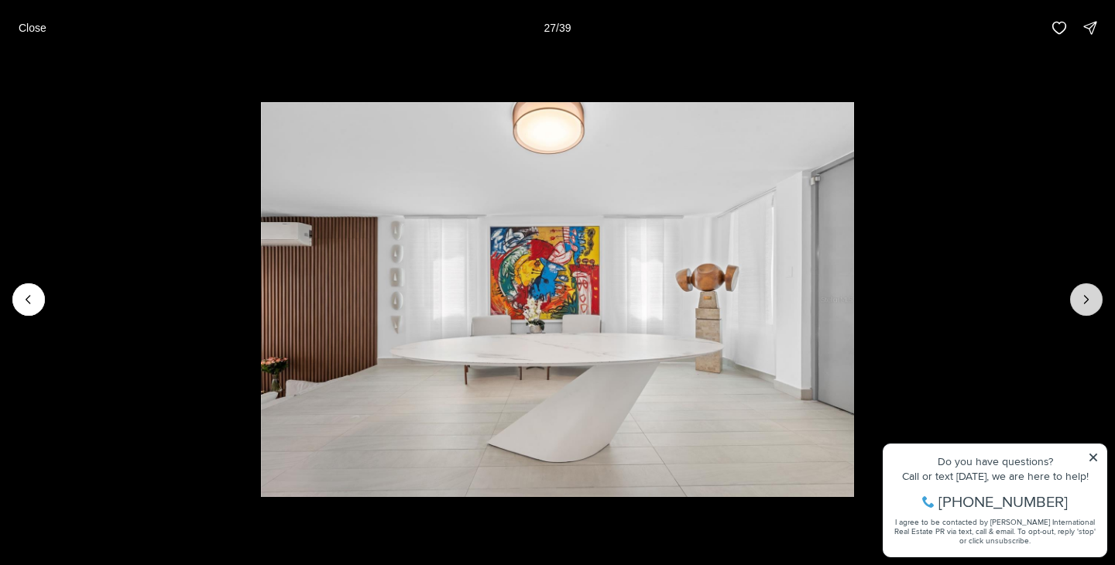
click at [1081, 304] on icon "Next slide" at bounding box center [1086, 299] width 15 height 15
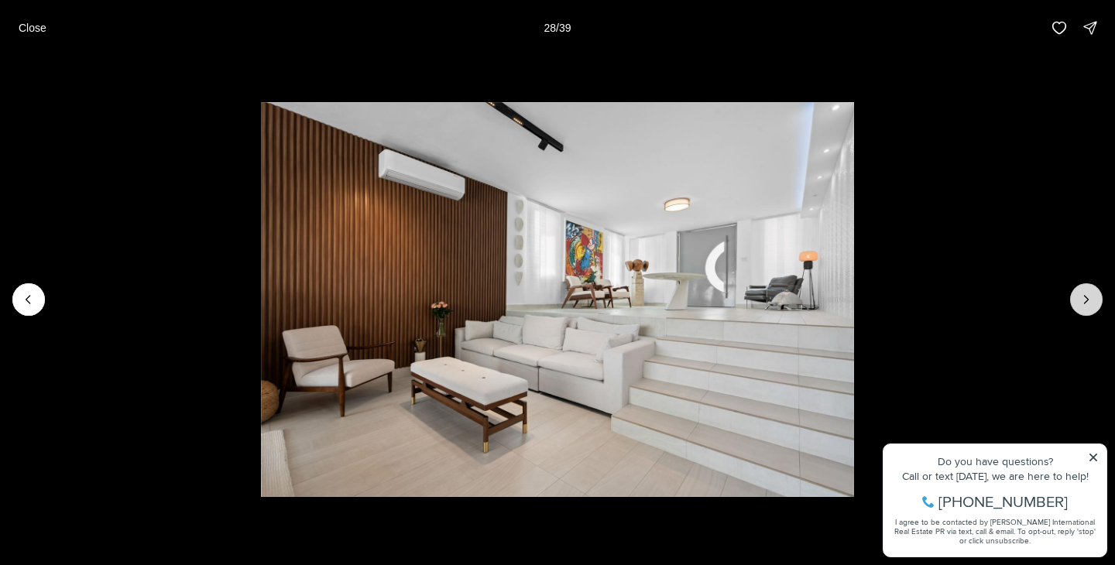
click at [1081, 304] on icon "Next slide" at bounding box center [1086, 299] width 15 height 15
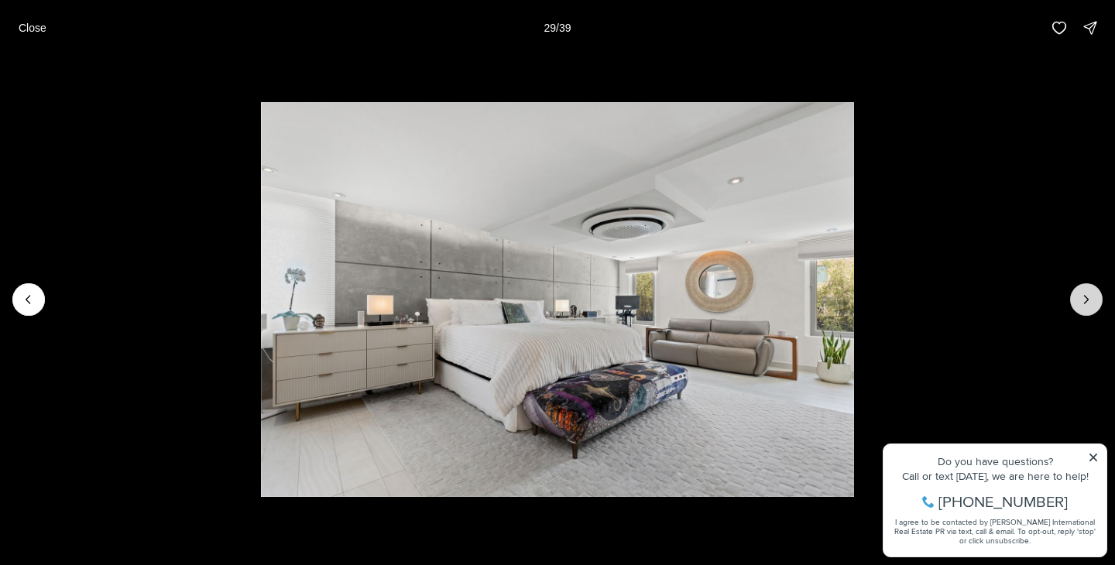
click at [1081, 304] on icon "Next slide" at bounding box center [1086, 299] width 15 height 15
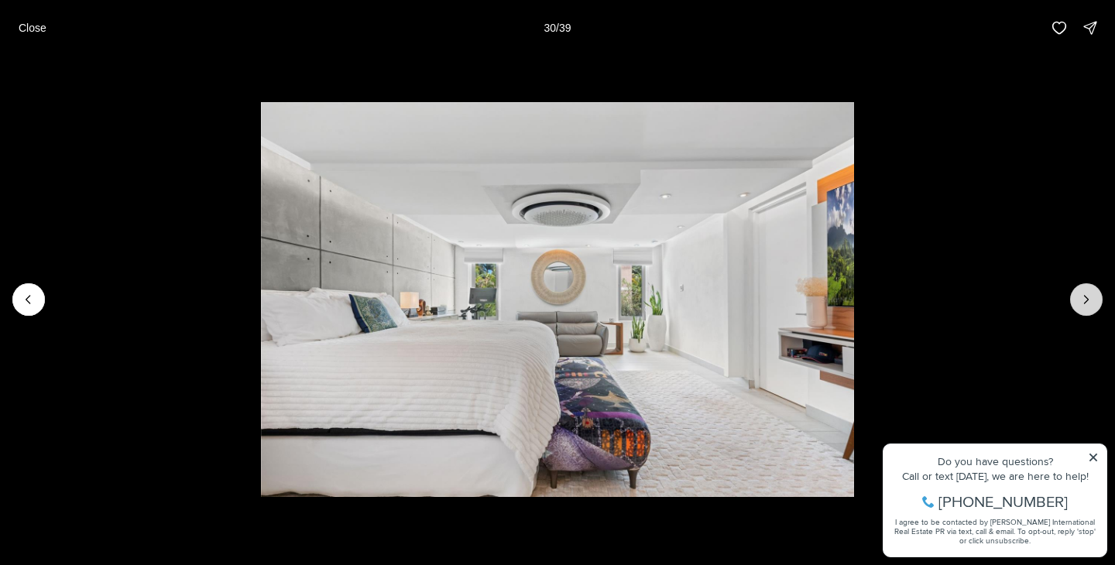
click at [1081, 304] on icon "Next slide" at bounding box center [1086, 299] width 15 height 15
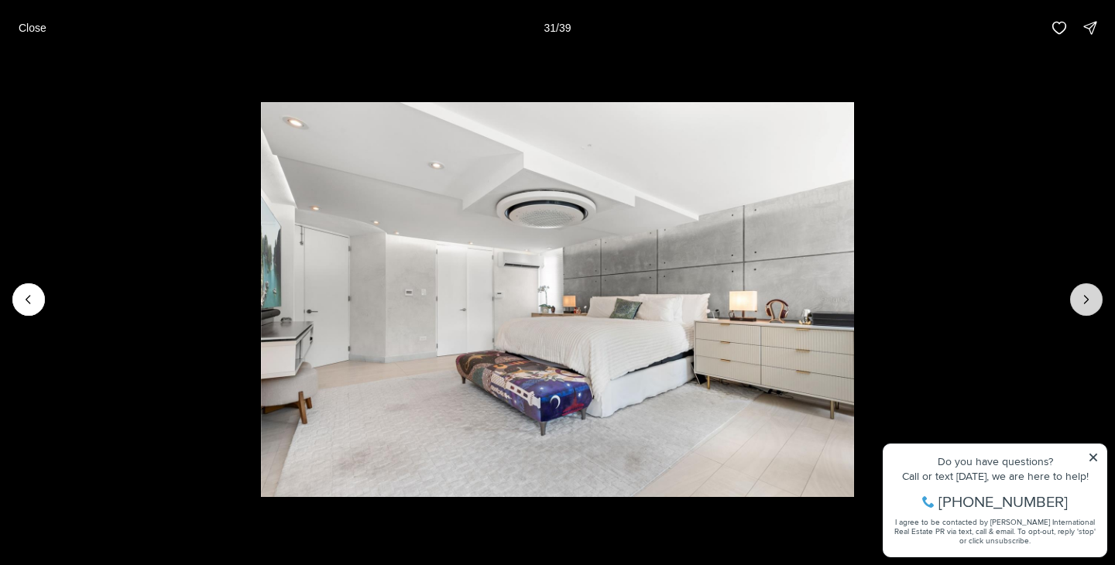
click at [1081, 304] on icon "Next slide" at bounding box center [1086, 299] width 15 height 15
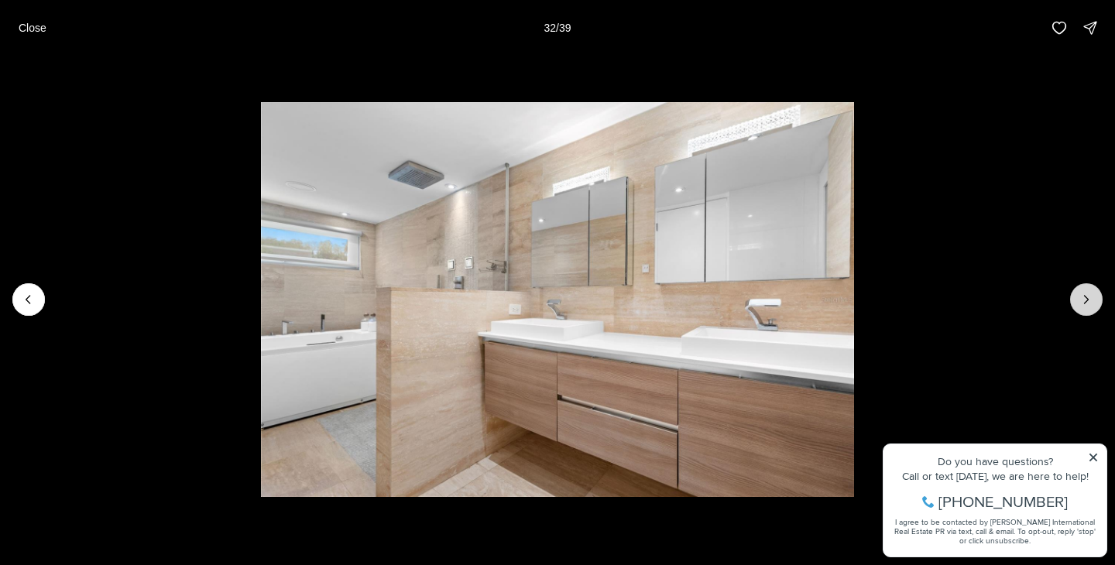
click at [1081, 304] on icon "Next slide" at bounding box center [1086, 299] width 15 height 15
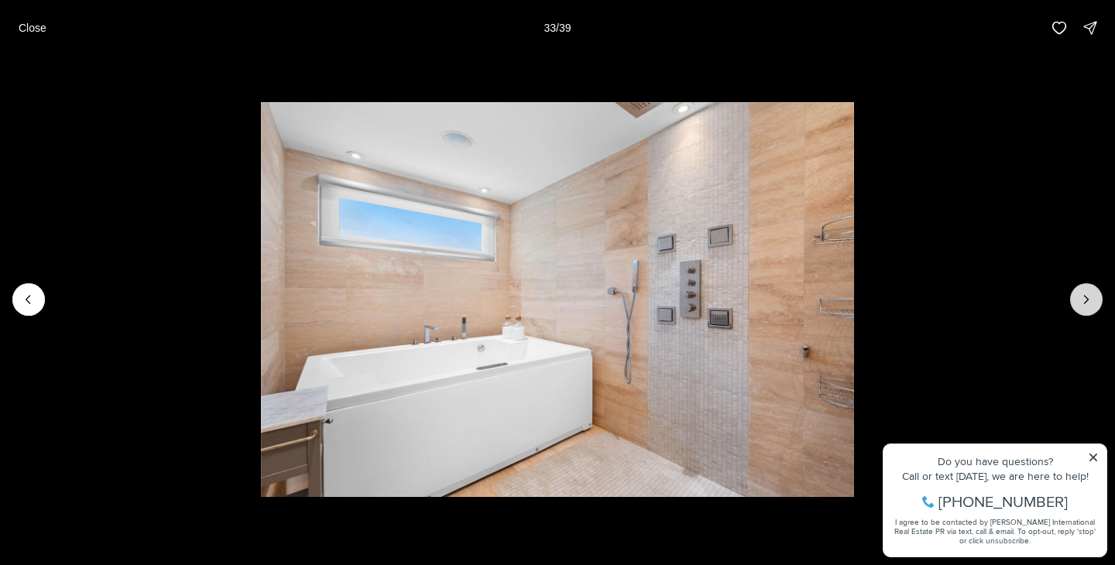
click at [1081, 304] on icon "Next slide" at bounding box center [1086, 299] width 15 height 15
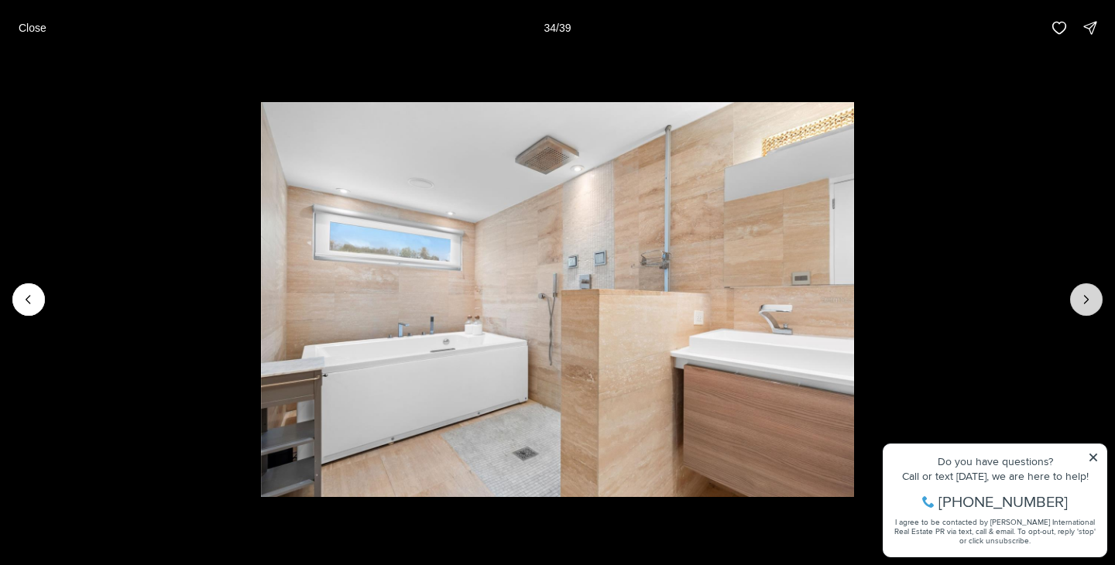
click at [1081, 304] on icon "Next slide" at bounding box center [1086, 299] width 15 height 15
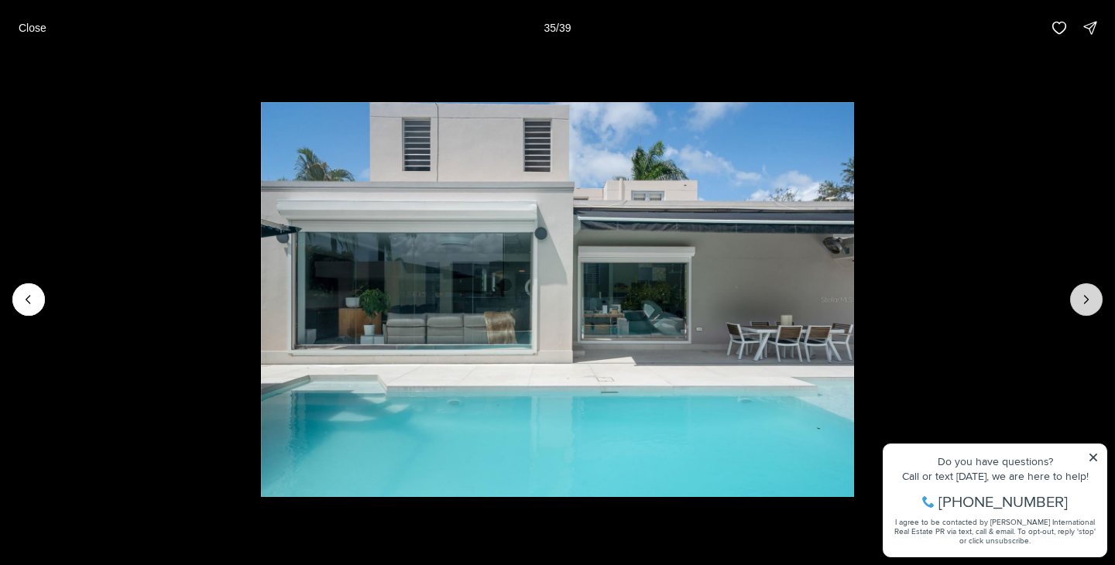
click at [1081, 304] on icon "Next slide" at bounding box center [1086, 299] width 15 height 15
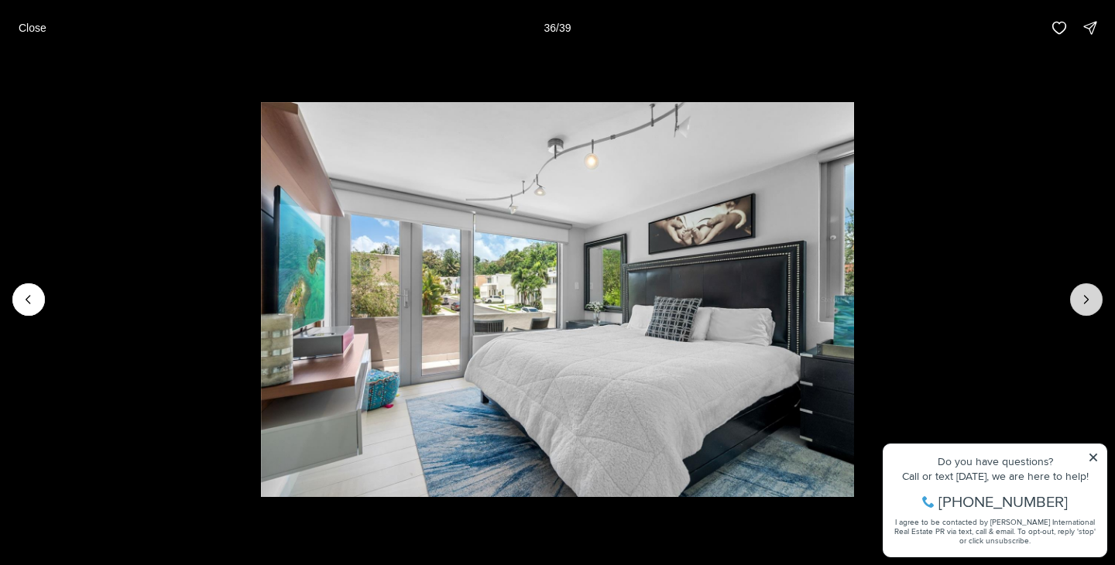
click at [1081, 304] on icon "Next slide" at bounding box center [1086, 299] width 15 height 15
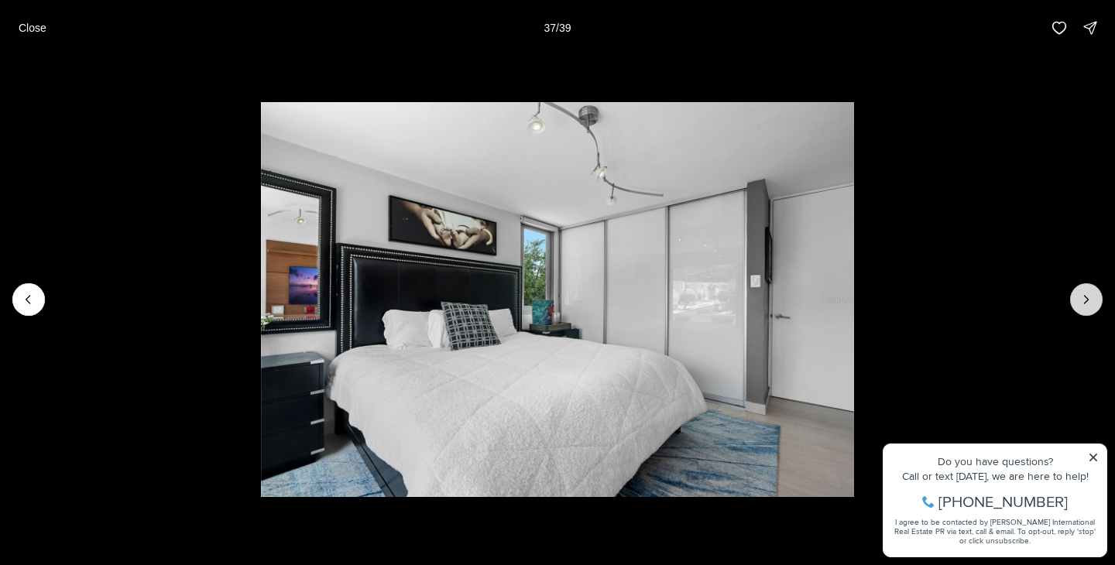
click at [1081, 304] on icon "Next slide" at bounding box center [1086, 299] width 15 height 15
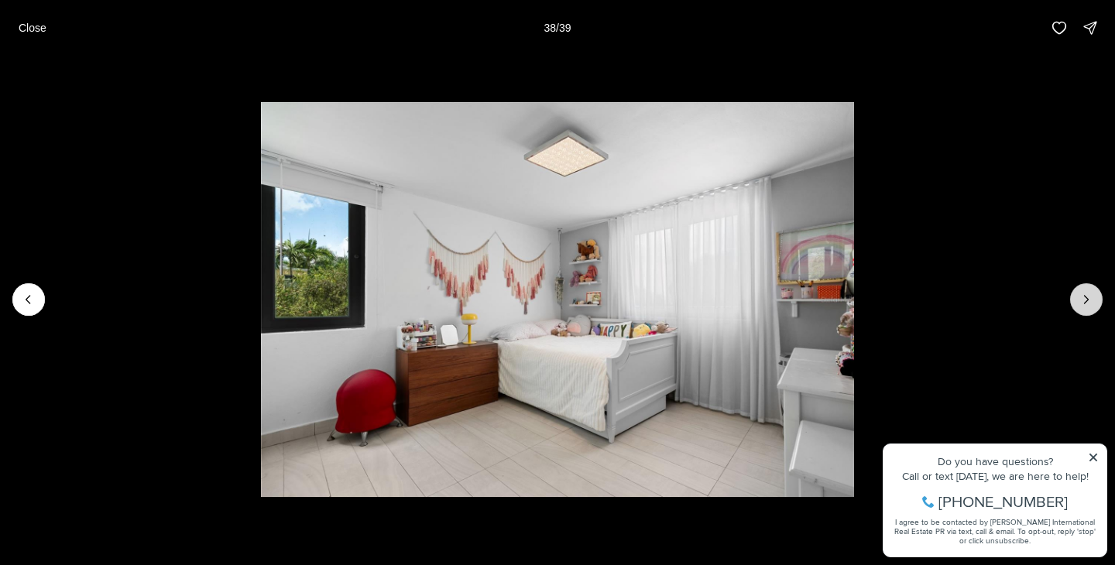
click at [1081, 304] on icon "Next slide" at bounding box center [1086, 299] width 15 height 15
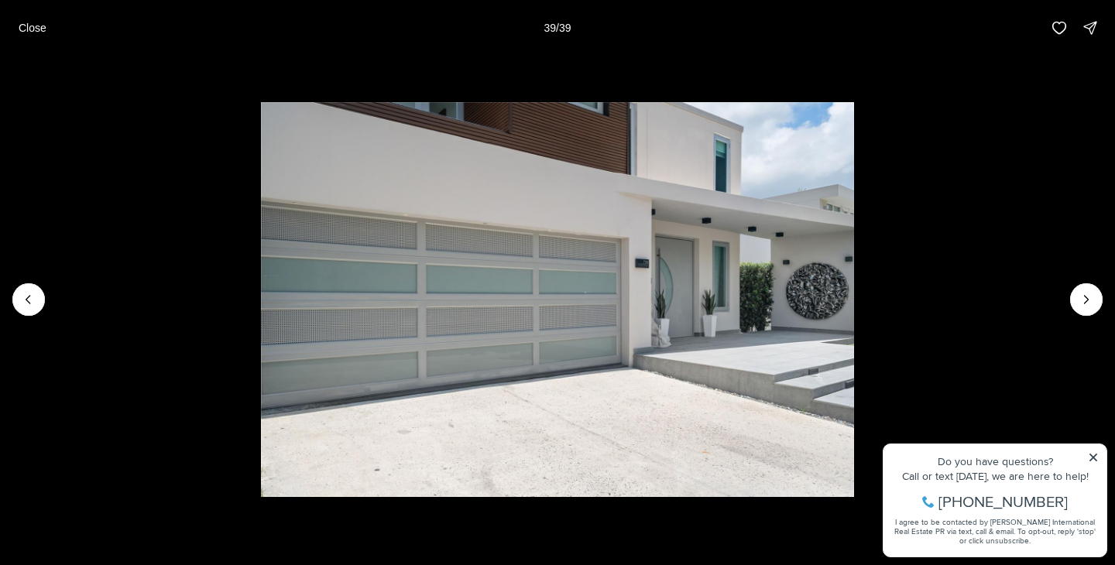
click at [1082, 304] on div at bounding box center [1086, 299] width 33 height 33
click at [43, 33] on p "Close" at bounding box center [33, 28] width 28 height 12
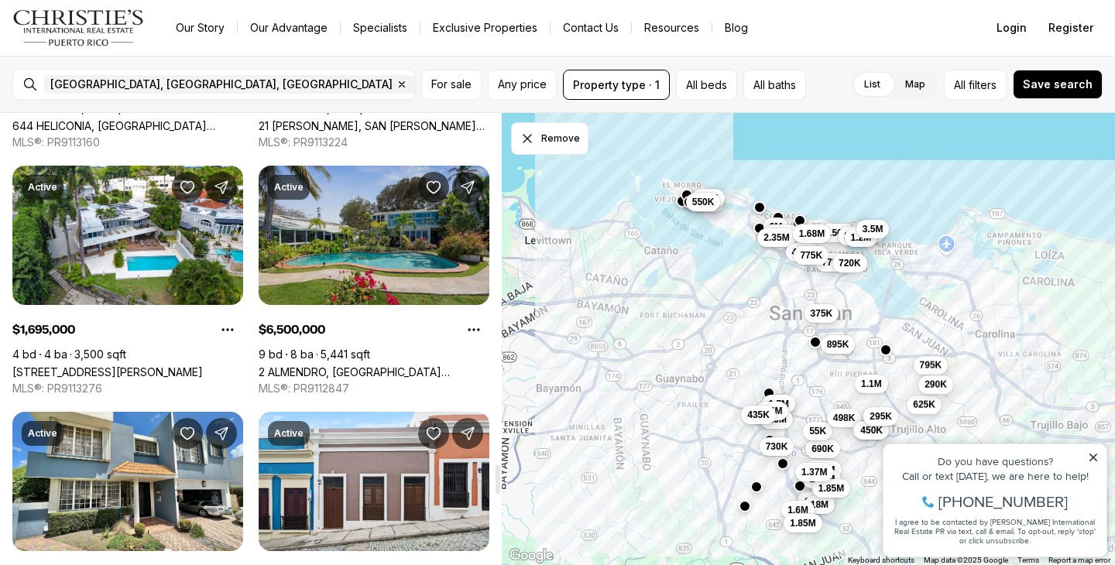
scroll to position [5446, 0]
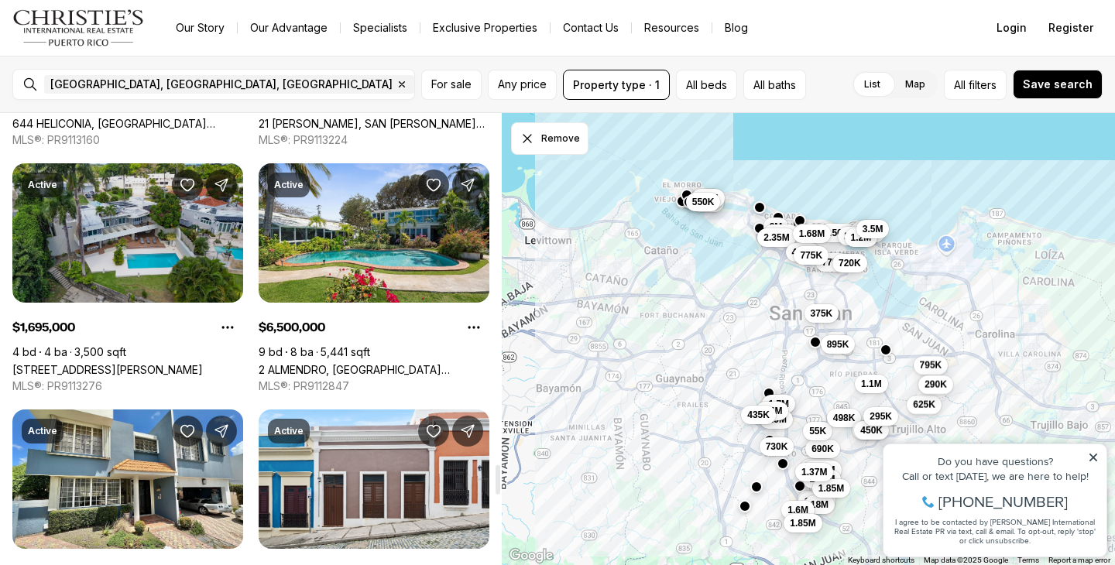
click at [78, 363] on link "[STREET_ADDRESS][PERSON_NAME]" at bounding box center [107, 369] width 190 height 13
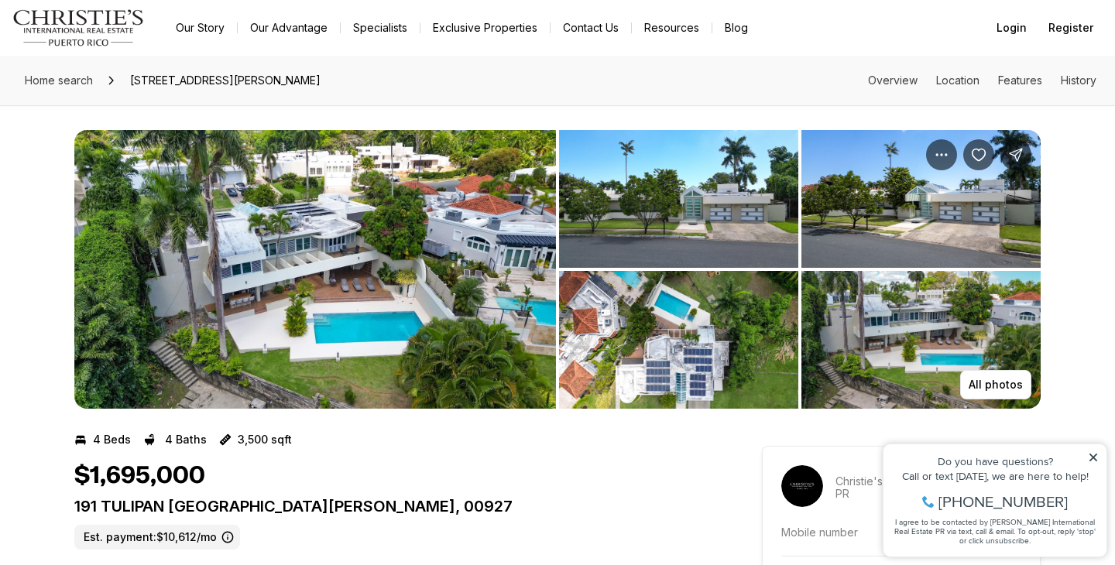
click at [455, 320] on img "View image gallery" at bounding box center [315, 269] width 482 height 279
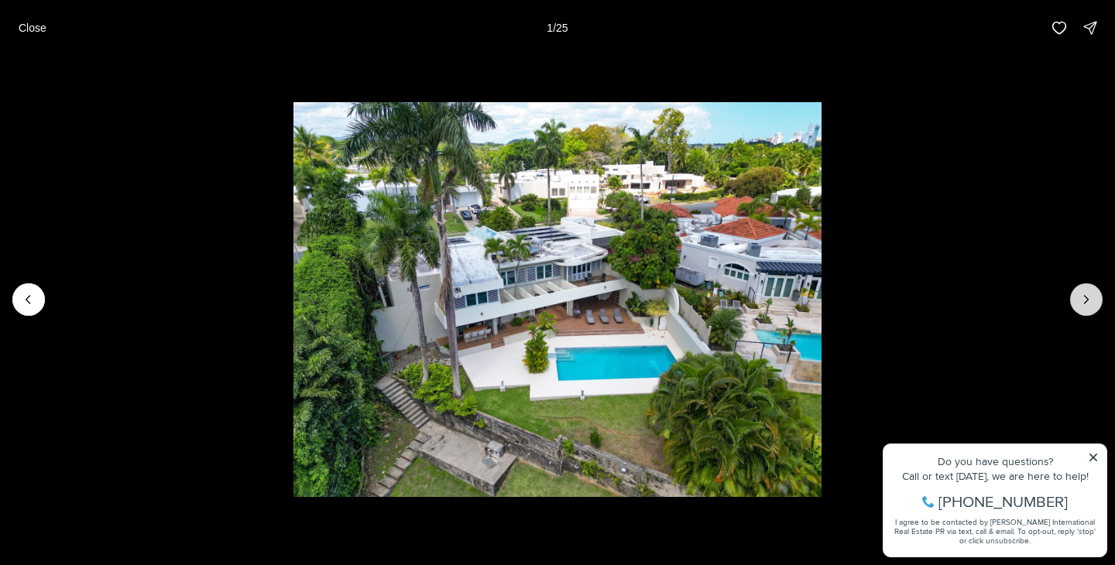
click at [1089, 298] on icon "Next slide" at bounding box center [1086, 299] width 15 height 15
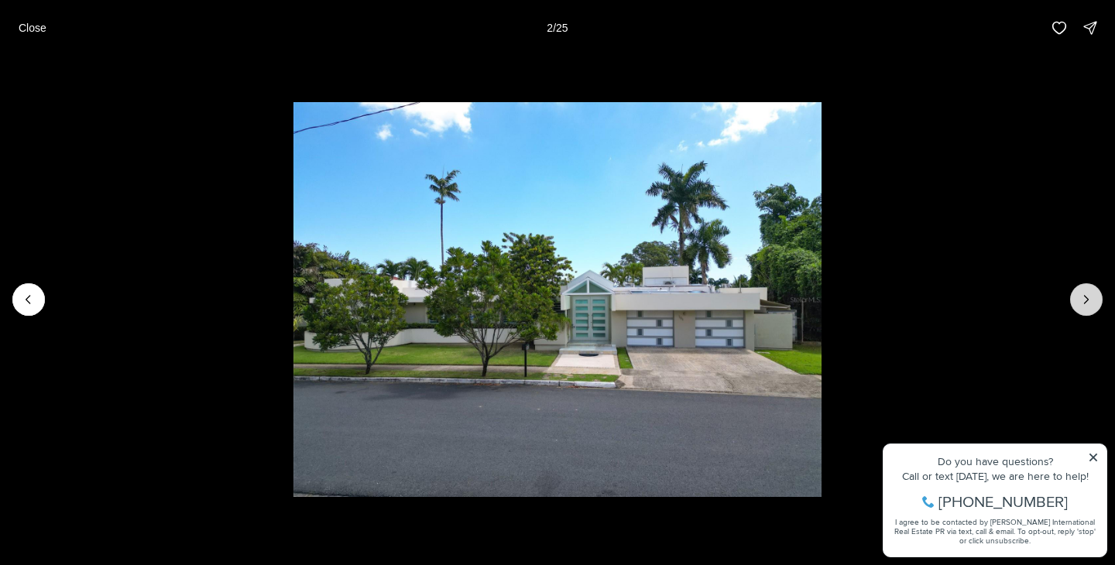
click at [1089, 298] on icon "Next slide" at bounding box center [1086, 299] width 15 height 15
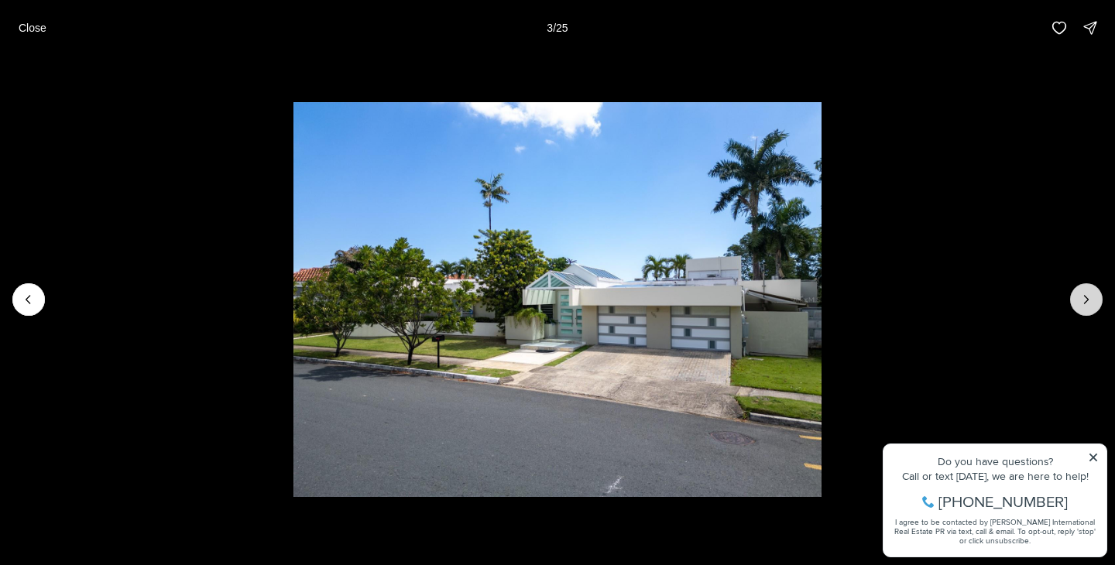
click at [1089, 298] on icon "Next slide" at bounding box center [1086, 299] width 15 height 15
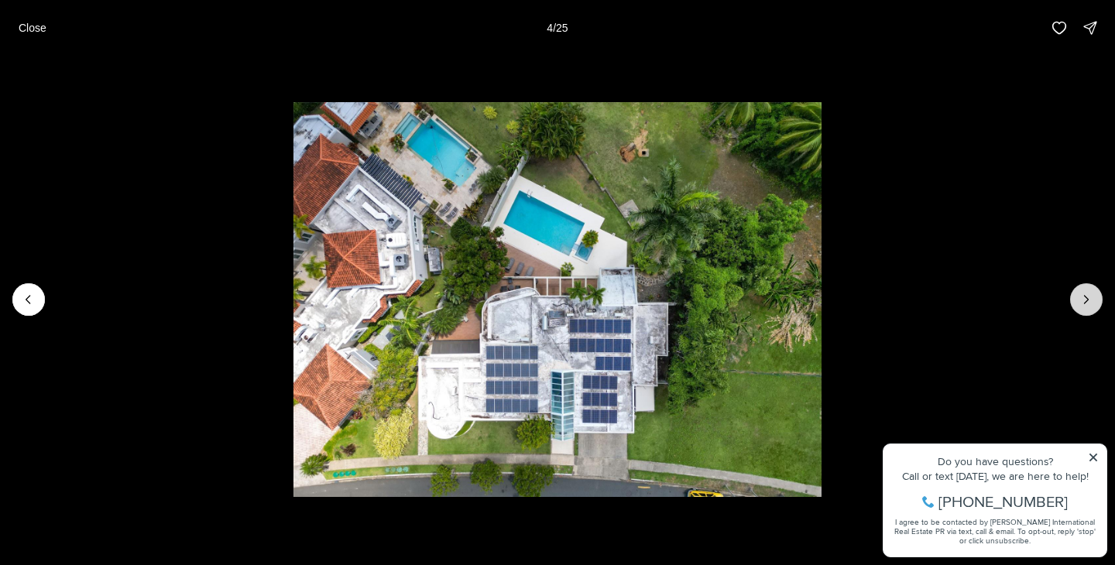
click at [1089, 298] on icon "Next slide" at bounding box center [1086, 299] width 15 height 15
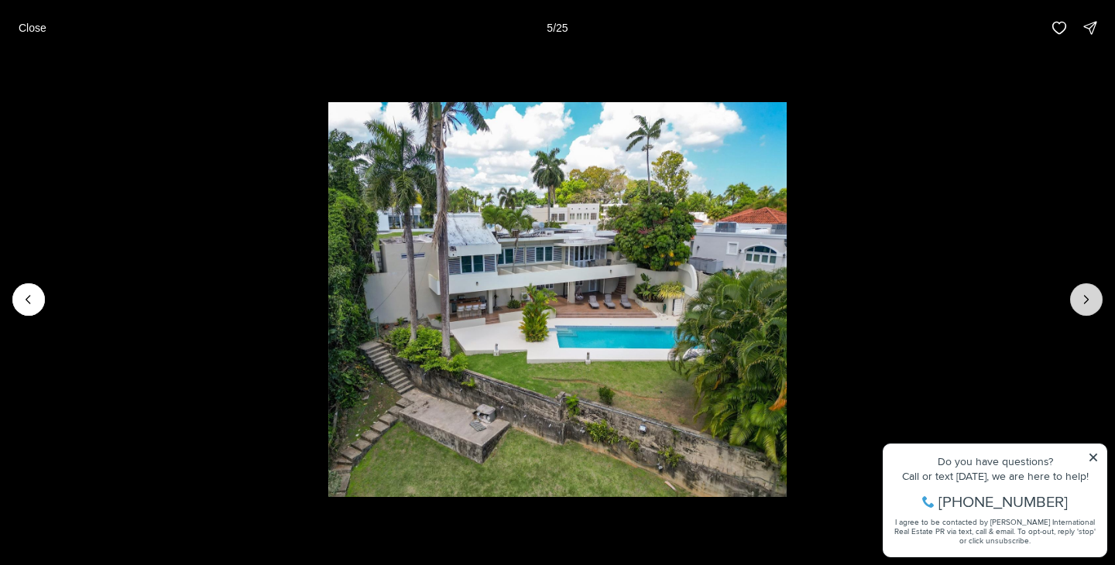
click at [1089, 298] on icon "Next slide" at bounding box center [1086, 299] width 15 height 15
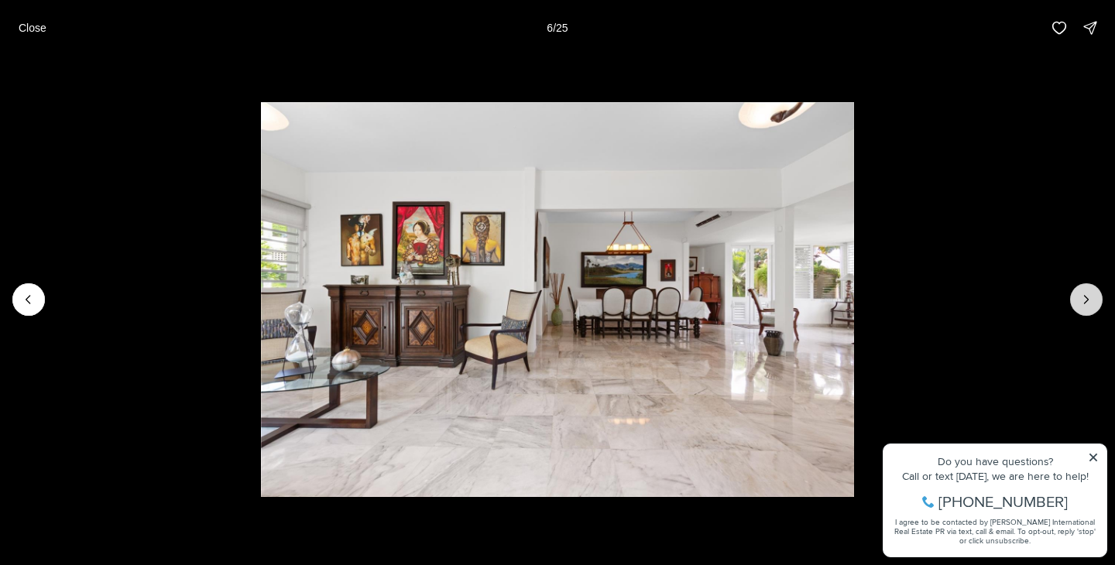
click at [1089, 298] on icon "Next slide" at bounding box center [1086, 299] width 15 height 15
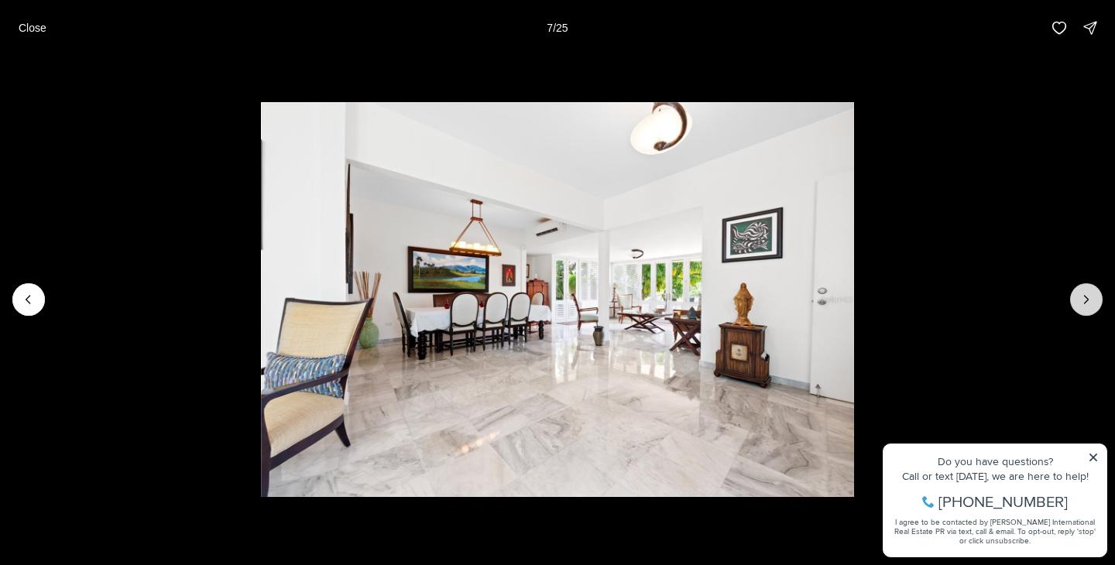
click at [1089, 298] on icon "Next slide" at bounding box center [1086, 299] width 15 height 15
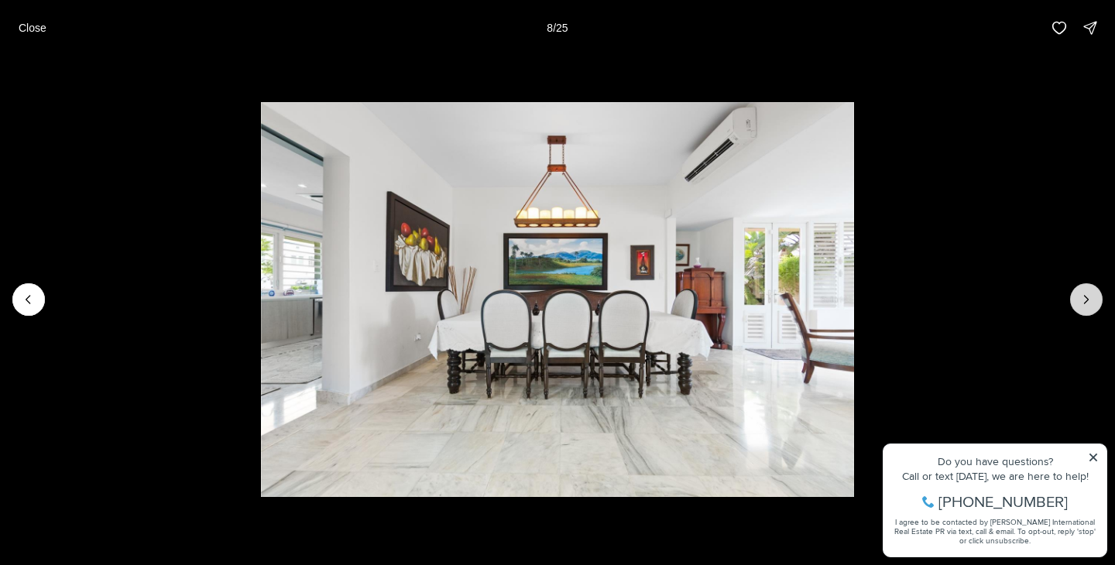
click at [1089, 298] on icon "Next slide" at bounding box center [1086, 299] width 15 height 15
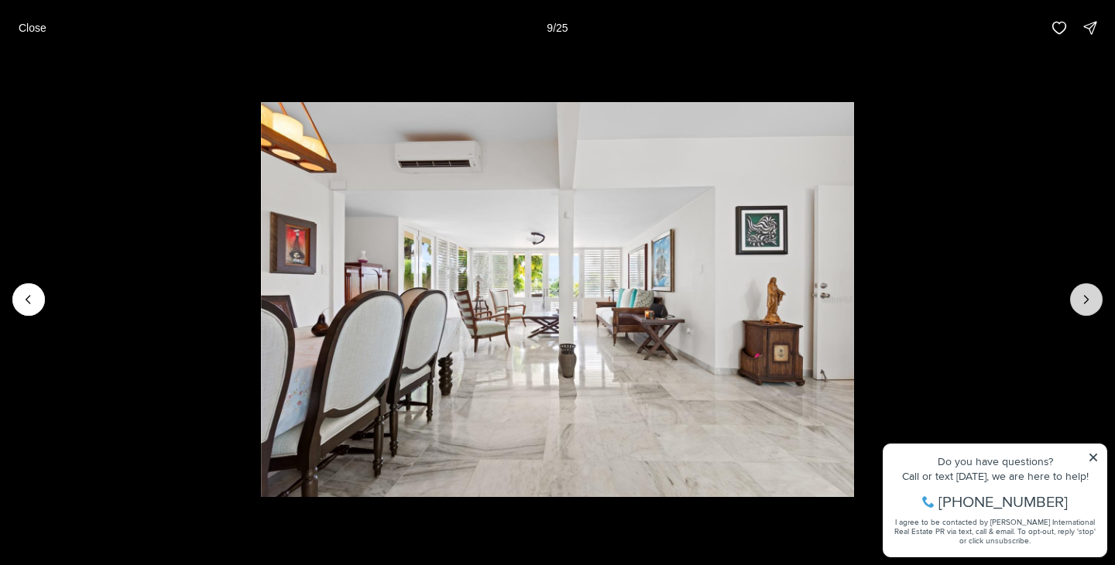
click at [1089, 298] on icon "Next slide" at bounding box center [1086, 299] width 15 height 15
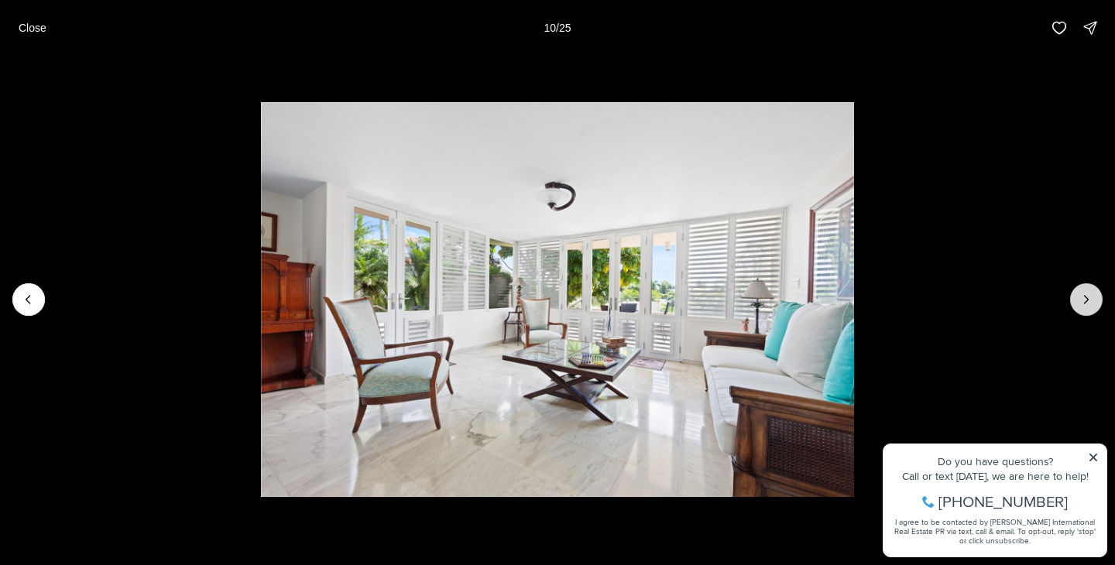
click at [1089, 298] on icon "Next slide" at bounding box center [1086, 299] width 15 height 15
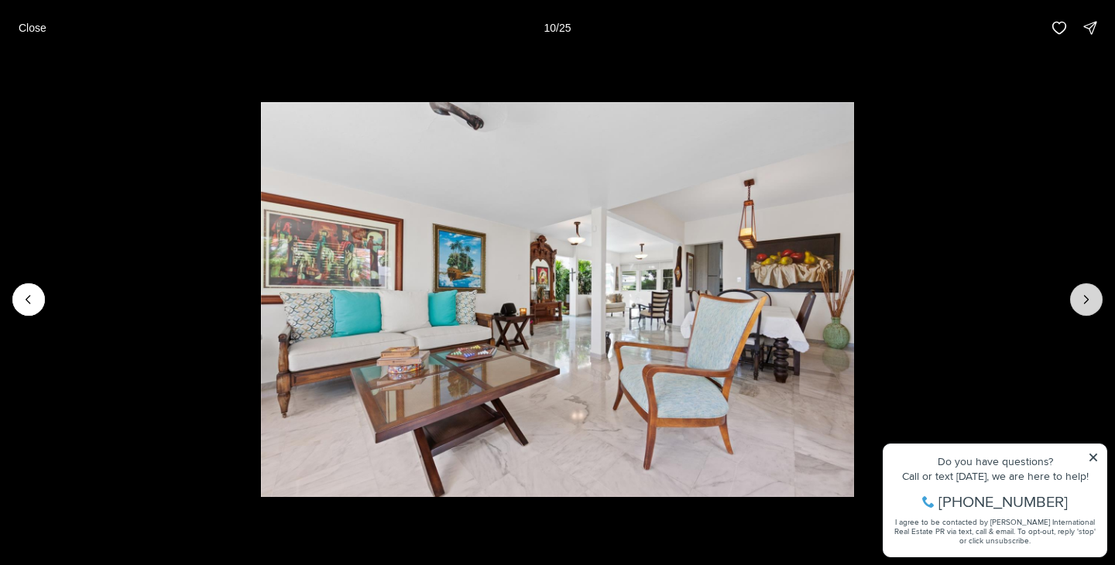
click at [1089, 298] on icon "Next slide" at bounding box center [1086, 299] width 15 height 15
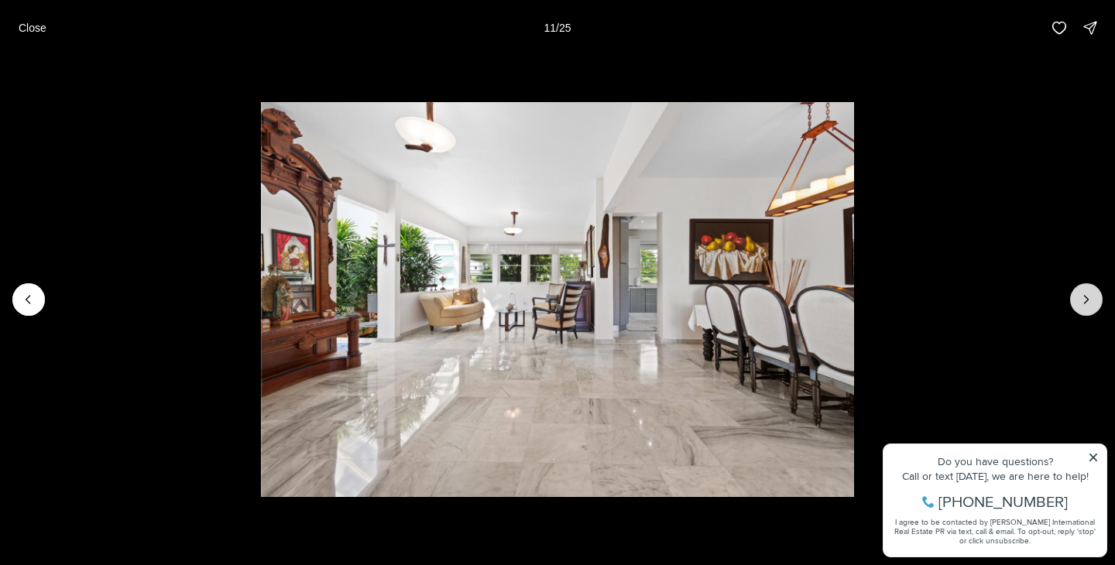
click at [1089, 298] on icon "Next slide" at bounding box center [1086, 299] width 15 height 15
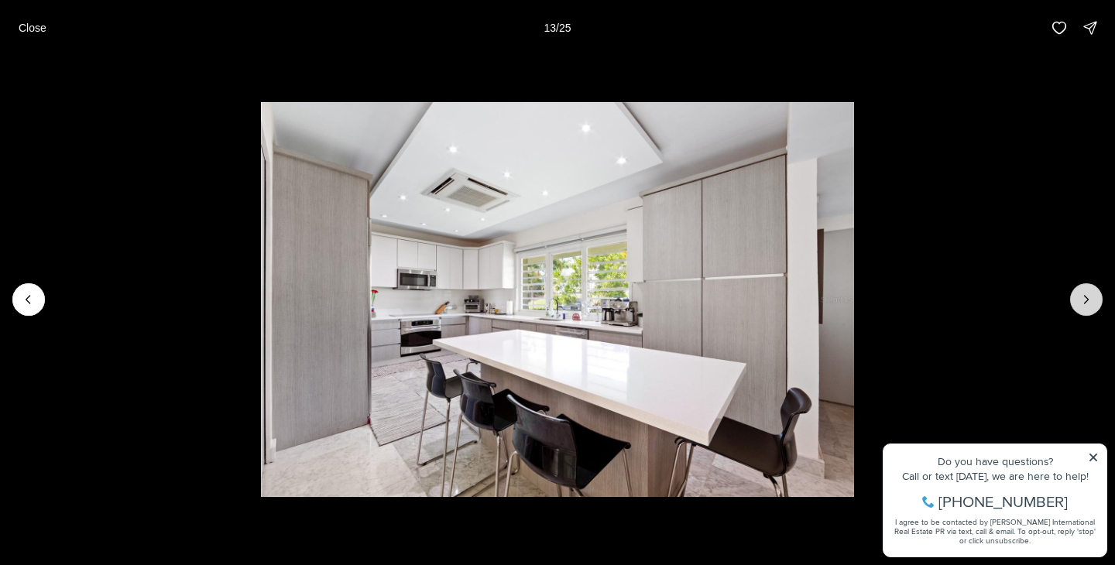
click at [1089, 298] on icon "Next slide" at bounding box center [1086, 299] width 15 height 15
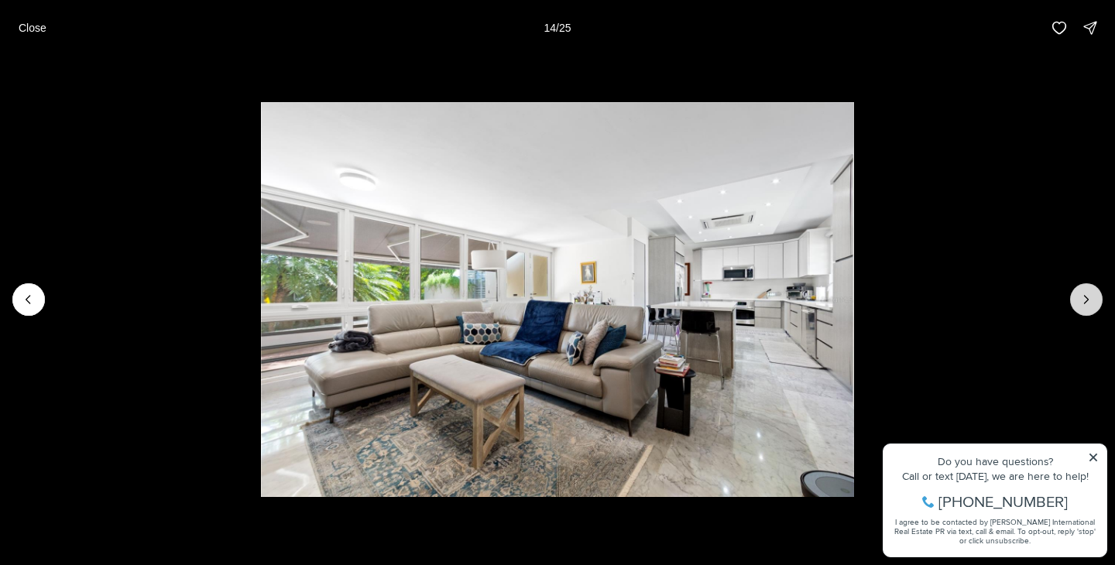
click at [1089, 298] on icon "Next slide" at bounding box center [1086, 299] width 15 height 15
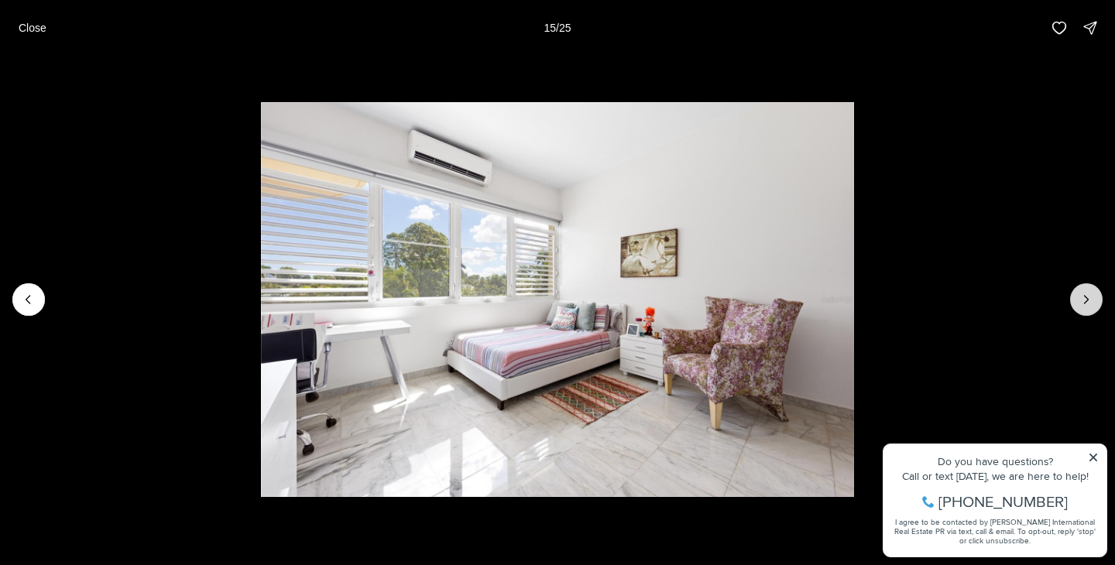
click at [1089, 298] on icon "Next slide" at bounding box center [1086, 299] width 15 height 15
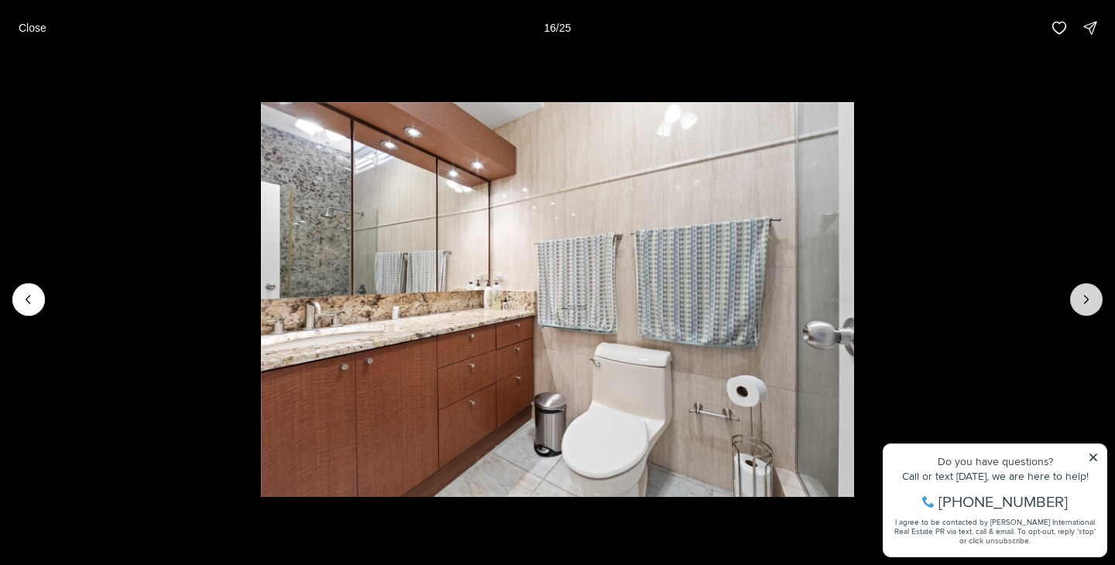
click at [1089, 298] on icon "Next slide" at bounding box center [1086, 299] width 15 height 15
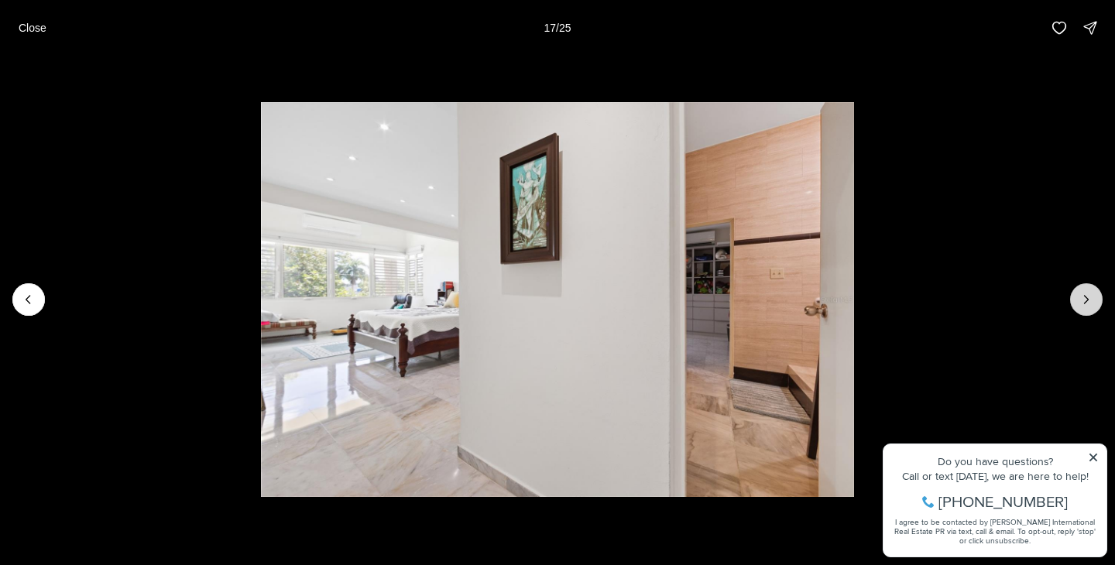
click at [1089, 298] on icon "Next slide" at bounding box center [1086, 299] width 15 height 15
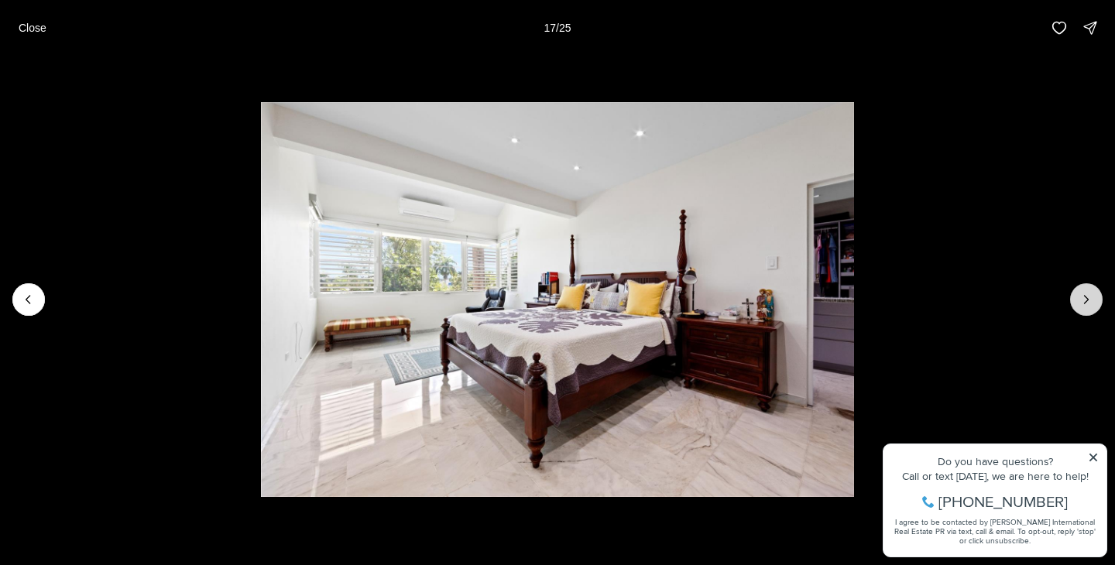
click at [1089, 298] on icon "Next slide" at bounding box center [1086, 299] width 15 height 15
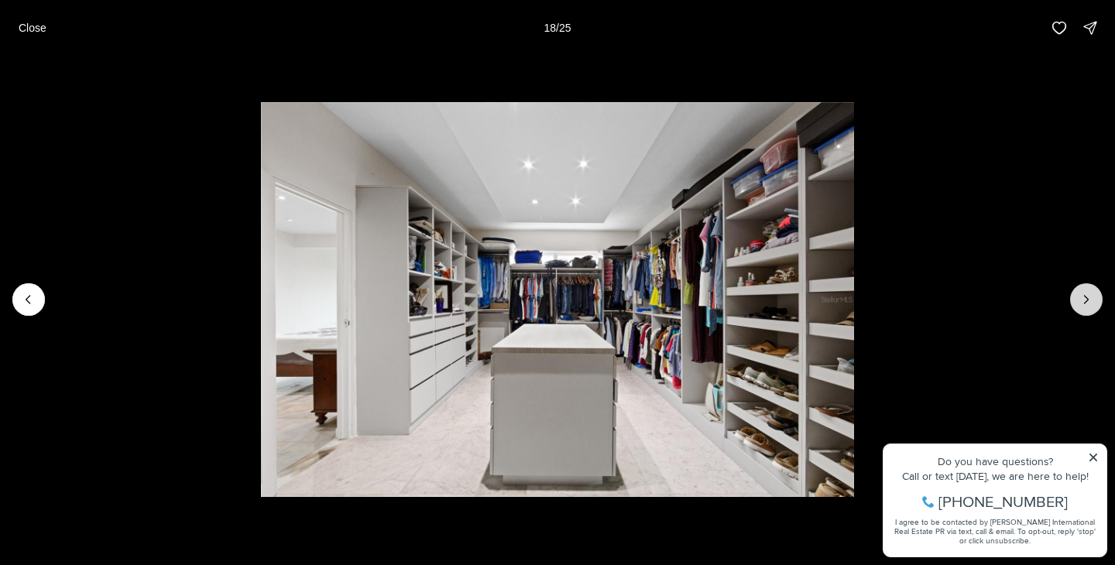
click at [1089, 298] on icon "Next slide" at bounding box center [1086, 299] width 15 height 15
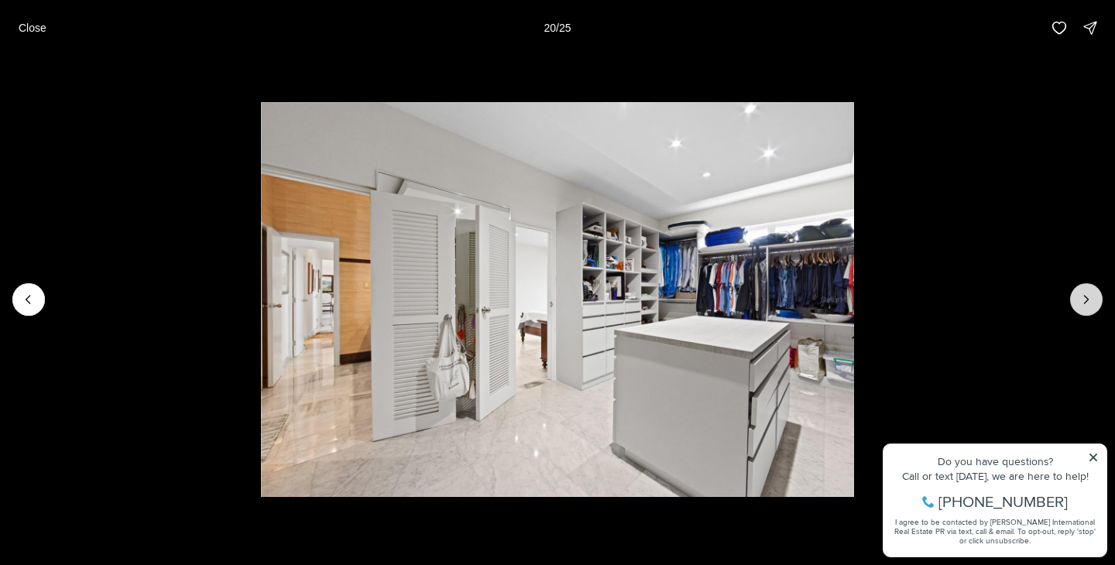
click at [1089, 298] on icon "Next slide" at bounding box center [1086, 299] width 15 height 15
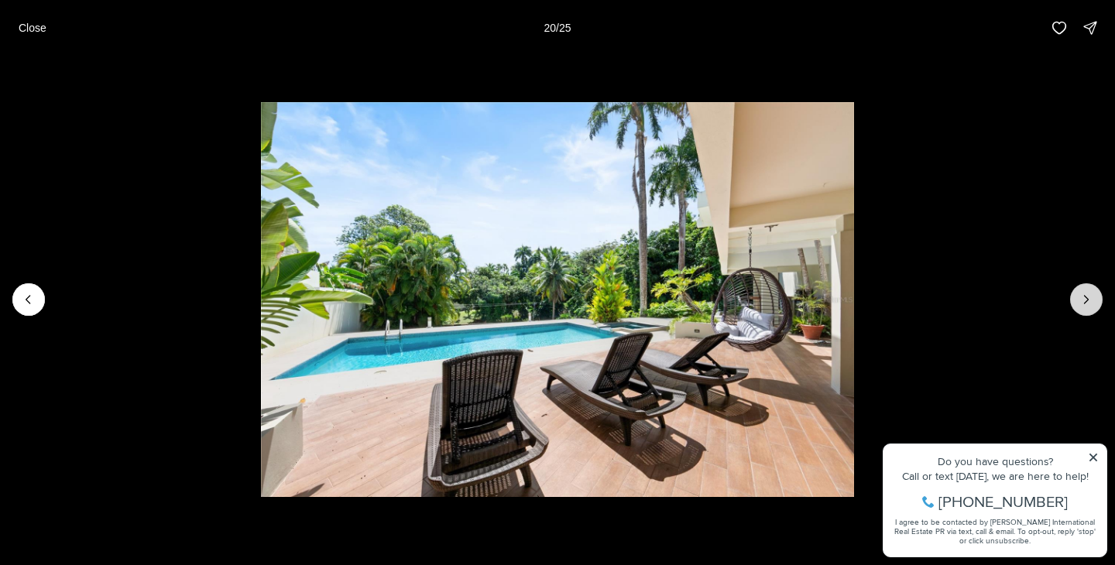
click at [1089, 298] on icon "Next slide" at bounding box center [1086, 299] width 15 height 15
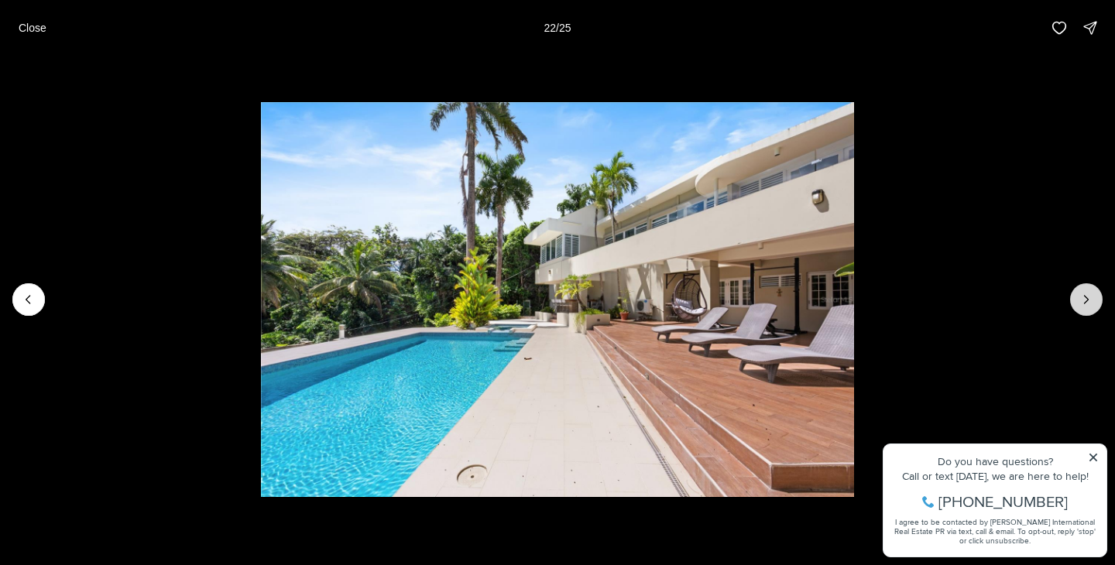
click at [1102, 304] on button "Next slide" at bounding box center [1086, 299] width 33 height 33
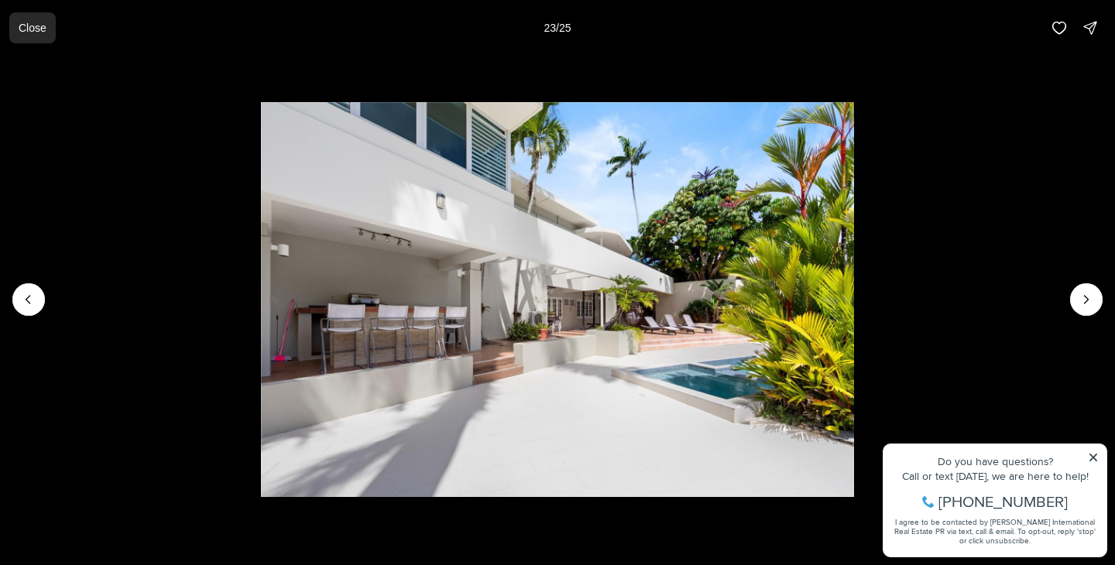
click at [45, 23] on p "Close" at bounding box center [33, 28] width 28 height 12
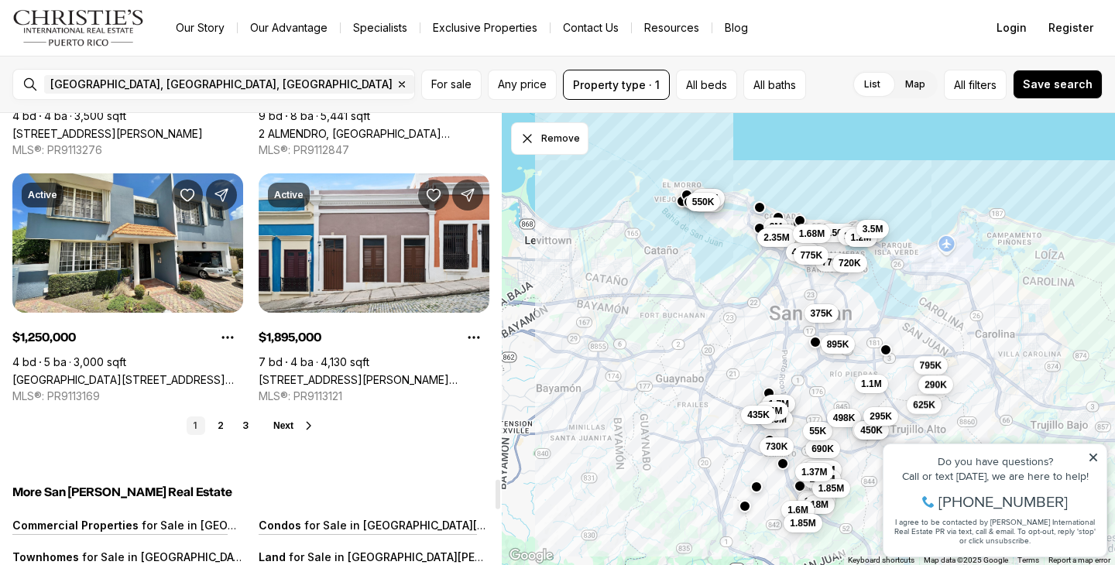
scroll to position [5672, 0]
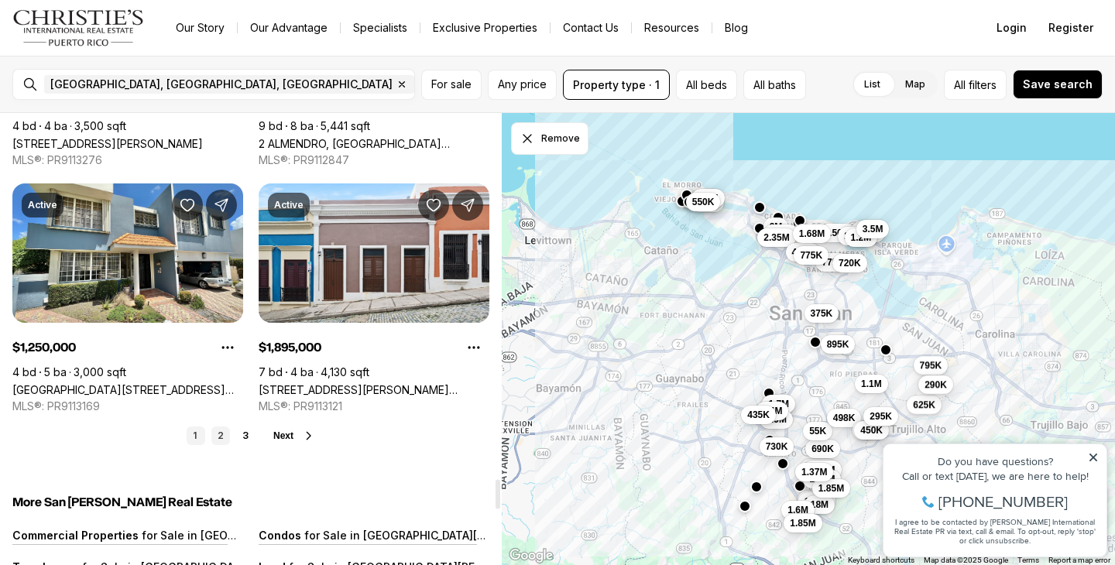
click at [218, 427] on link "2" at bounding box center [220, 436] width 19 height 19
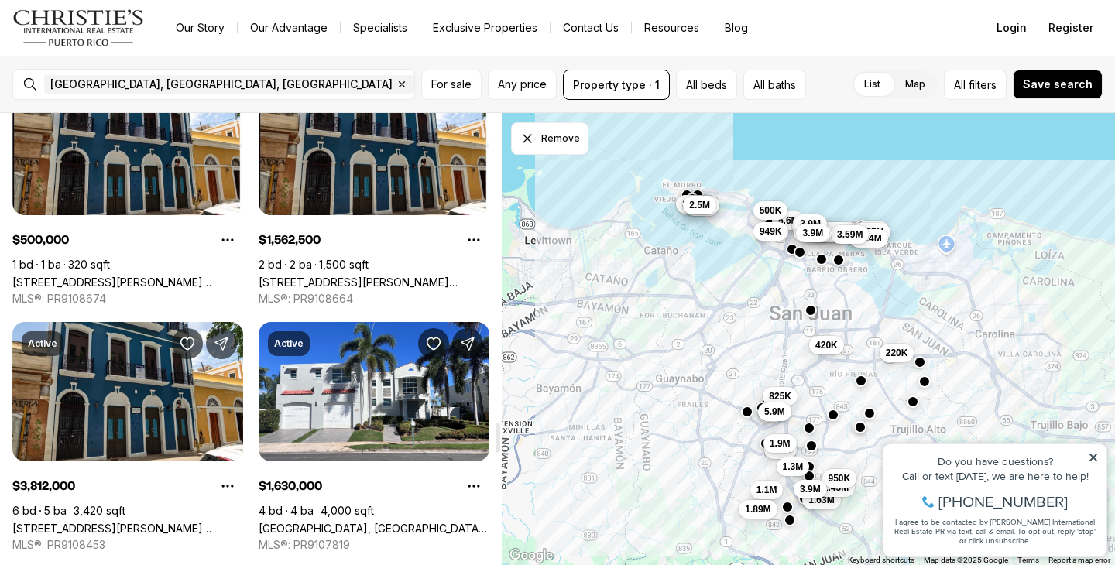
scroll to position [4792, 0]
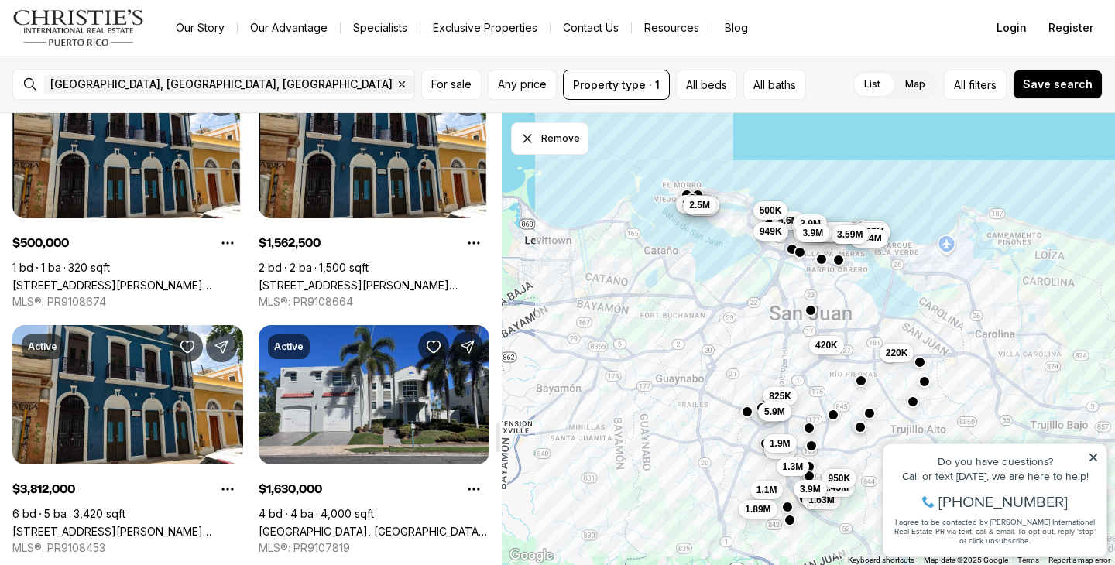
click at [320, 525] on link "Calle PITIERRE, SAN JUAN PR, 00926" at bounding box center [374, 531] width 231 height 13
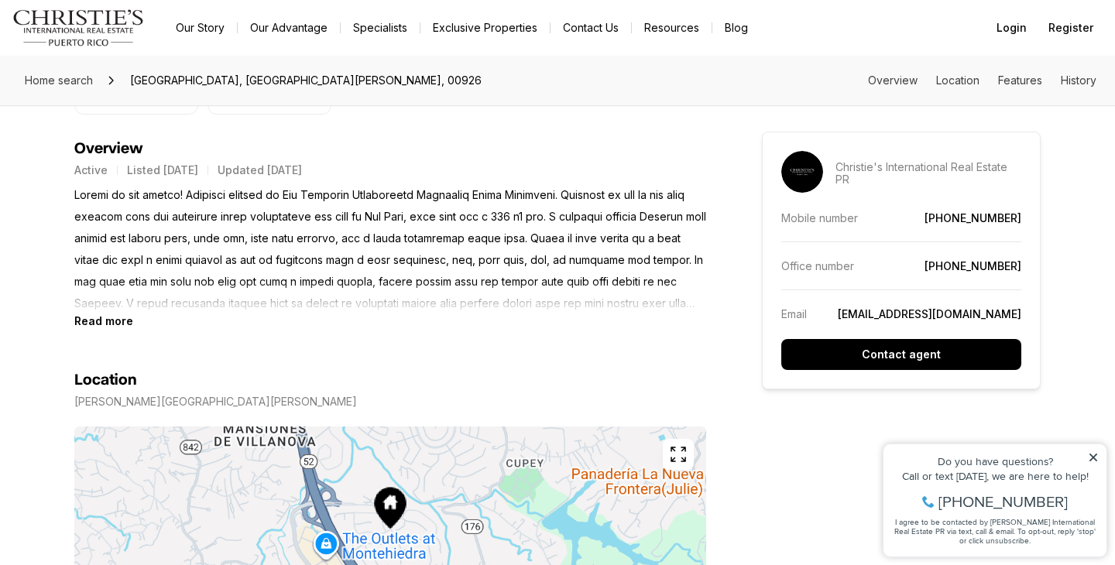
scroll to position [653, 0]
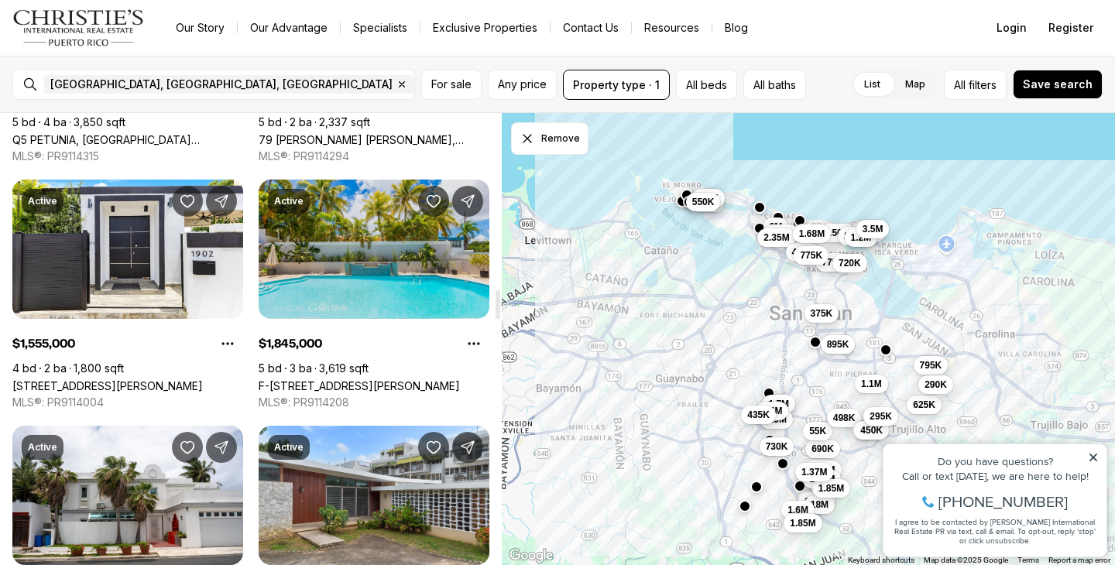
scroll to position [2712, 0]
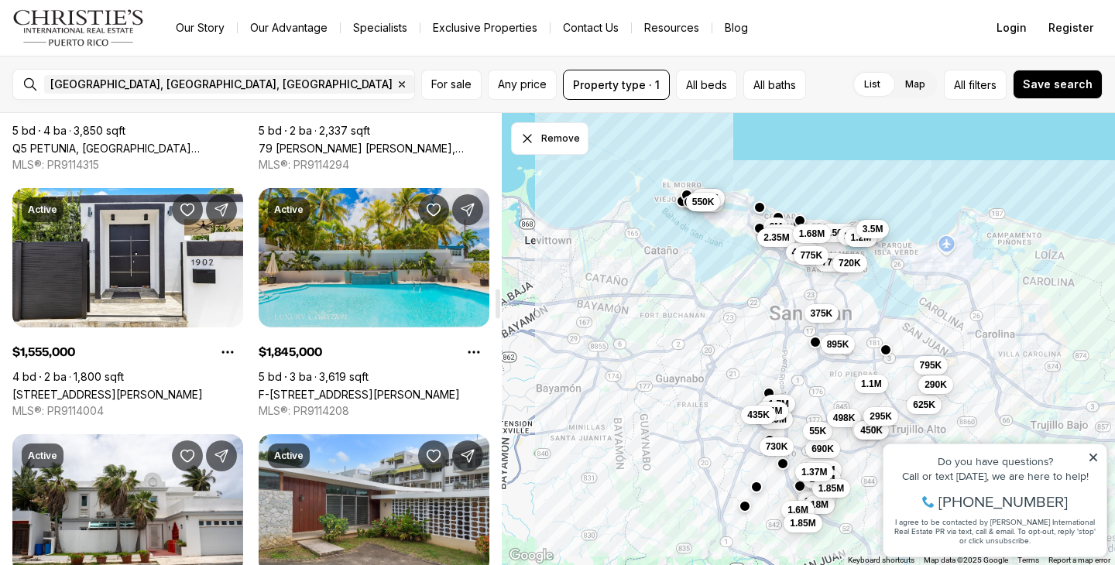
click at [307, 388] on link "F-[STREET_ADDRESS][PERSON_NAME]" at bounding box center [359, 394] width 201 height 13
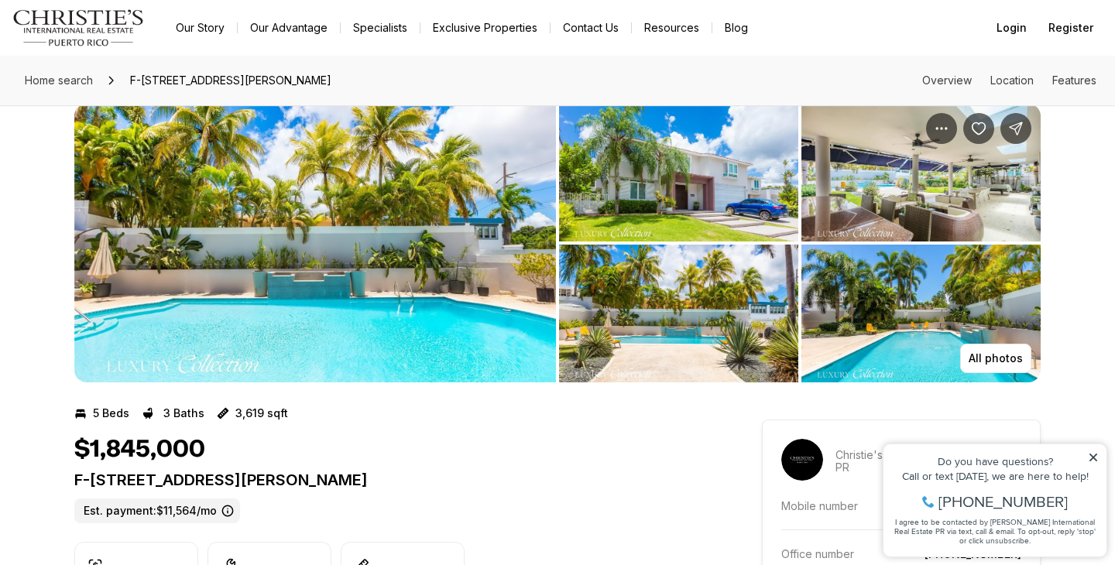
scroll to position [21, 0]
